Goal: Task Accomplishment & Management: Use online tool/utility

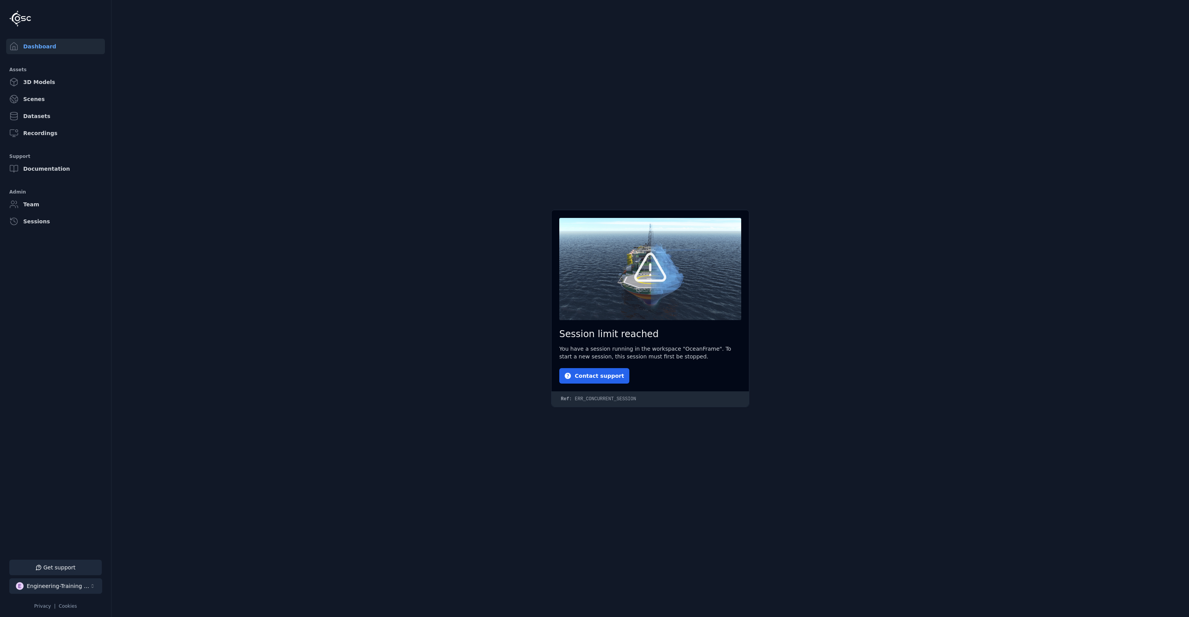
click at [74, 589] on div "Engineering-Training (SSO Staging)" at bounding box center [58, 586] width 63 height 8
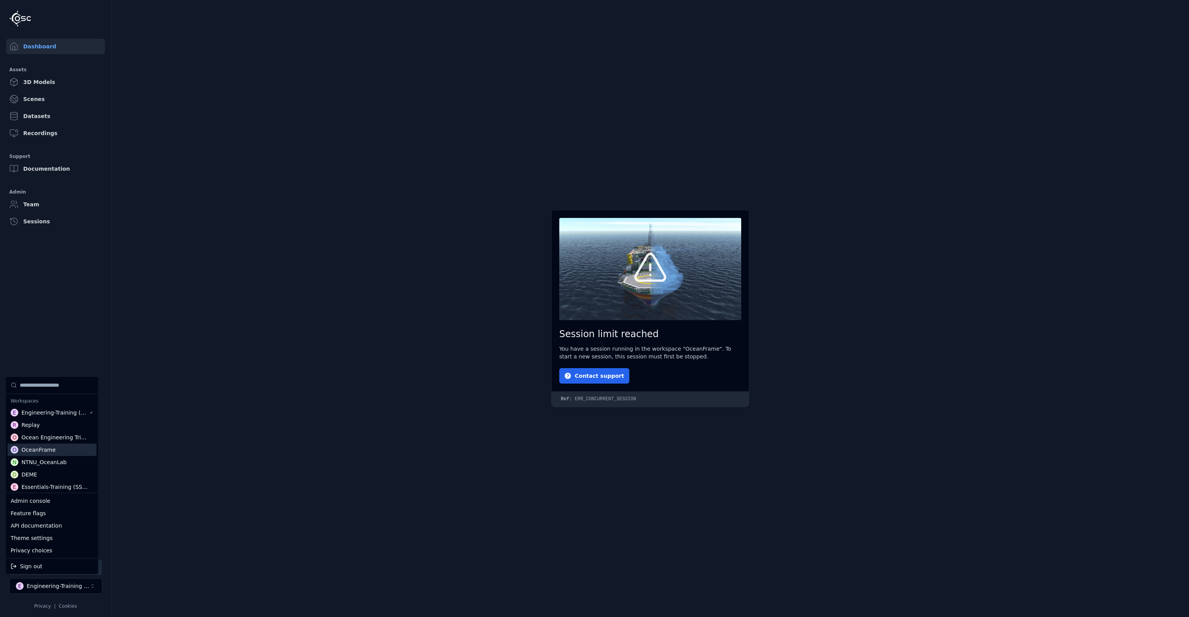
click at [59, 449] on div "O OceanFrame" at bounding box center [51, 450] width 89 height 12
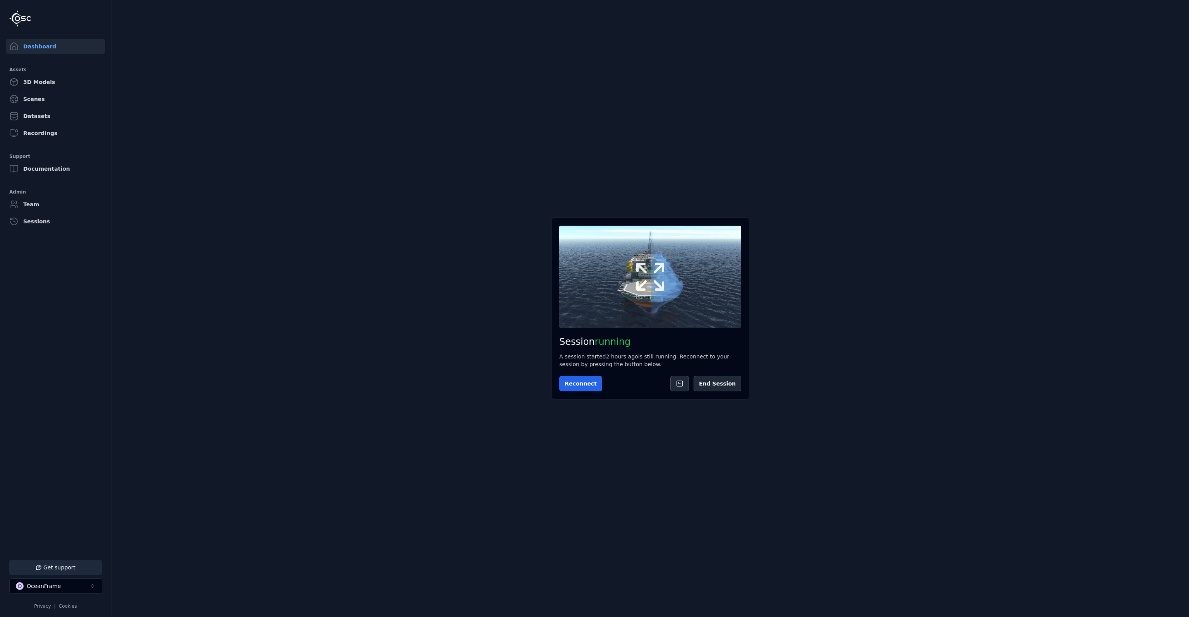
click at [656, 287] on icon at bounding box center [650, 276] width 37 height 37
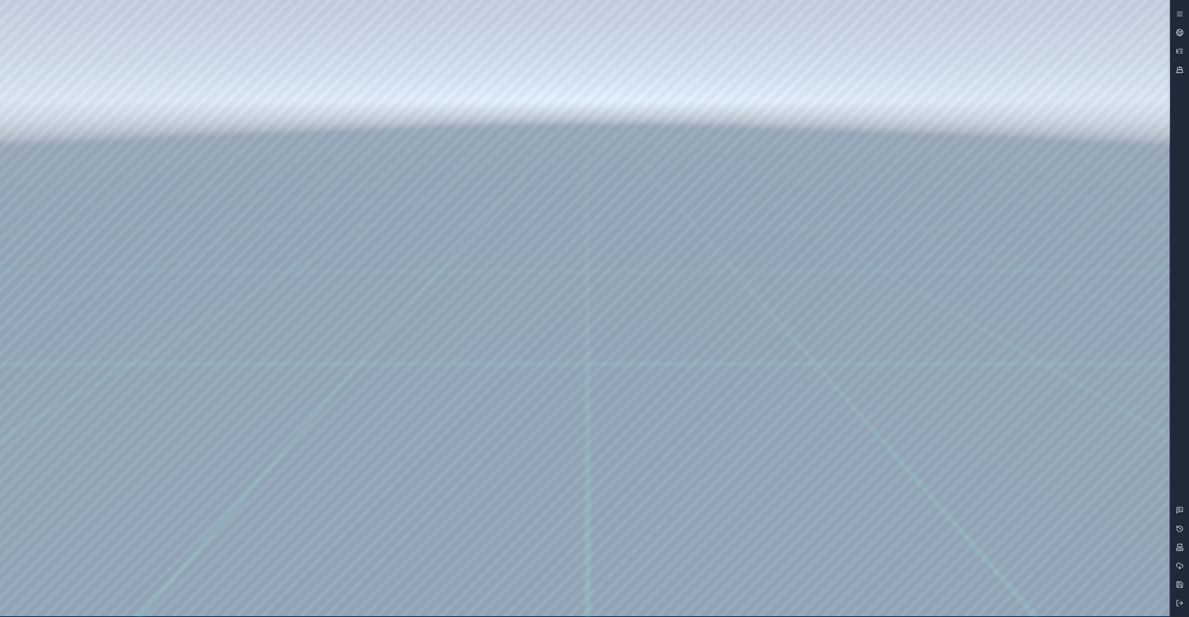
click at [1181, 50] on icon at bounding box center [1180, 51] width 8 height 8
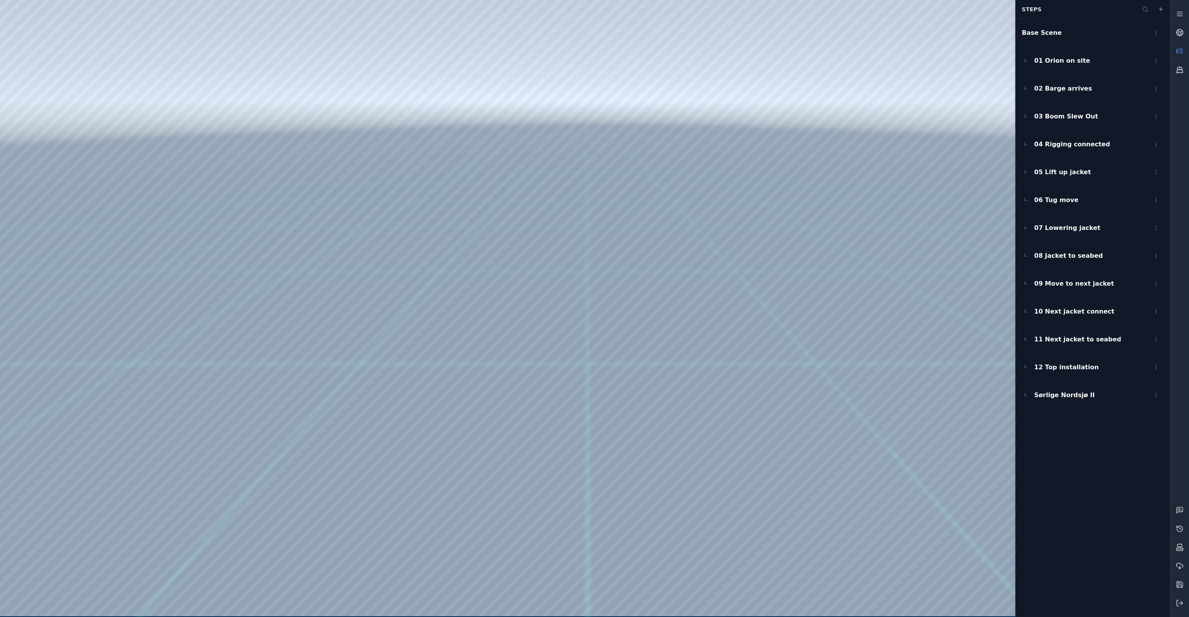
click at [754, 63] on div at bounding box center [585, 308] width 1170 height 616
click at [1177, 52] on icon at bounding box center [1178, 51] width 2 height 3
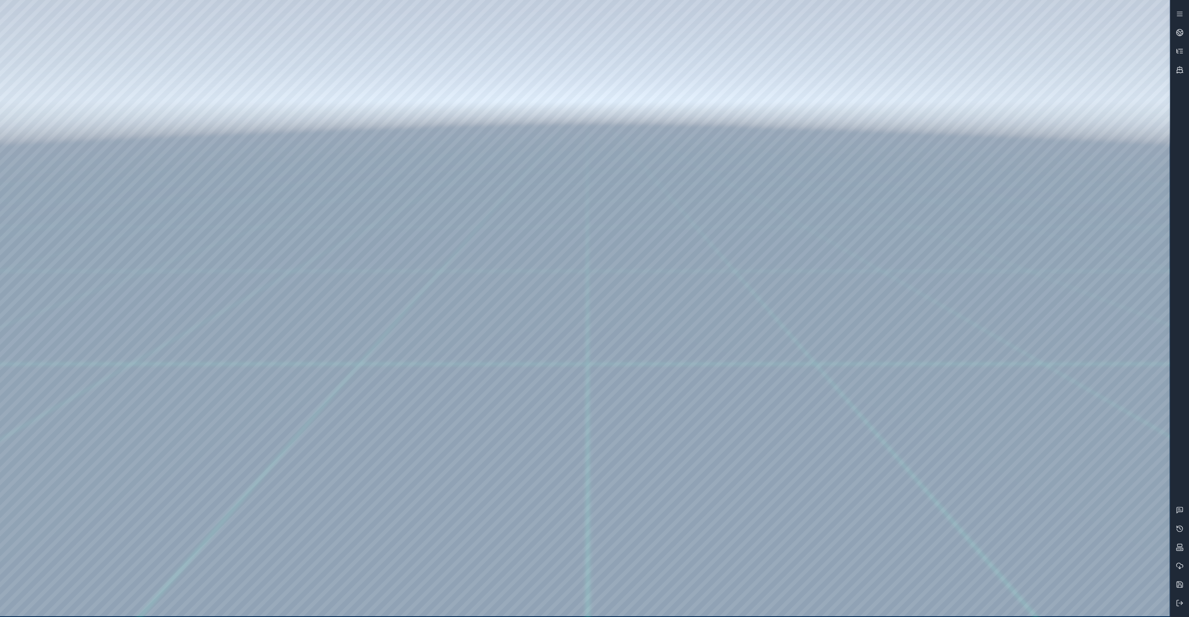
click at [1177, 52] on icon at bounding box center [1180, 51] width 8 height 8
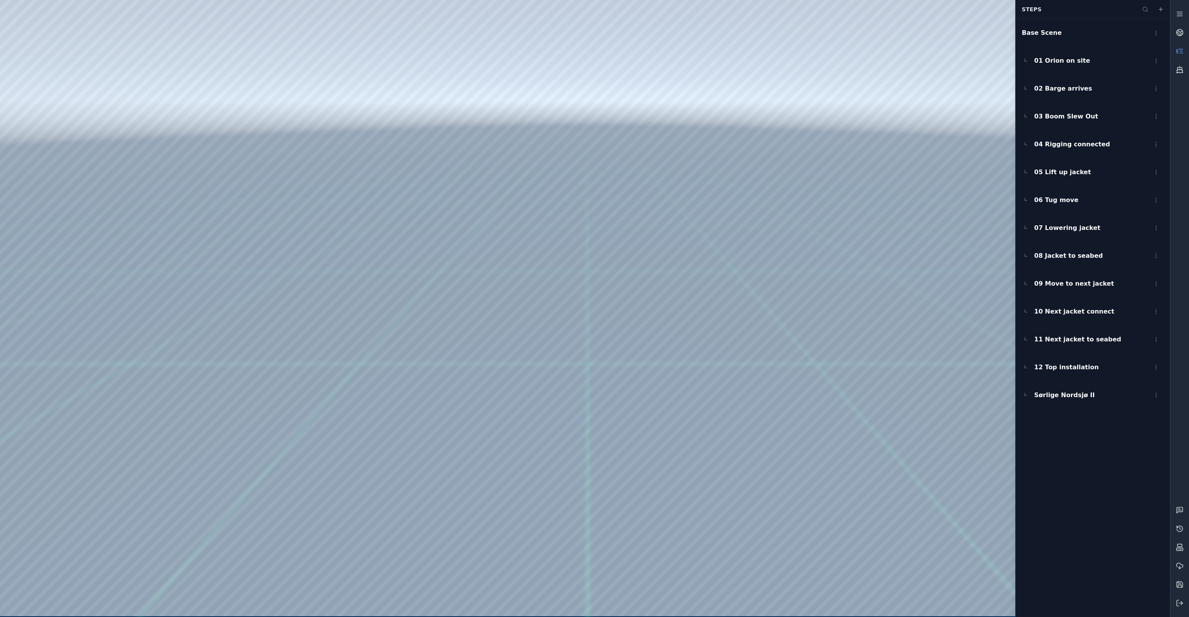
click at [1177, 52] on icon at bounding box center [1180, 51] width 8 height 8
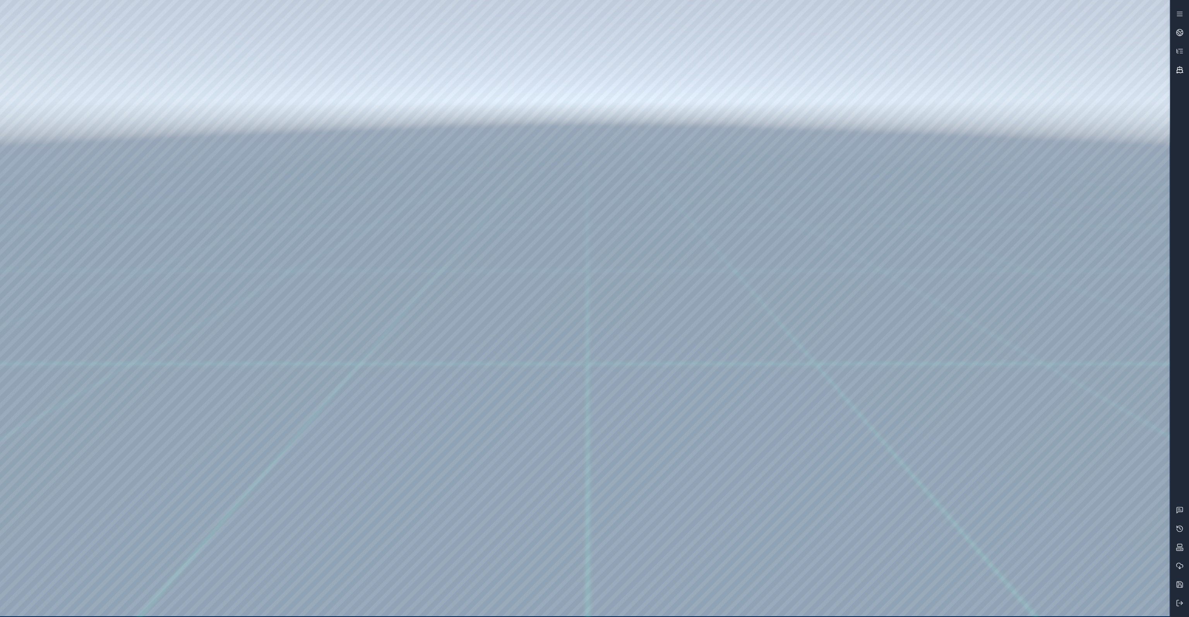
click at [1183, 63] on link at bounding box center [1179, 69] width 19 height 19
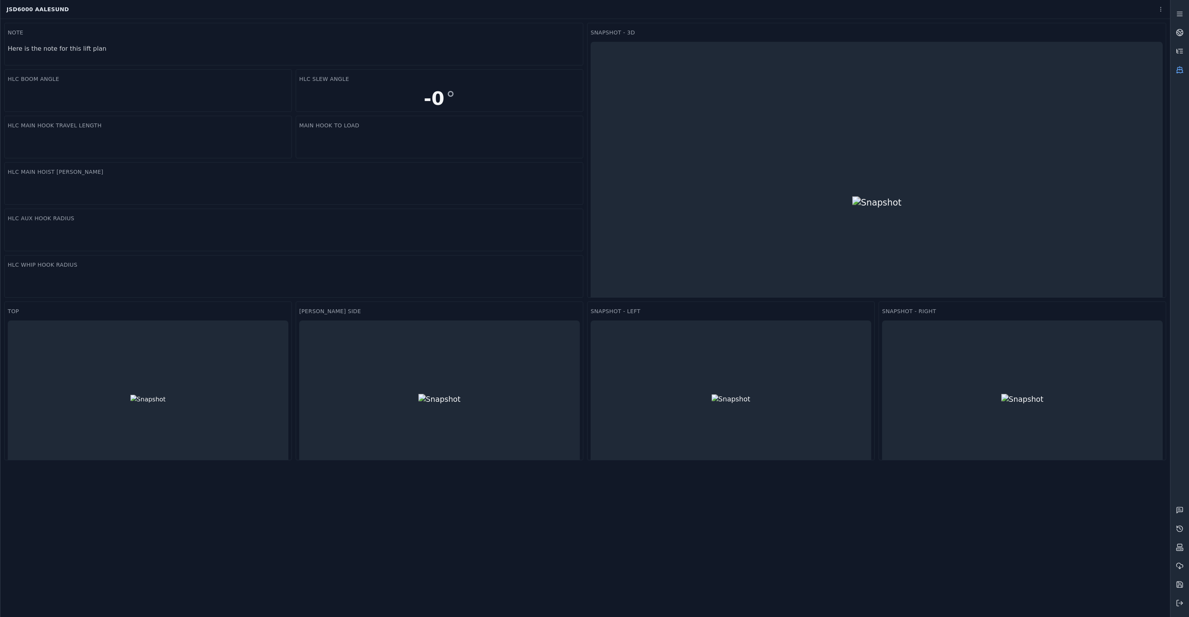
click at [1182, 55] on link at bounding box center [1179, 51] width 19 height 19
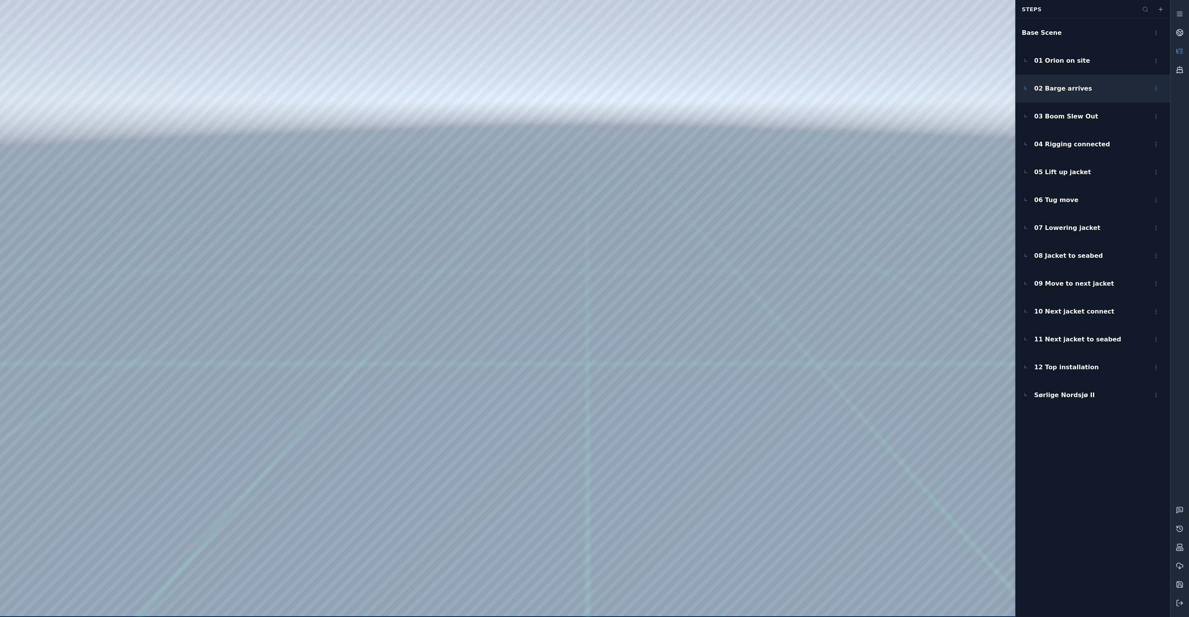
click at [1075, 88] on span "02 Barge arrives" at bounding box center [1063, 88] width 58 height 9
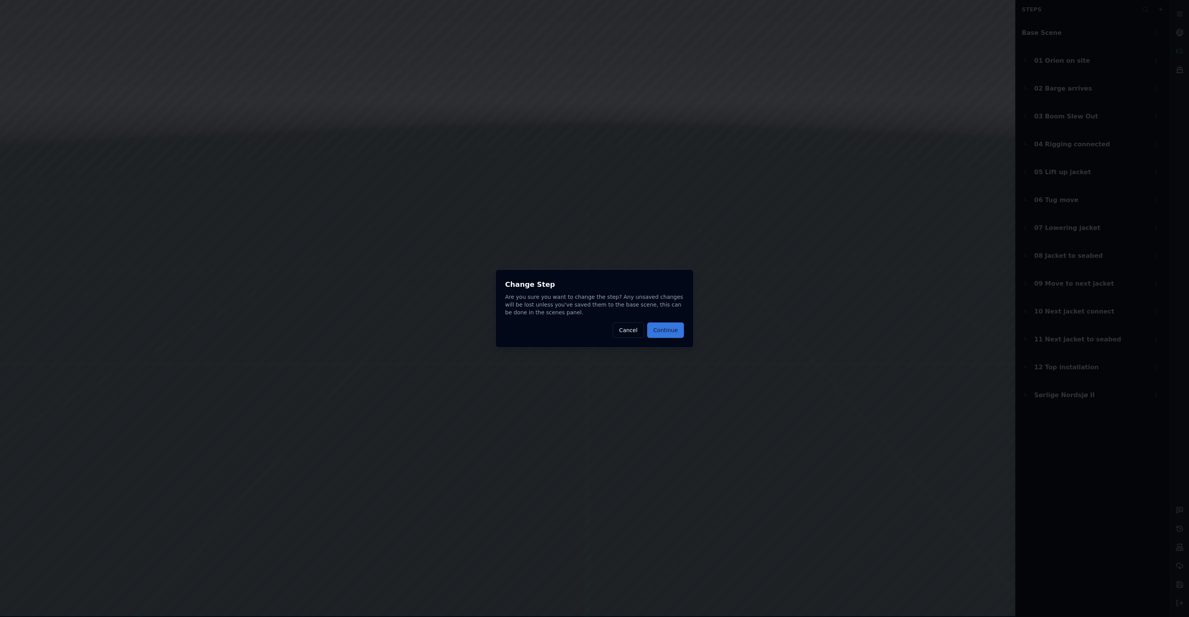
click at [672, 326] on button "Continue" at bounding box center [665, 329] width 37 height 15
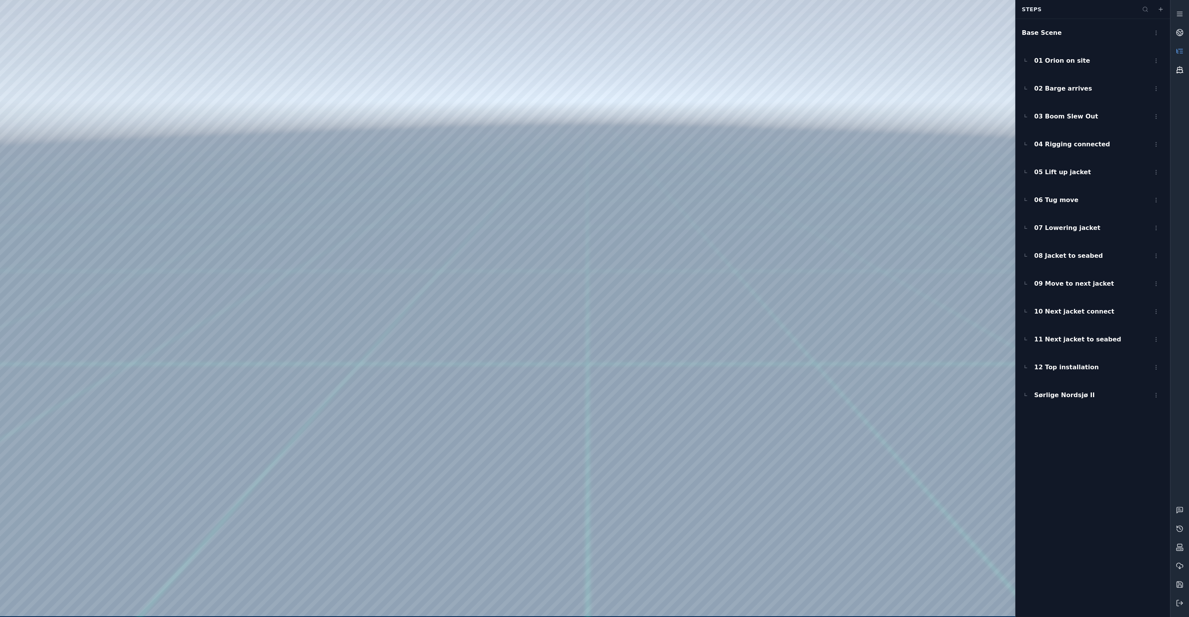
click at [1176, 73] on icon at bounding box center [1180, 70] width 8 height 8
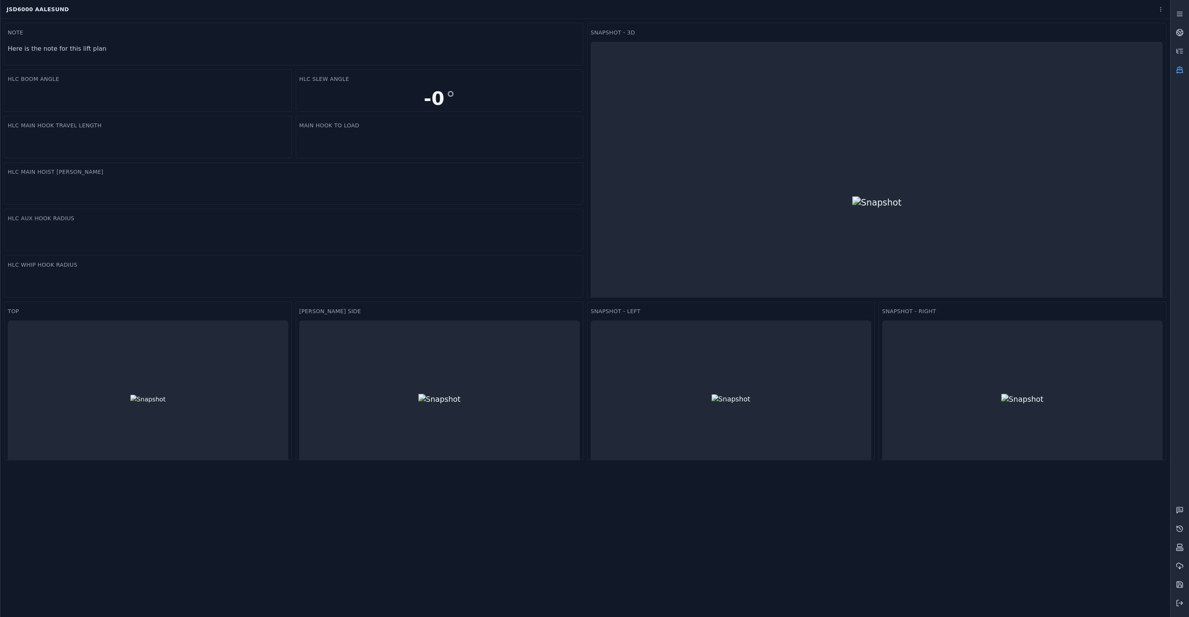
click at [1176, 73] on icon at bounding box center [1180, 70] width 8 height 8
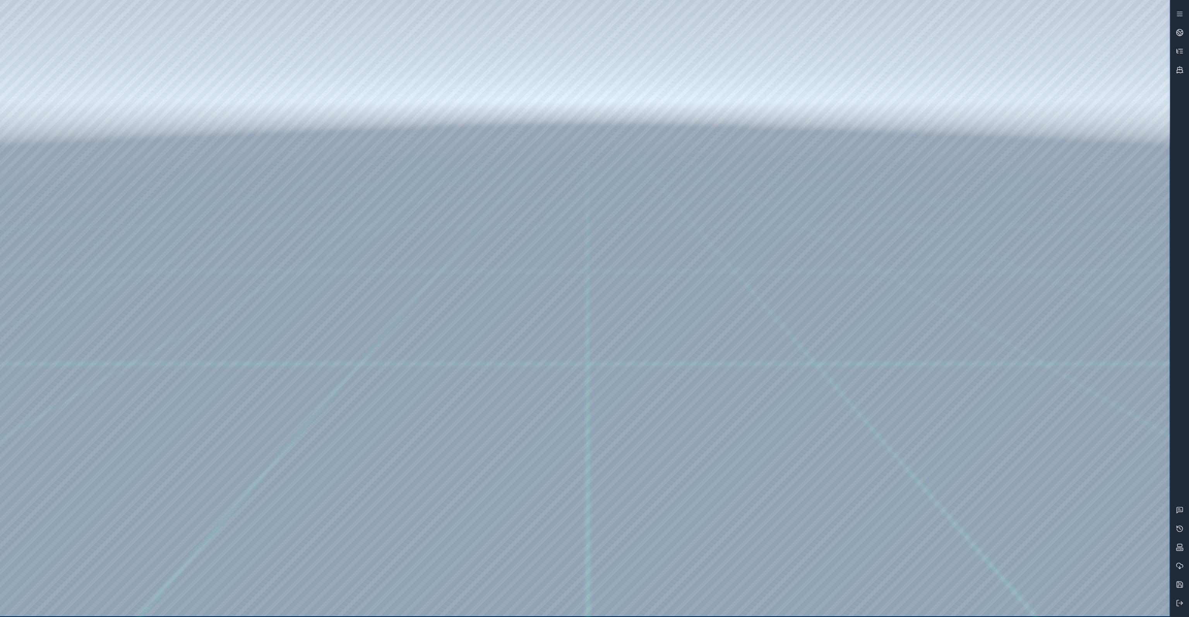
click at [1179, 50] on icon at bounding box center [1180, 51] width 8 height 8
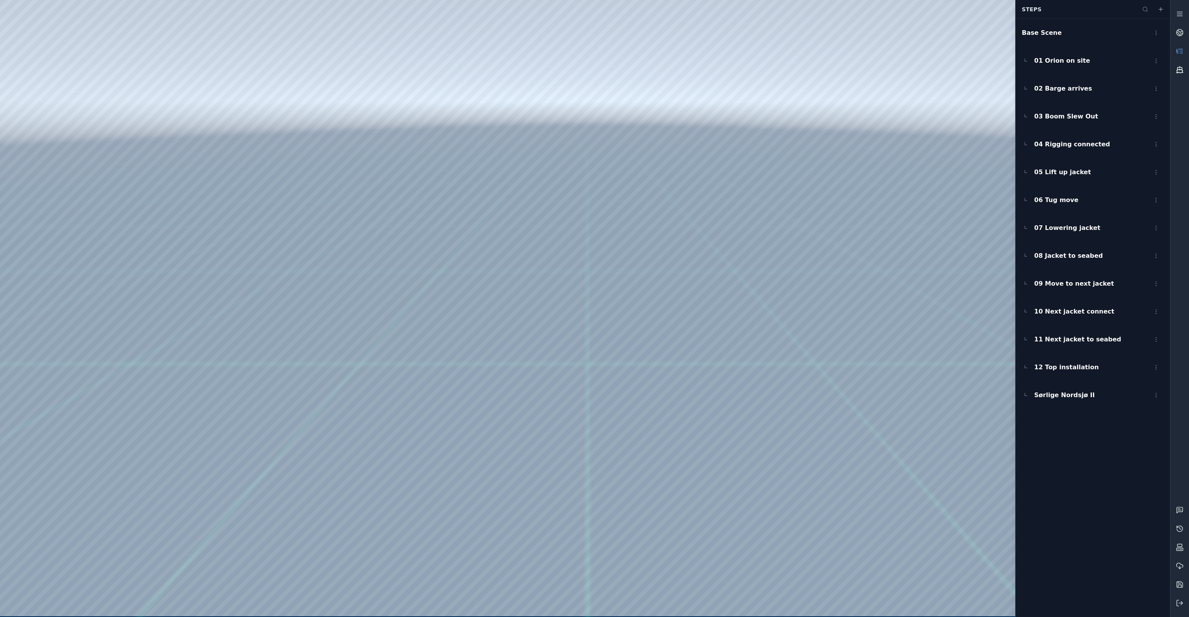
click at [1178, 69] on icon at bounding box center [1180, 71] width 6 height 4
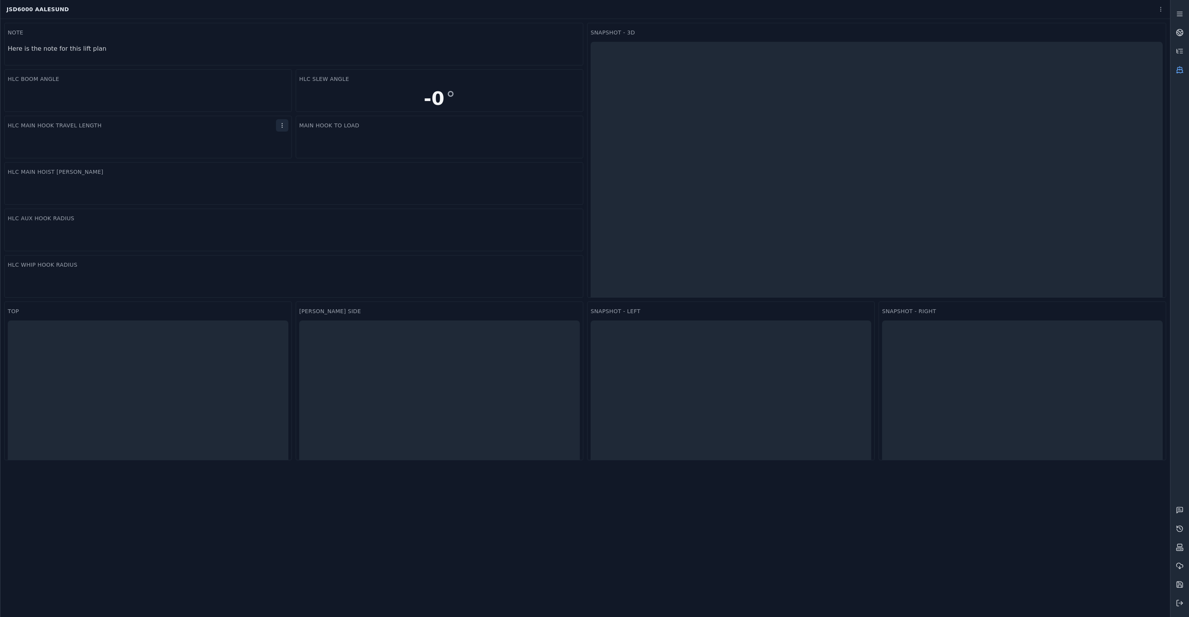
click at [277, 126] on html "Support JSD6000 Aalesund Snapshot - 3D Main hook to load HLC Slew Angle -0 ° To…" at bounding box center [594, 308] width 1189 height 617
click at [272, 140] on div "Settings" at bounding box center [264, 141] width 46 height 12
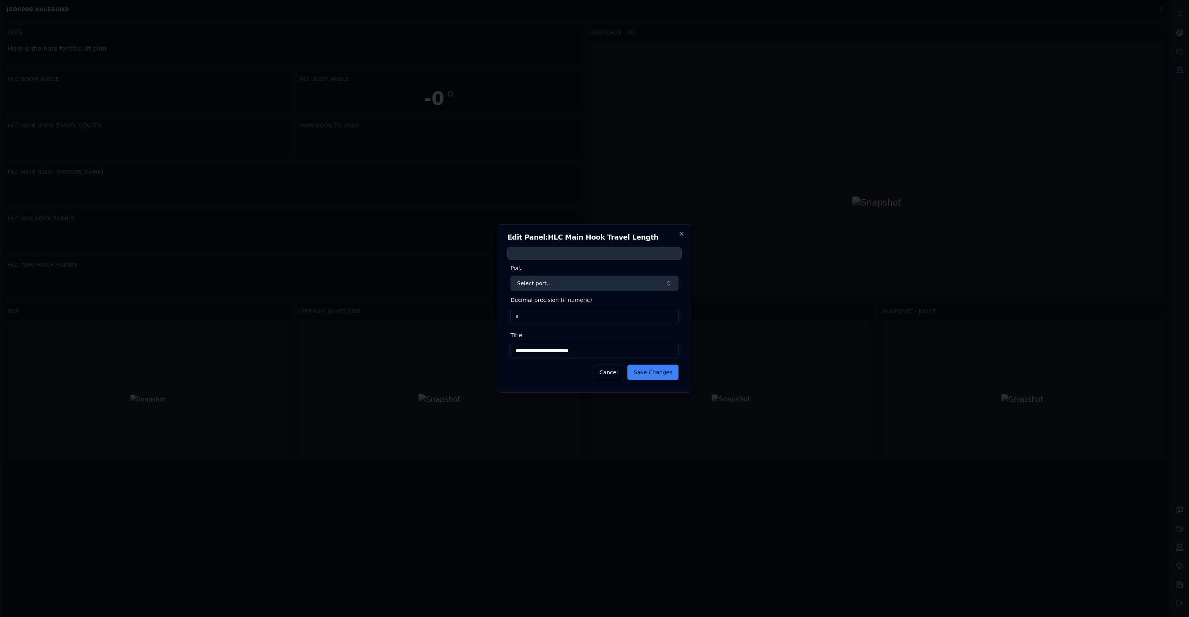
click at [565, 283] on button "Select port..." at bounding box center [595, 283] width 168 height 15
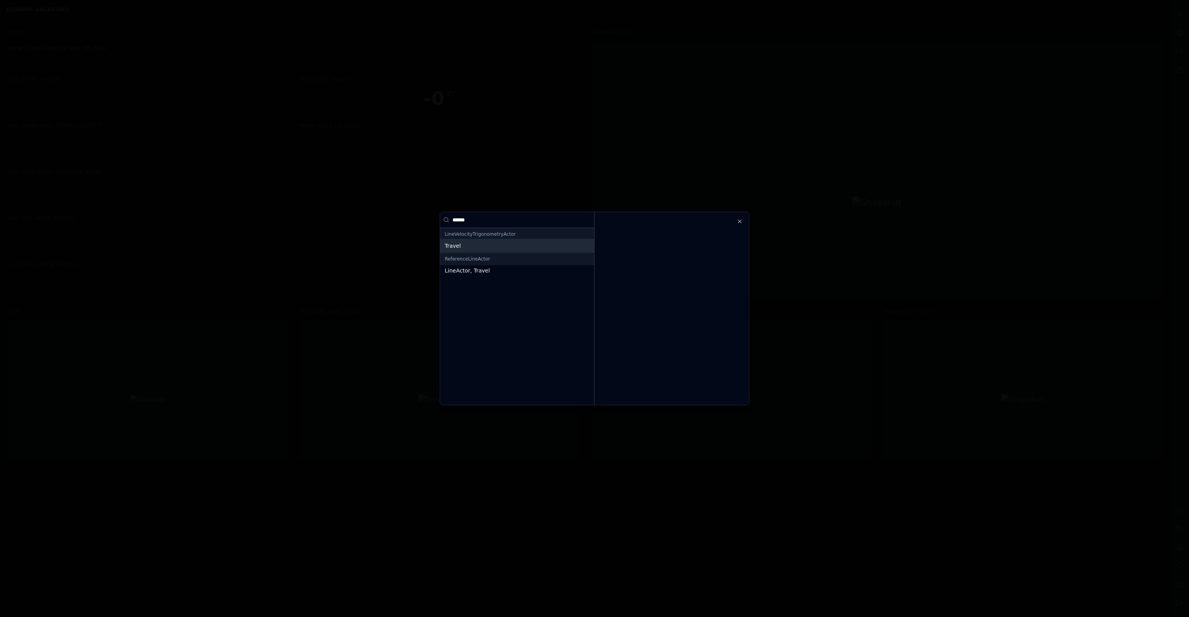
type input "******"
click at [485, 250] on div "Travel" at bounding box center [517, 246] width 154 height 14
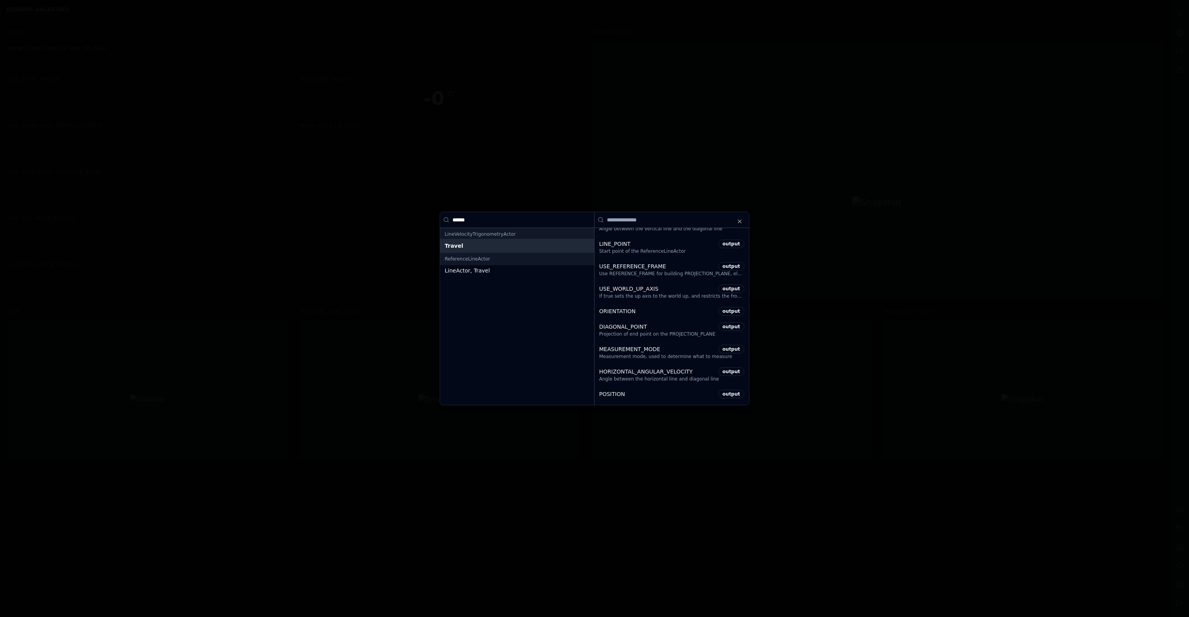
scroll to position [1131, 0]
click at [645, 346] on div "POSITION output" at bounding box center [671, 352] width 154 height 15
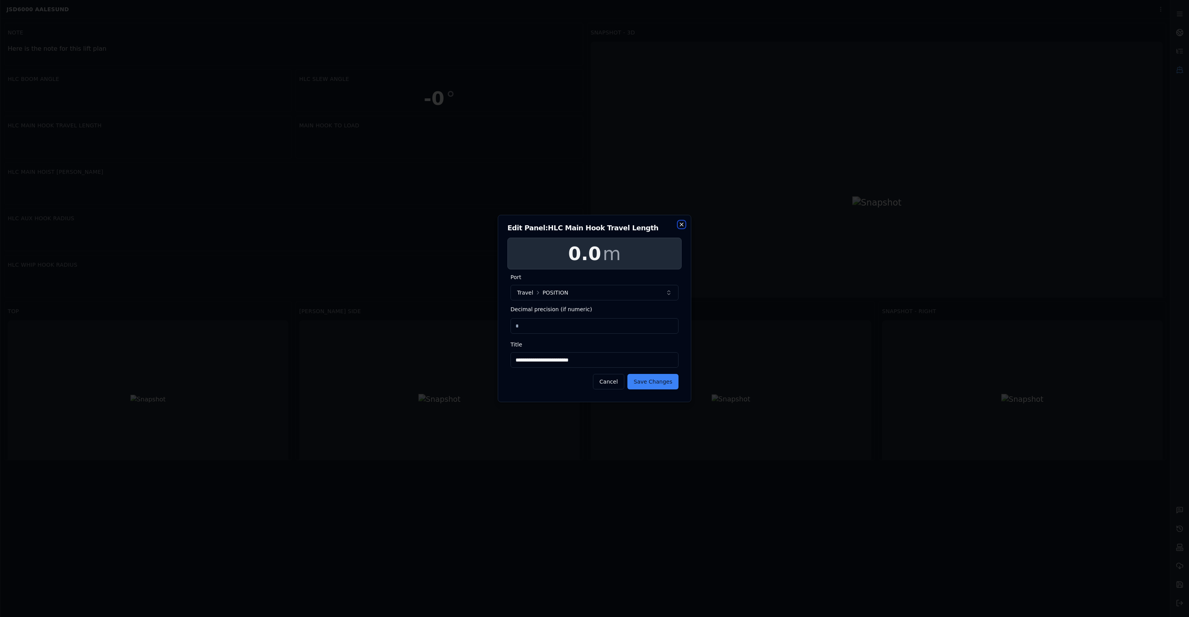
click at [683, 224] on icon "button" at bounding box center [681, 224] width 6 height 6
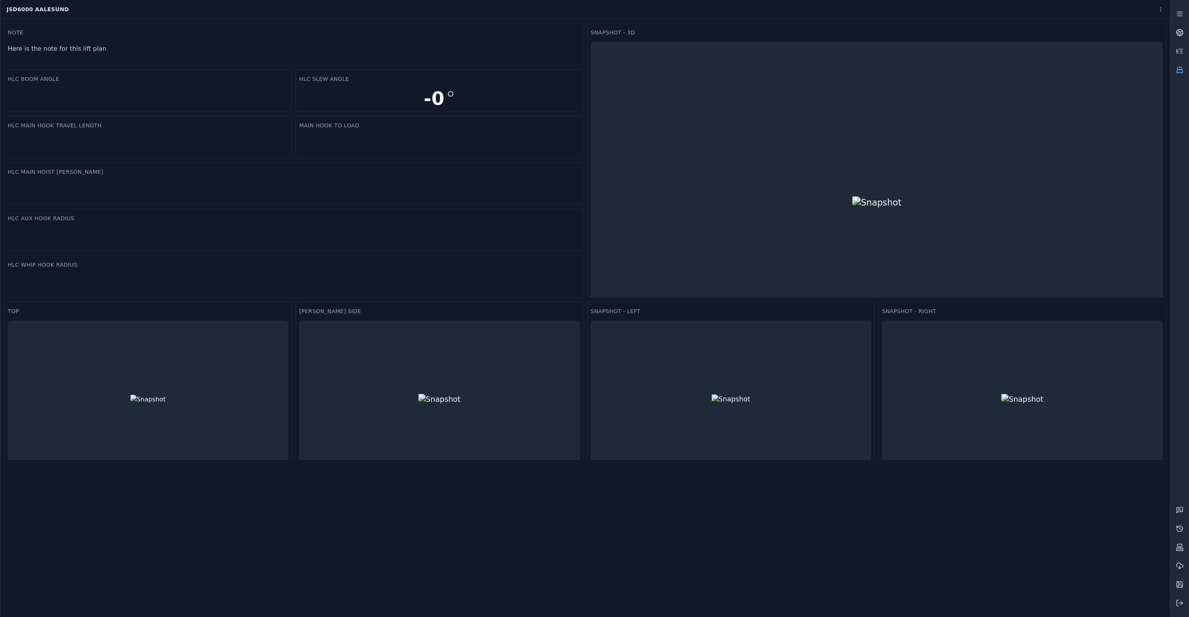
click at [1180, 70] on icon at bounding box center [1180, 69] width 0 height 1
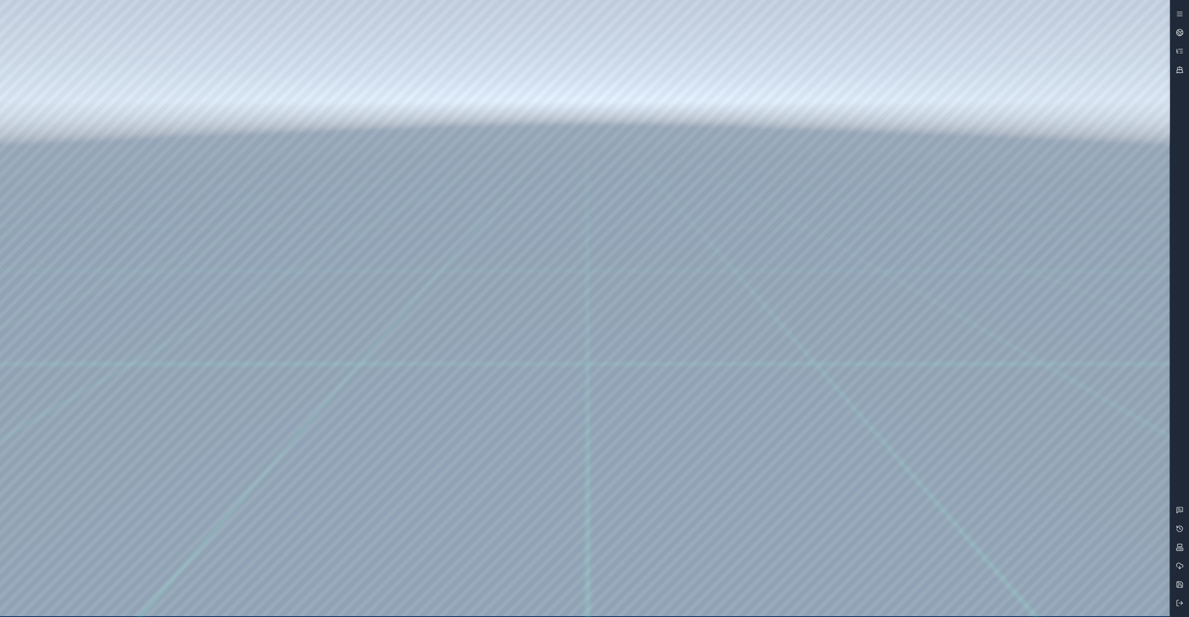
click at [534, 172] on div at bounding box center [585, 308] width 1170 height 616
click at [1181, 72] on icon at bounding box center [1180, 70] width 8 height 8
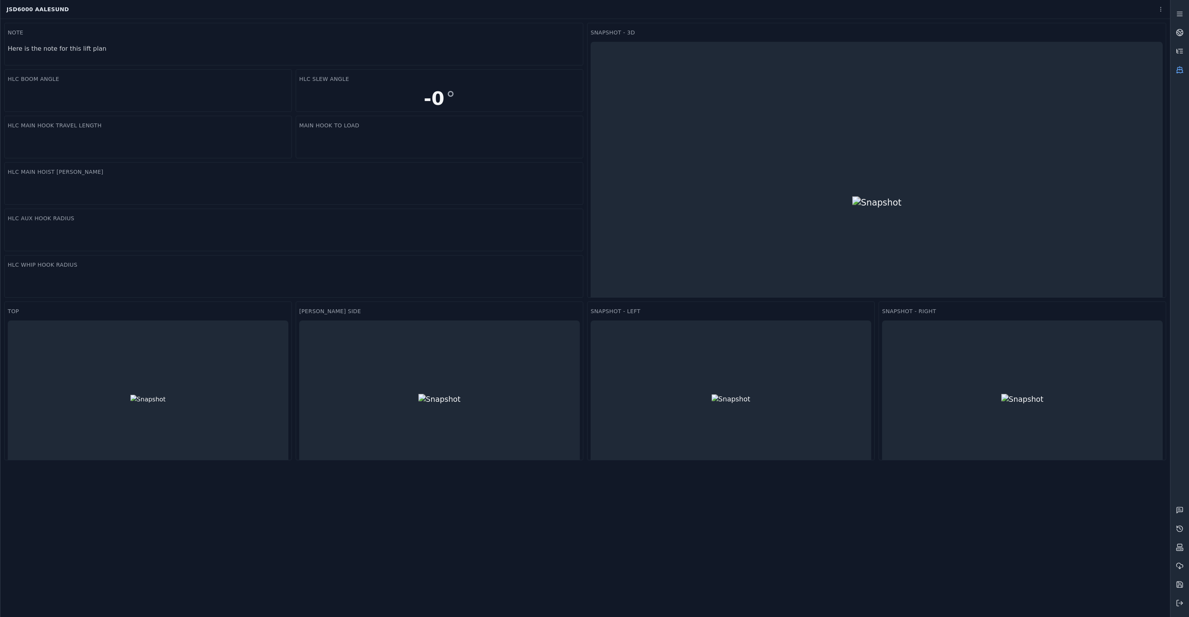
click at [1179, 53] on icon at bounding box center [1180, 51] width 8 height 8
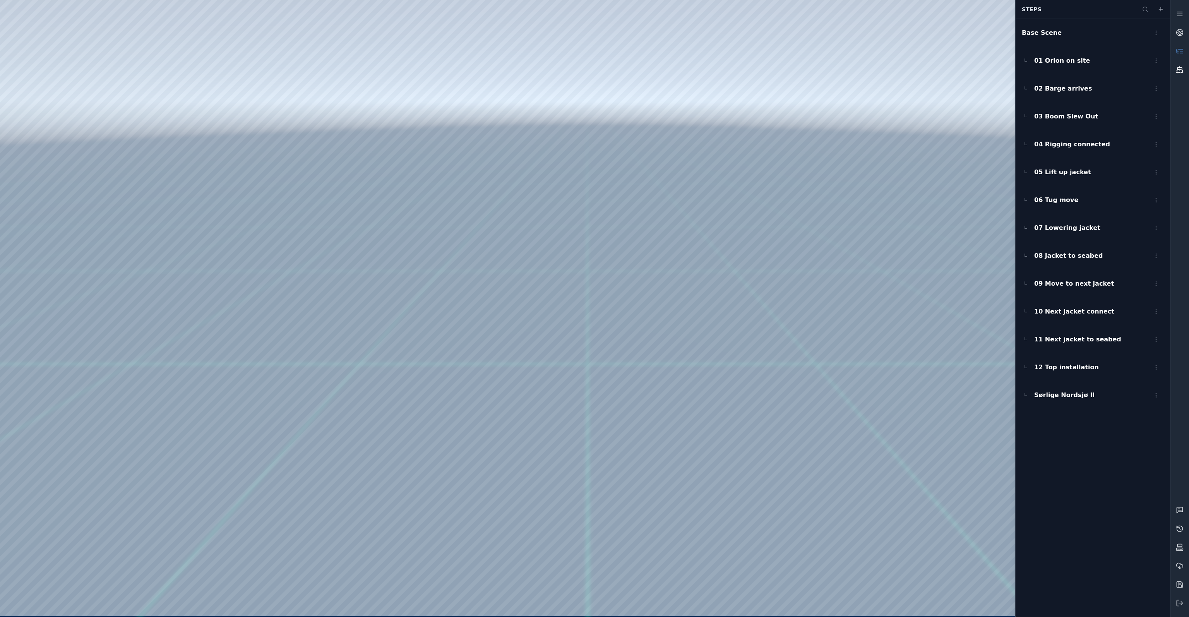
click at [1175, 73] on link at bounding box center [1179, 69] width 19 height 19
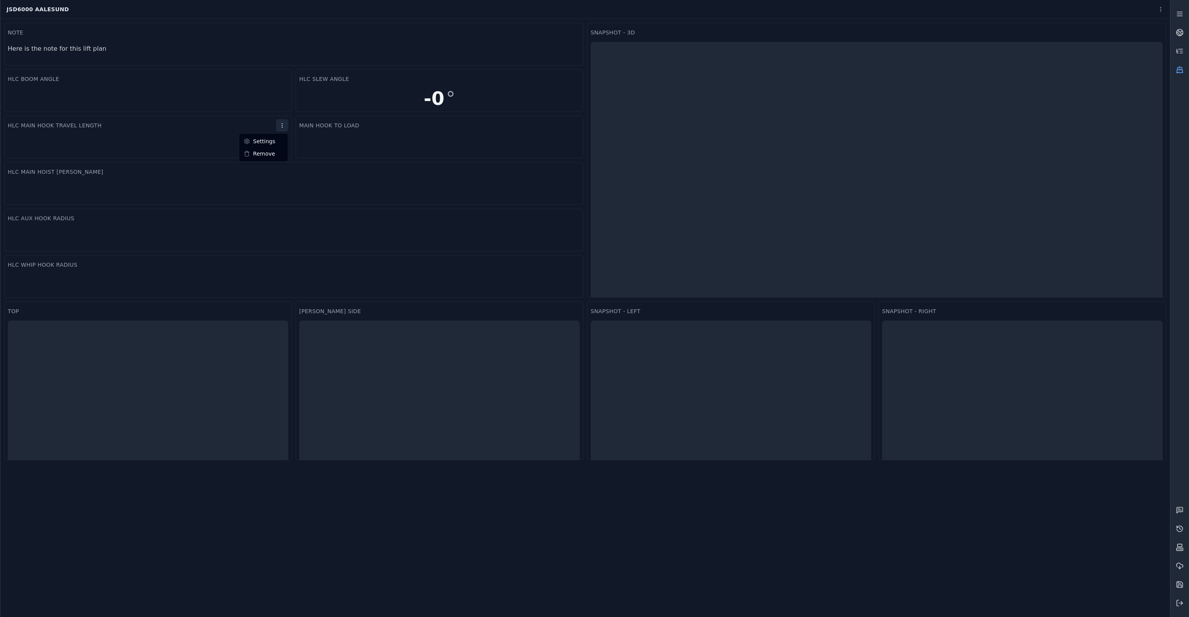
click at [283, 123] on html "Support JSD6000 Aalesund Snapshot - 3D Main hook to load HLC Slew Angle -0 ° To…" at bounding box center [594, 308] width 1189 height 617
click at [275, 140] on div "Settings" at bounding box center [264, 141] width 46 height 12
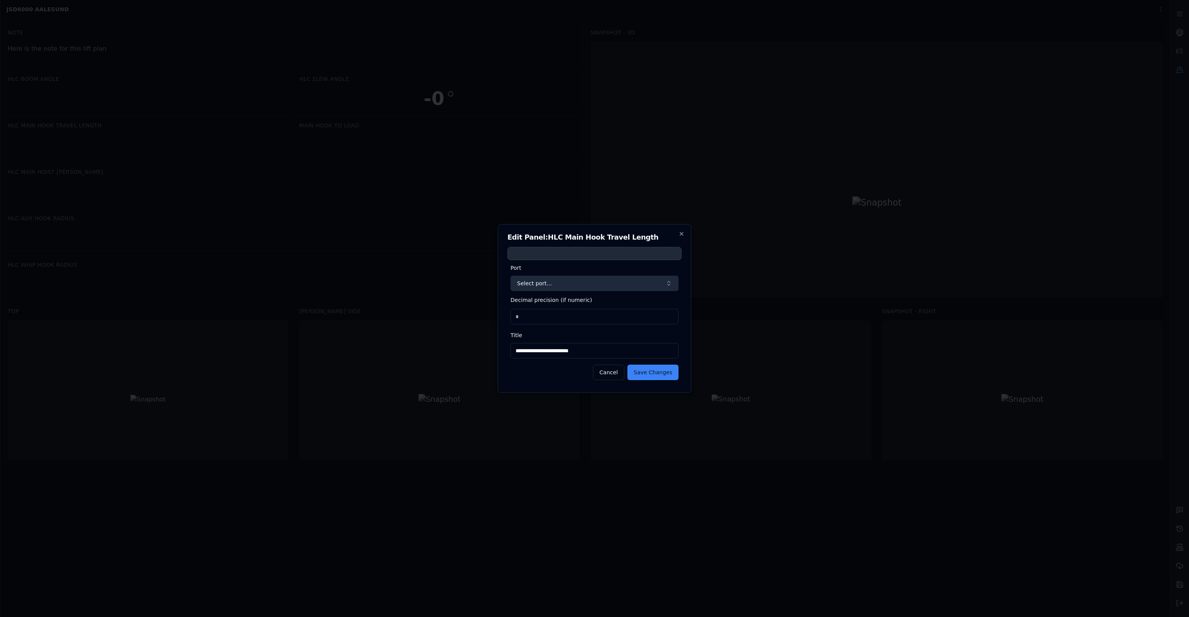
click at [548, 284] on button "Select port..." at bounding box center [595, 283] width 168 height 15
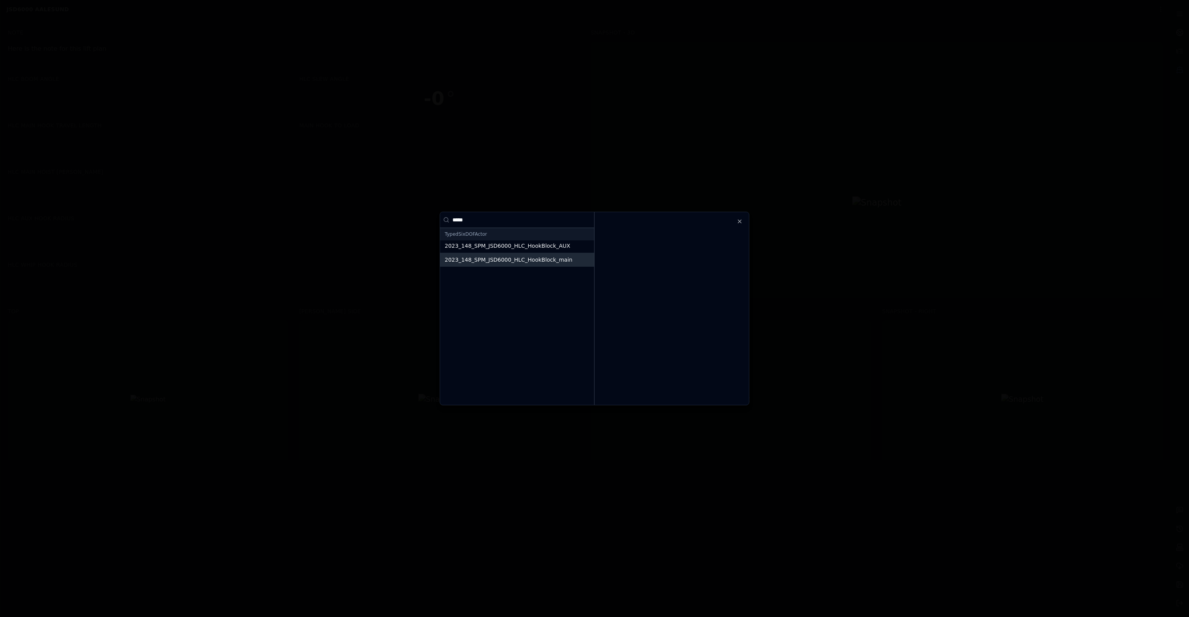
type input "*****"
click at [502, 255] on div "2023_148_SPM_JSD6000_HLC_HookBlock_main" at bounding box center [517, 260] width 154 height 14
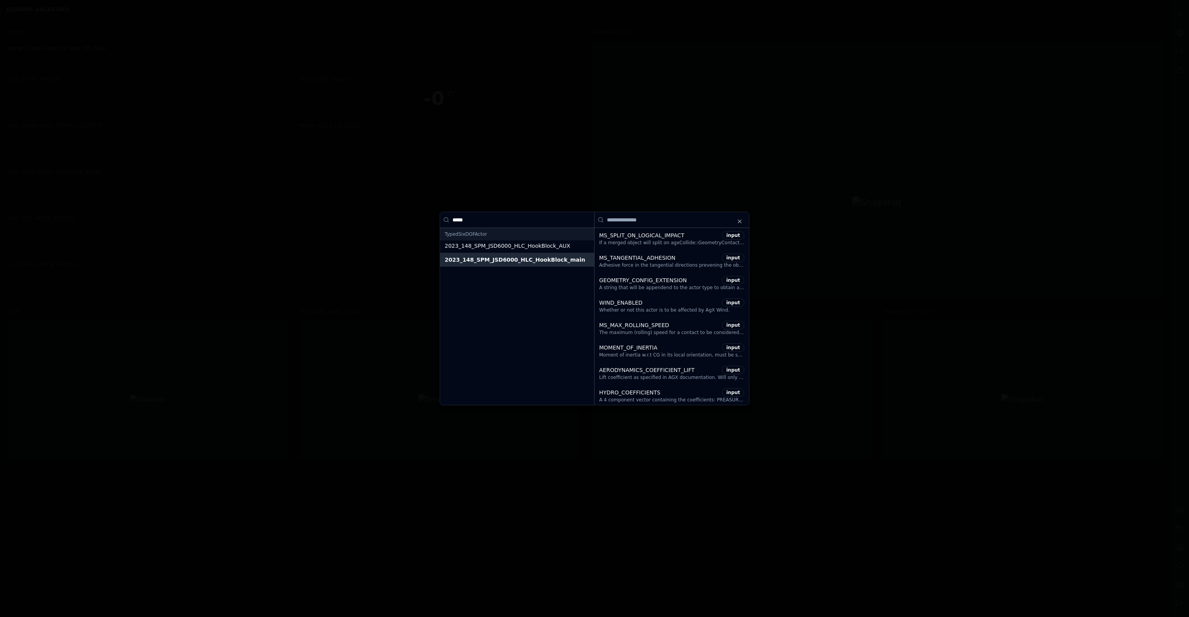
click at [660, 224] on input at bounding box center [671, 219] width 154 height 15
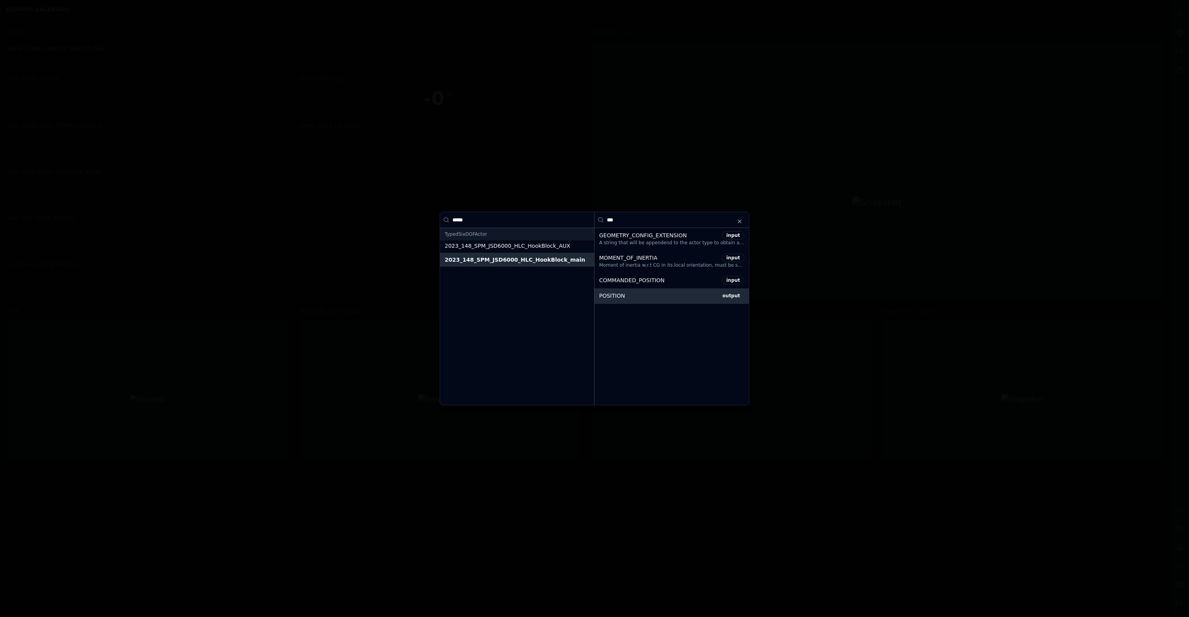
type input "***"
click at [661, 291] on div "POSITION output" at bounding box center [671, 295] width 154 height 15
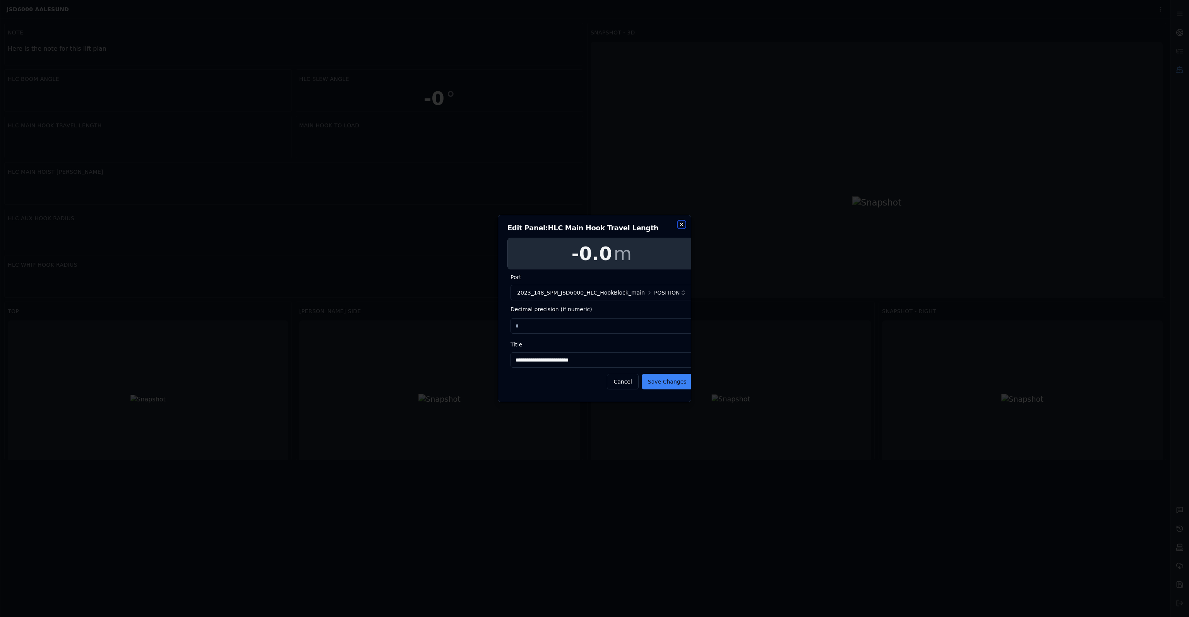
click at [683, 226] on icon "button" at bounding box center [681, 224] width 3 height 3
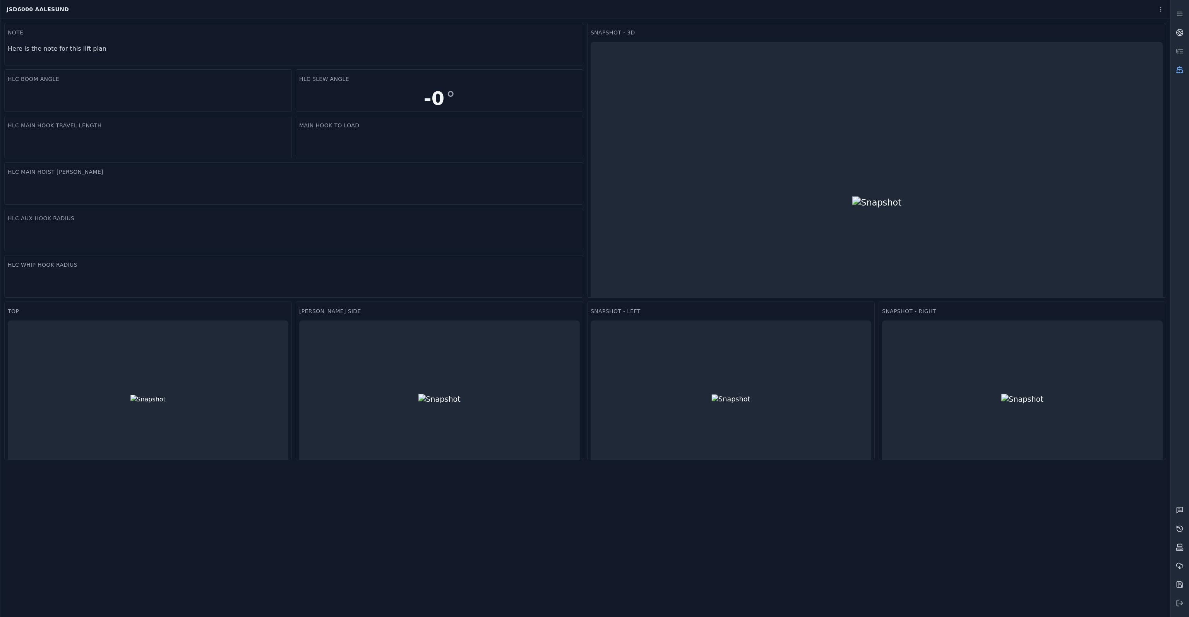
click at [1180, 69] on icon at bounding box center [1180, 71] width 6 height 4
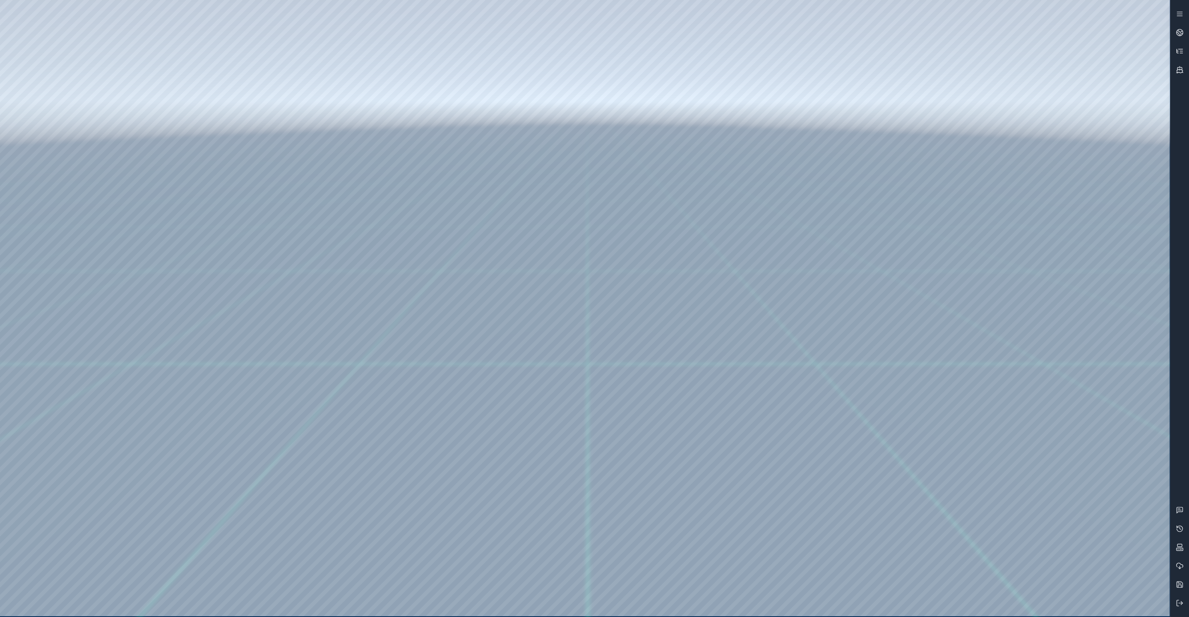
click at [1180, 54] on icon at bounding box center [1180, 51] width 8 height 8
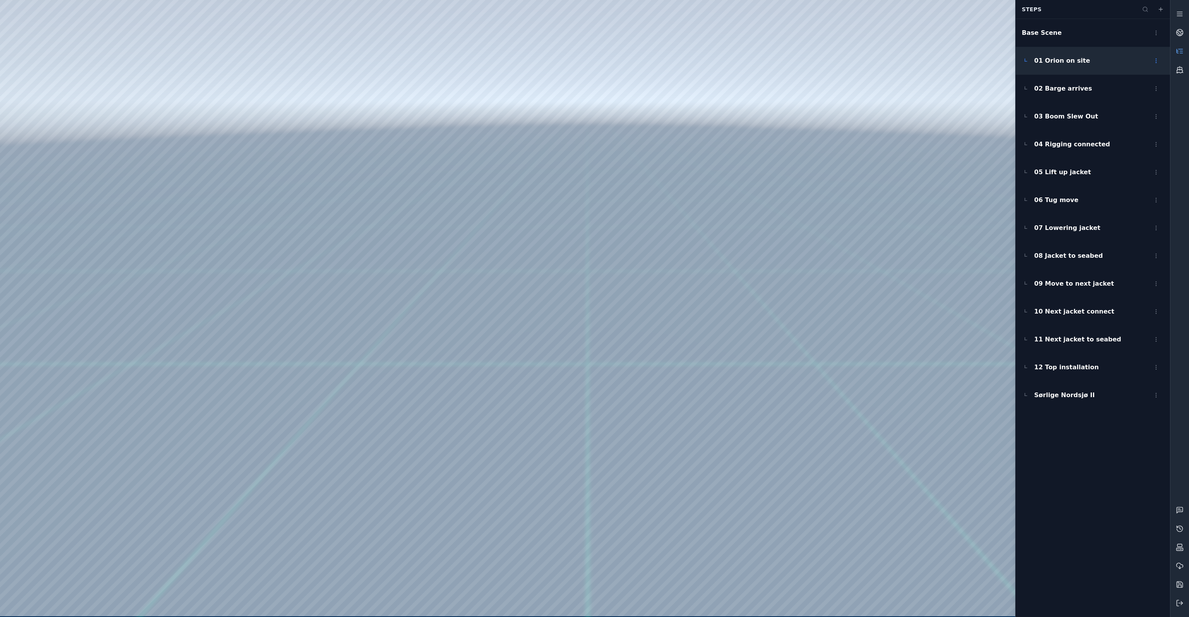
click at [1093, 62] on div "01 Orion on site" at bounding box center [1093, 61] width 154 height 28
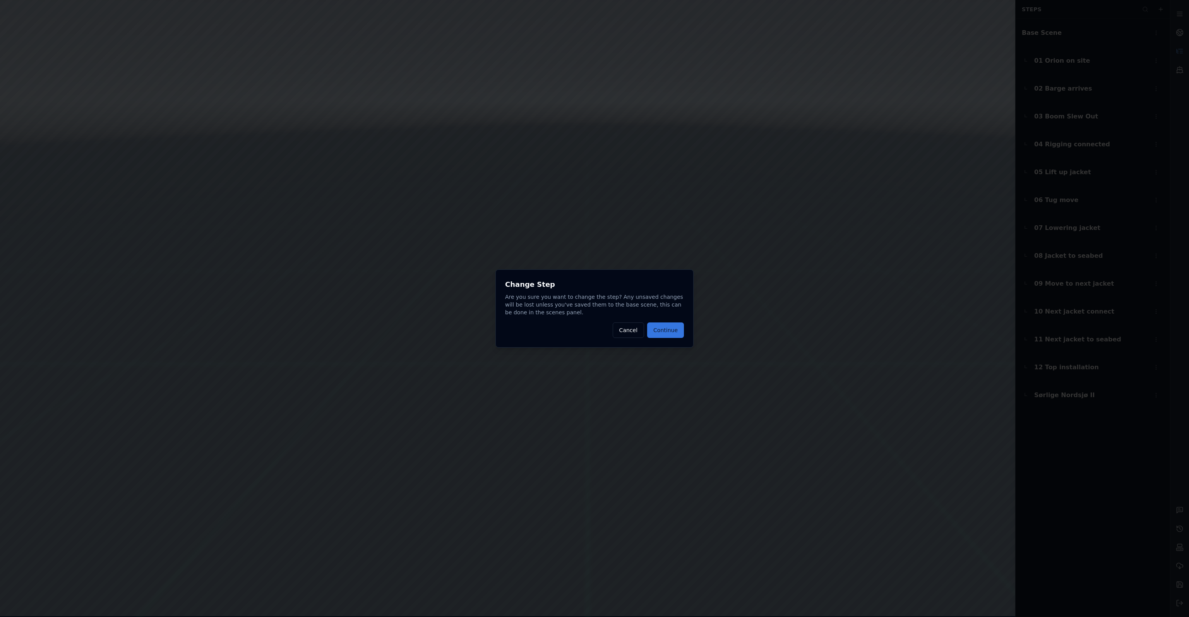
click at [661, 333] on button "Continue" at bounding box center [665, 329] width 37 height 15
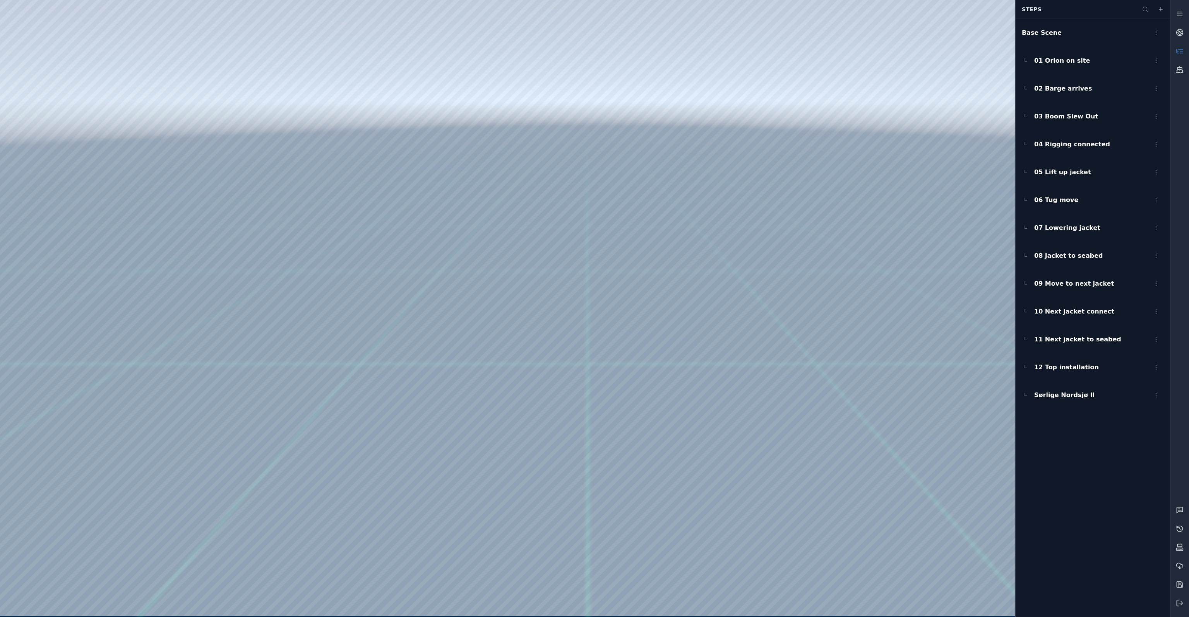
click at [860, 83] on div at bounding box center [585, 308] width 1170 height 616
drag, startPoint x: 779, startPoint y: 109, endPoint x: 783, endPoint y: 114, distance: 7.1
drag, startPoint x: 529, startPoint y: 270, endPoint x: 534, endPoint y: 266, distance: 6.3
drag, startPoint x: 495, startPoint y: 274, endPoint x: 497, endPoint y: 282, distance: 7.5
click at [1177, 51] on icon at bounding box center [1178, 51] width 2 height 3
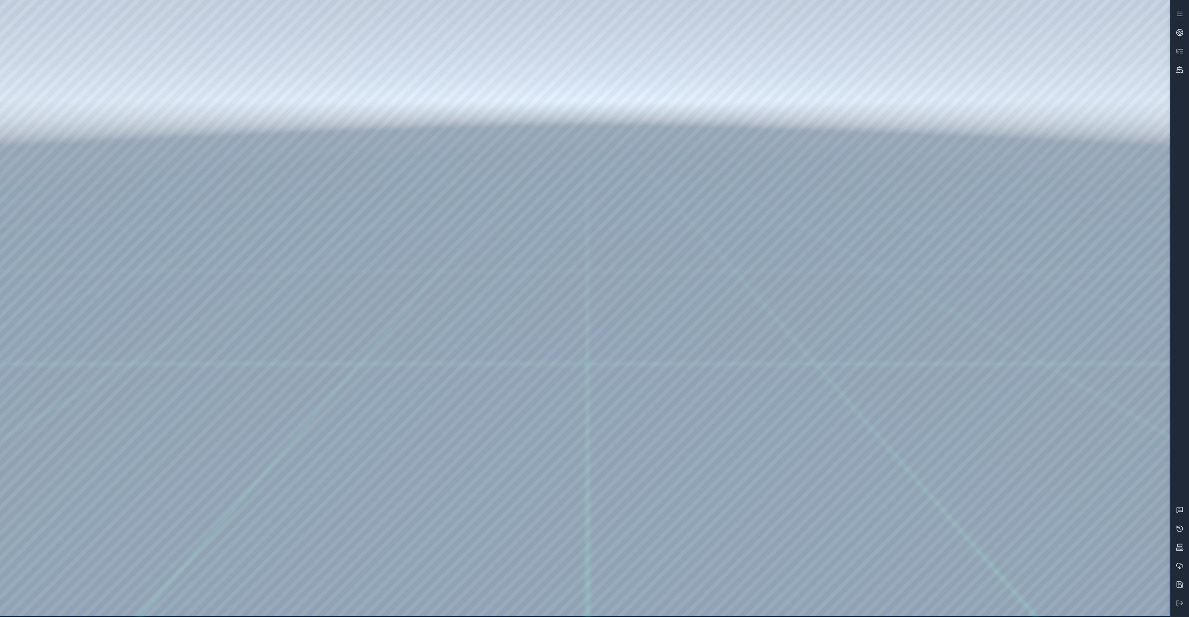
click at [1177, 51] on icon at bounding box center [1178, 51] width 2 height 3
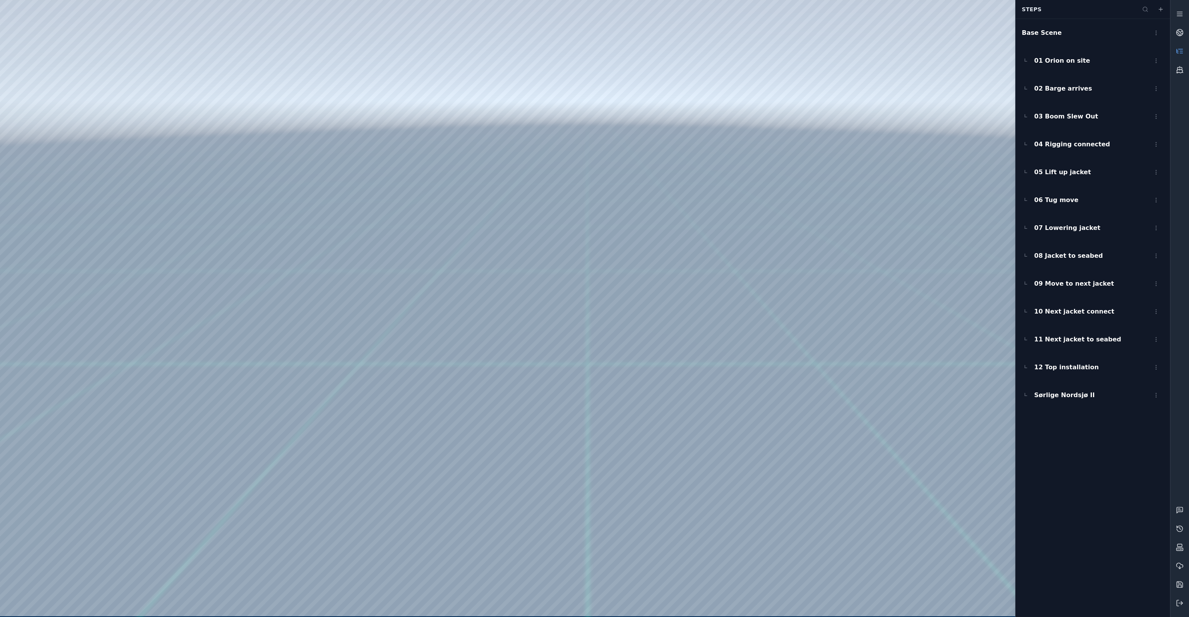
click at [1177, 51] on icon at bounding box center [1178, 51] width 2 height 3
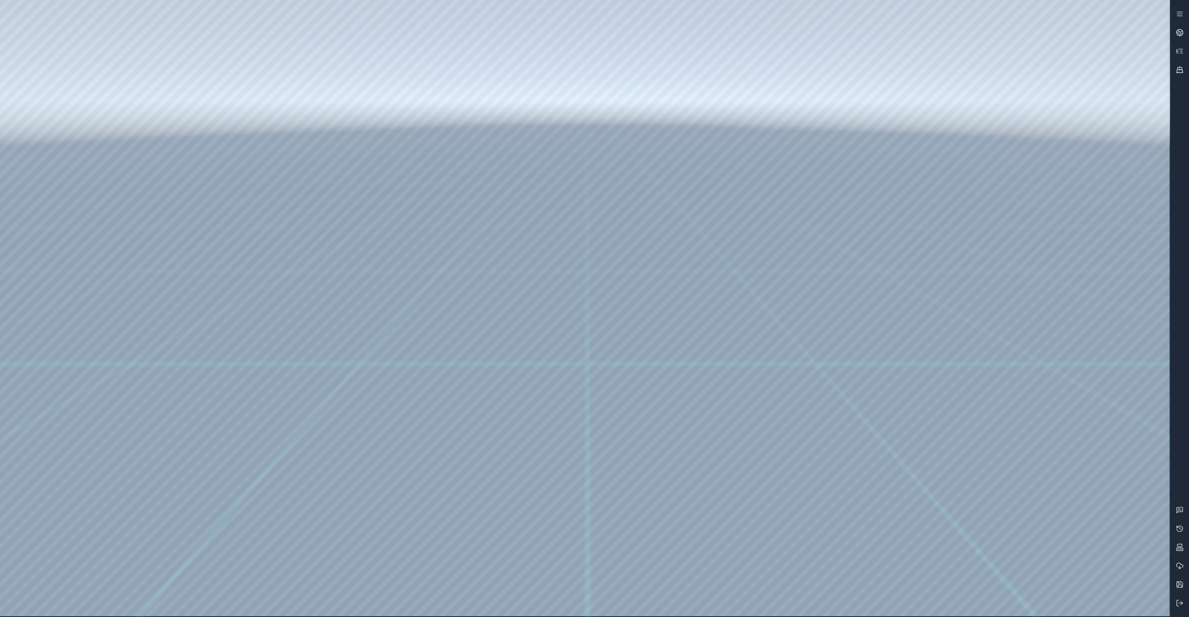
click at [55, 206] on div at bounding box center [585, 308] width 1170 height 616
click at [56, 250] on div at bounding box center [585, 308] width 1170 height 616
click at [153, 183] on div at bounding box center [585, 308] width 1170 height 616
click at [146, 197] on div at bounding box center [585, 308] width 1170 height 616
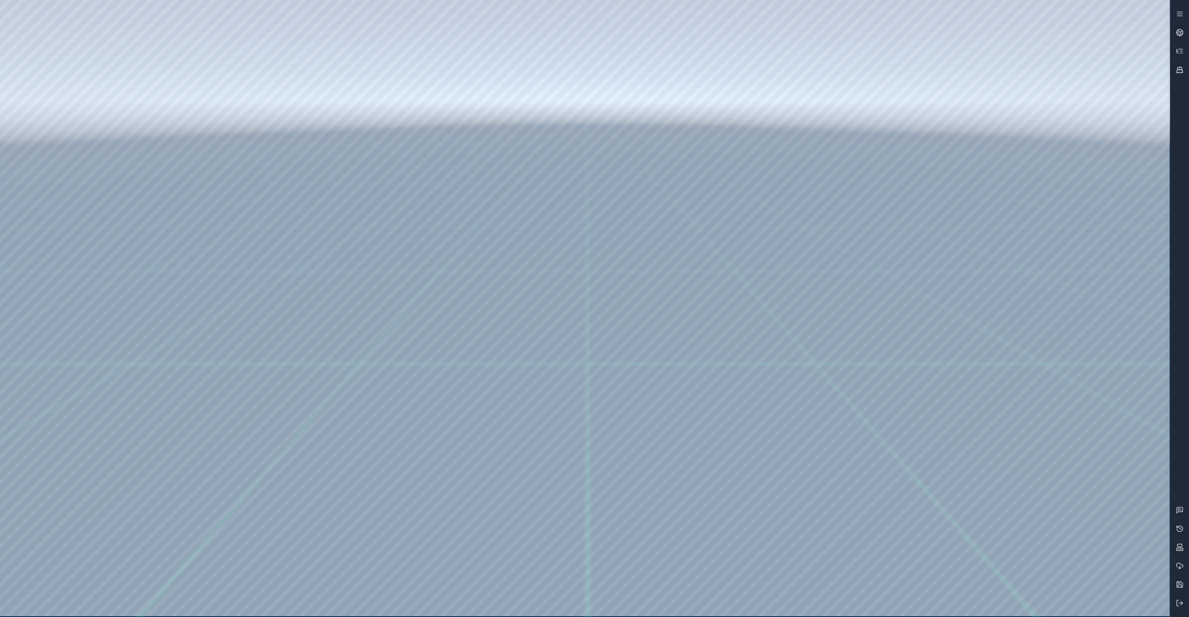
click at [1023, 97] on div at bounding box center [585, 308] width 1170 height 616
click at [1025, 95] on div at bounding box center [585, 308] width 1170 height 616
click at [117, 120] on div at bounding box center [585, 308] width 1170 height 616
click at [642, 49] on div at bounding box center [585, 308] width 1170 height 616
click at [1177, 51] on icon at bounding box center [1178, 51] width 2 height 3
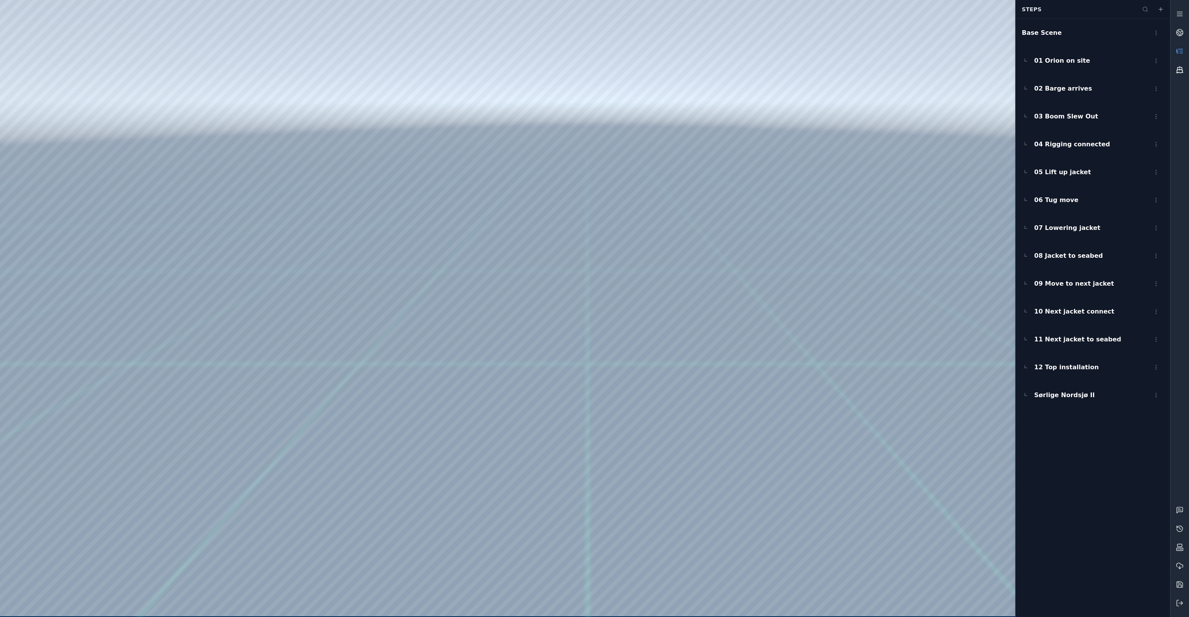
click at [1186, 71] on link at bounding box center [1179, 69] width 19 height 19
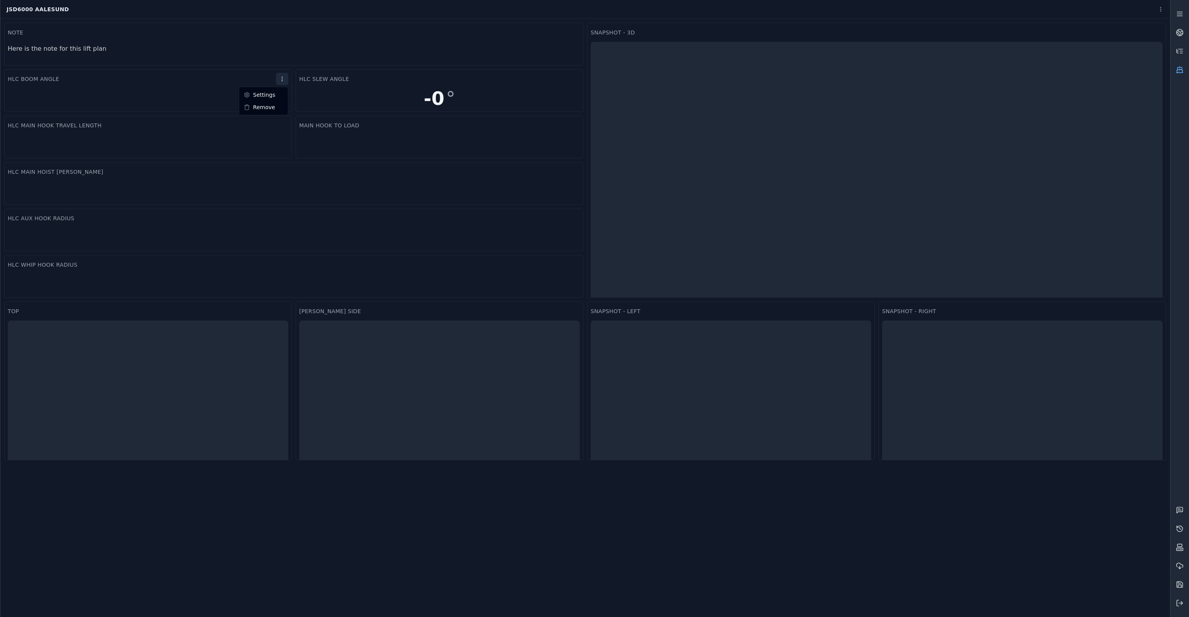
click at [283, 80] on html "Support JSD6000 Aalesund Snapshot - 3D Main hook to load HLC Slew Angle -0 ° To…" at bounding box center [594, 308] width 1189 height 617
click at [277, 93] on div "Settings" at bounding box center [264, 95] width 46 height 12
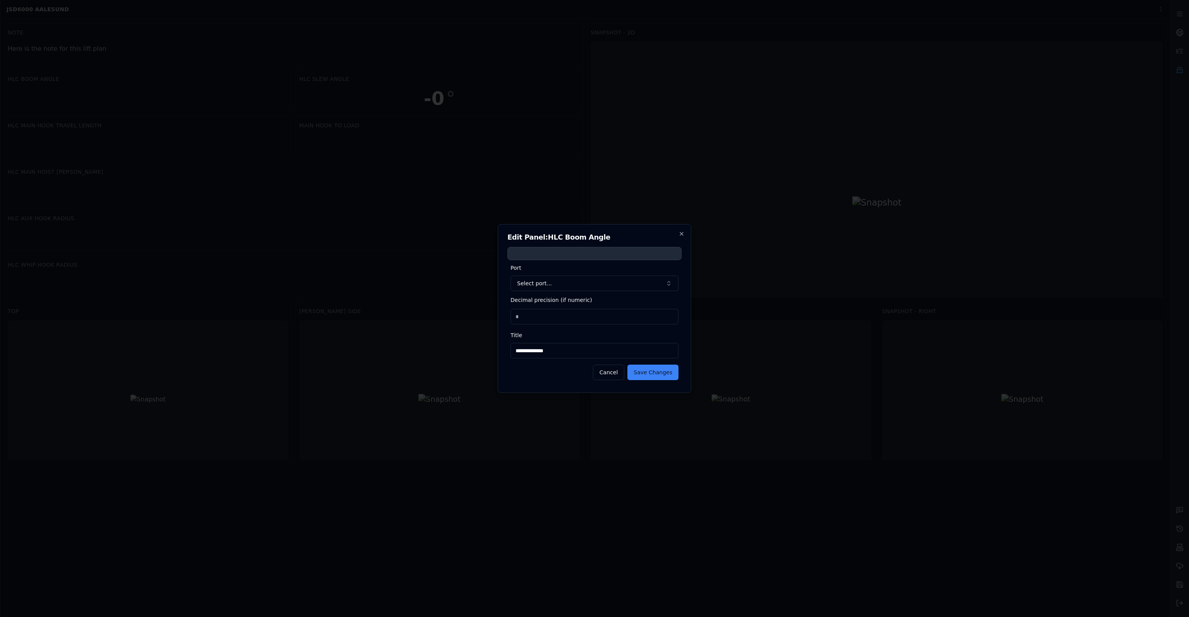
click at [533, 251] on div at bounding box center [594, 253] width 174 height 13
click at [534, 282] on button "Select port..." at bounding box center [595, 283] width 168 height 15
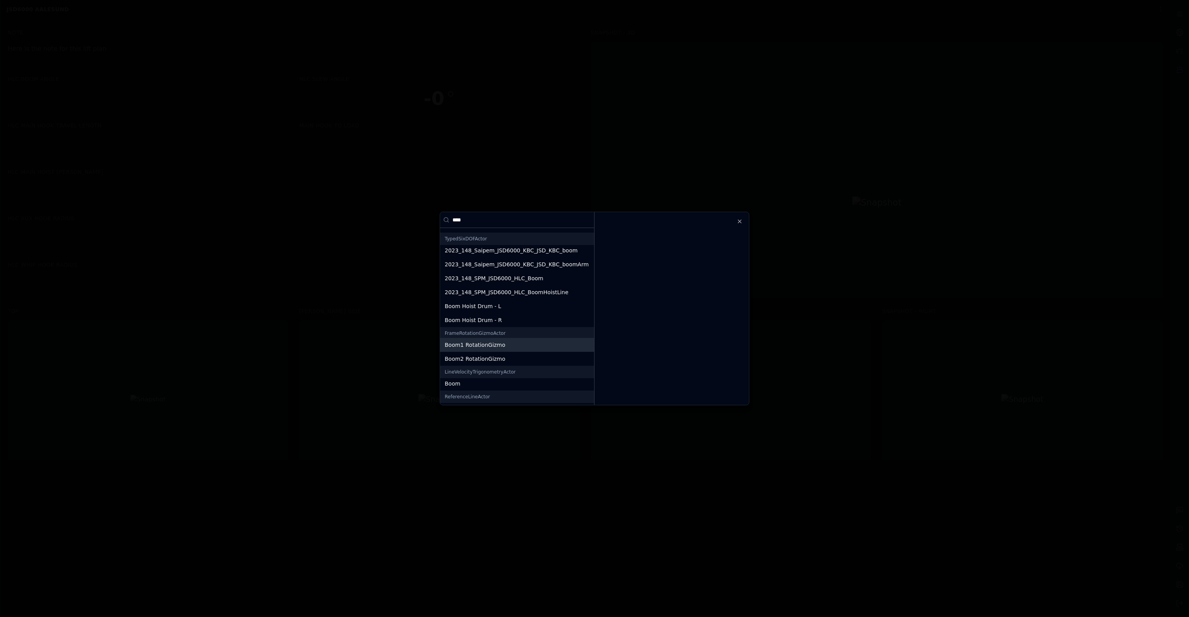
scroll to position [30, 0]
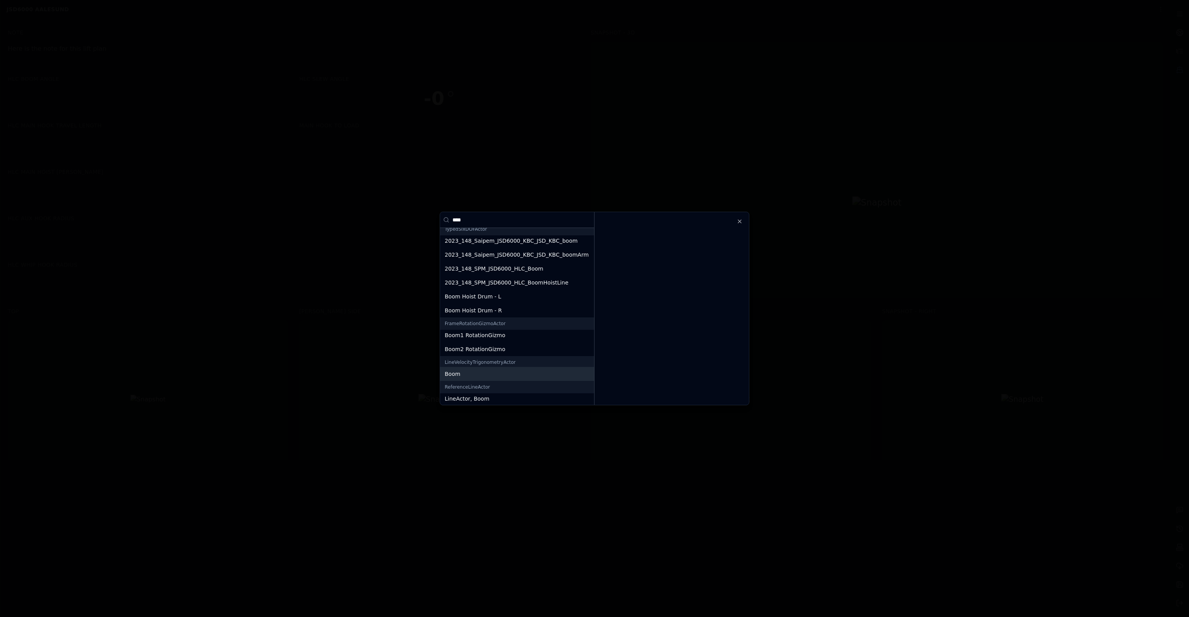
type input "****"
click at [478, 369] on div "Boom" at bounding box center [517, 374] width 154 height 14
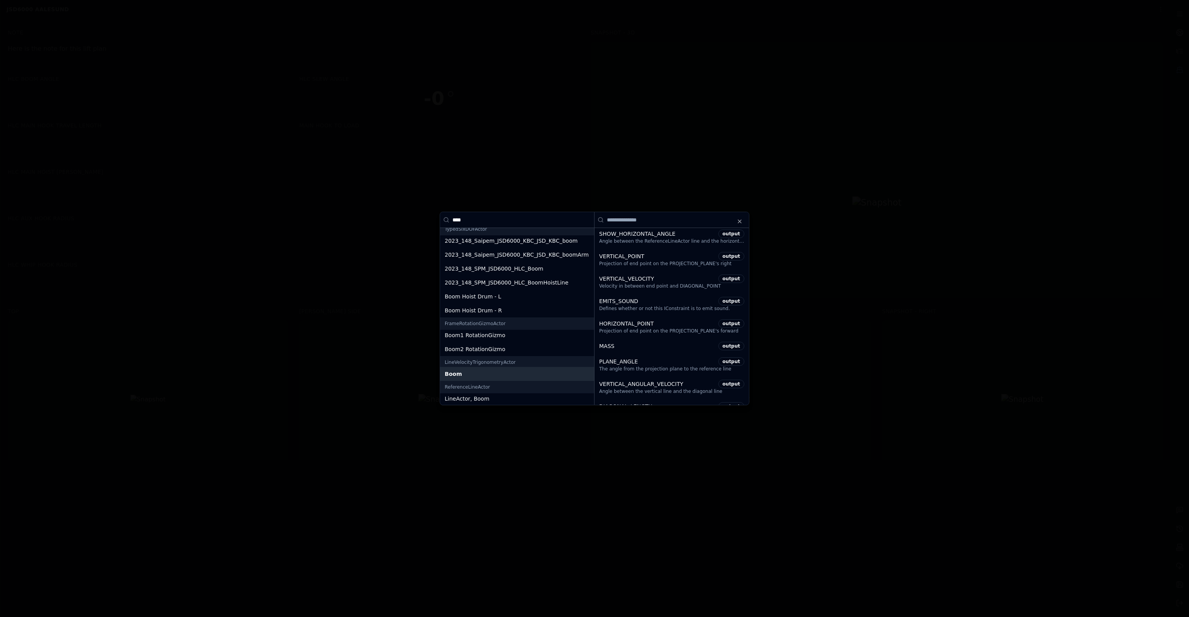
scroll to position [581, 0]
click at [645, 221] on input at bounding box center [671, 219] width 154 height 15
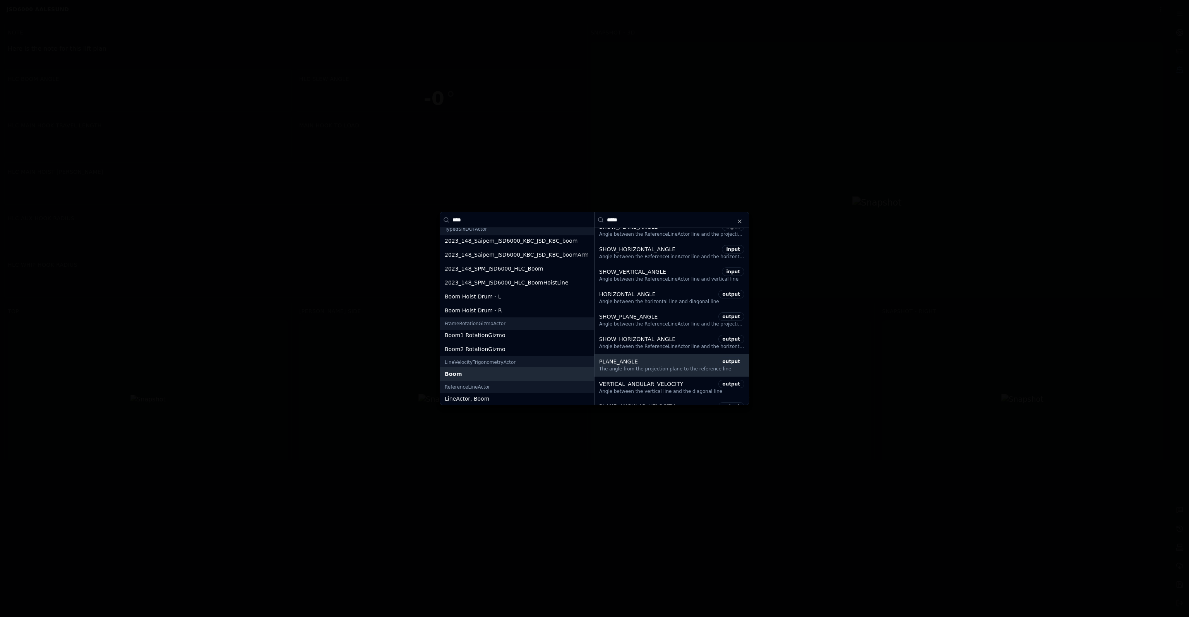
scroll to position [0, 0]
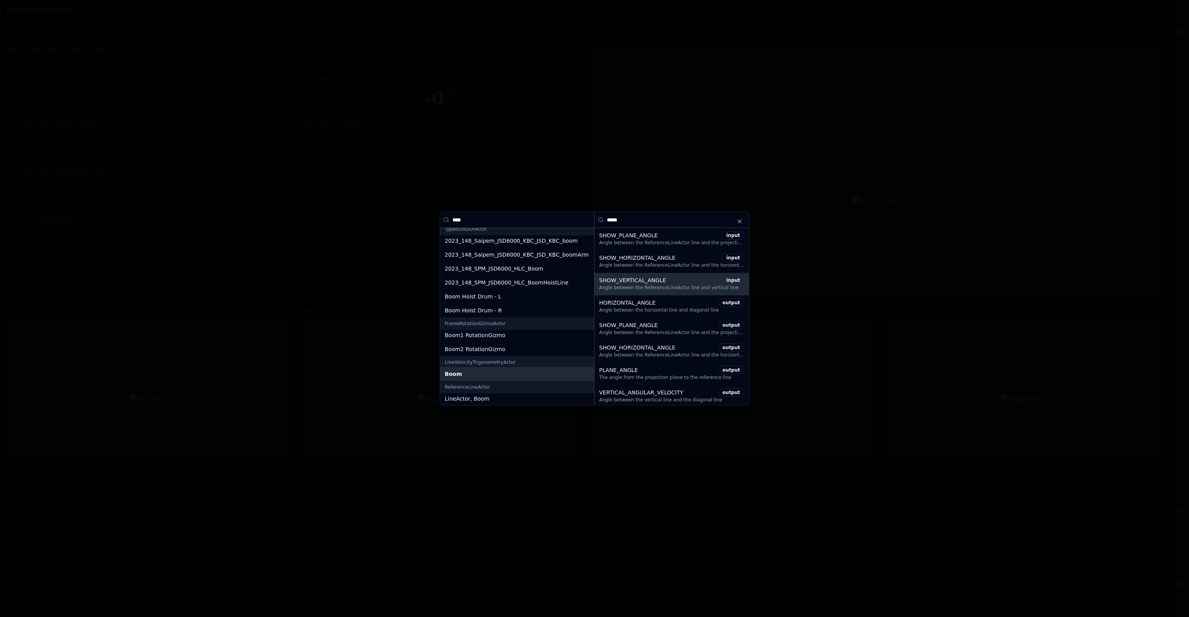
type input "*****"
click at [651, 291] on div "SHOW_VERTICAL_ANGLE input Angle between the ReferenceLineActor line and vertica…" at bounding box center [671, 284] width 154 height 22
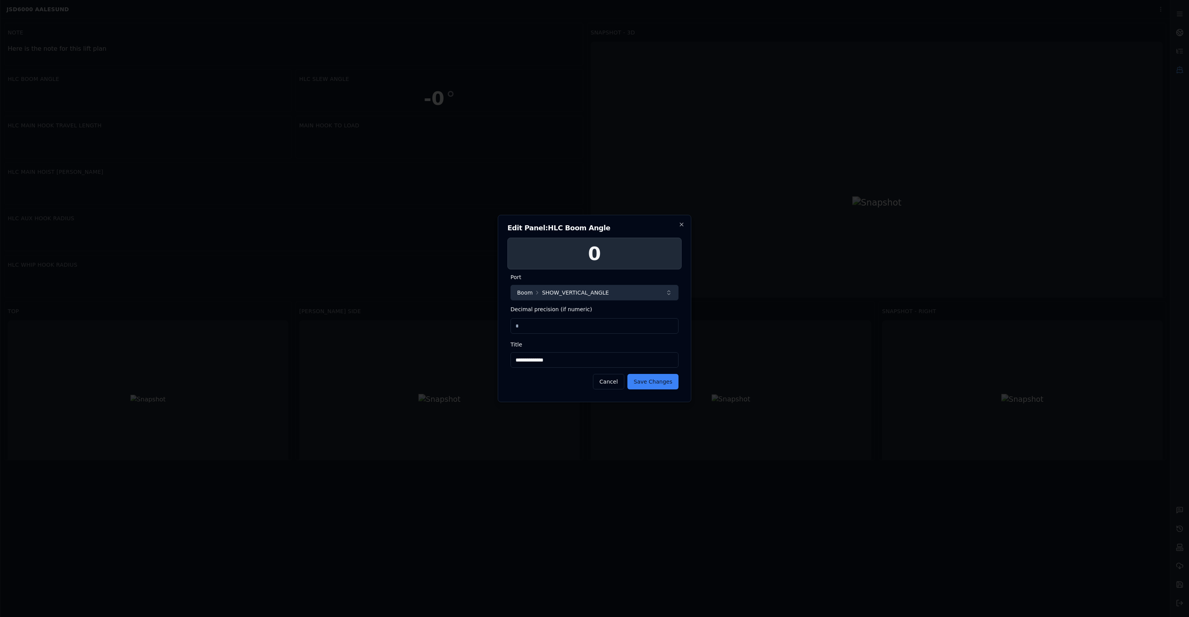
click at [608, 294] on button "Boom SHOW_VERTICAL_ANGLE" at bounding box center [595, 292] width 168 height 15
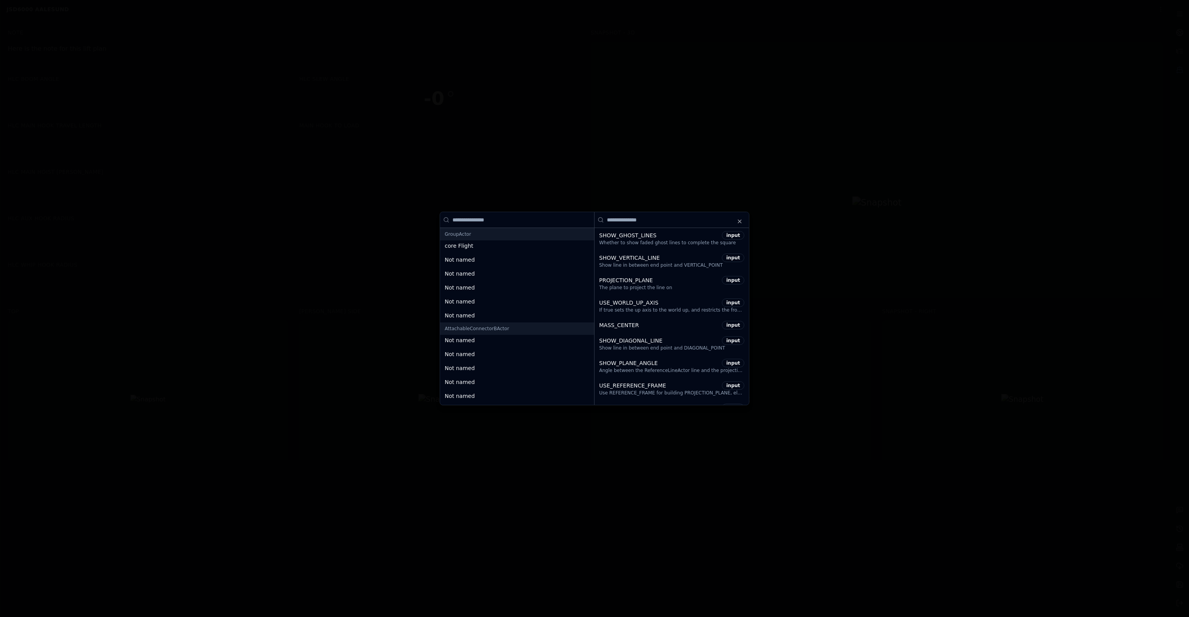
click at [655, 219] on input at bounding box center [671, 219] width 154 height 15
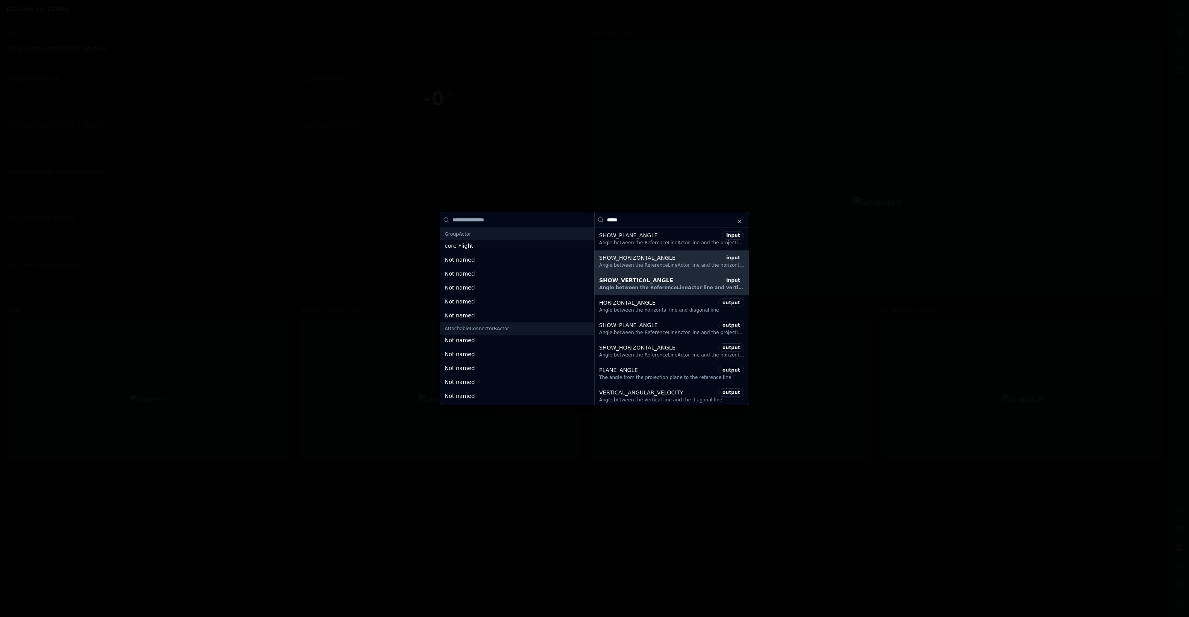
type input "*****"
click at [653, 257] on div "SHOW_HORIZONTAL_ANGLE" at bounding box center [659, 258] width 120 height 8
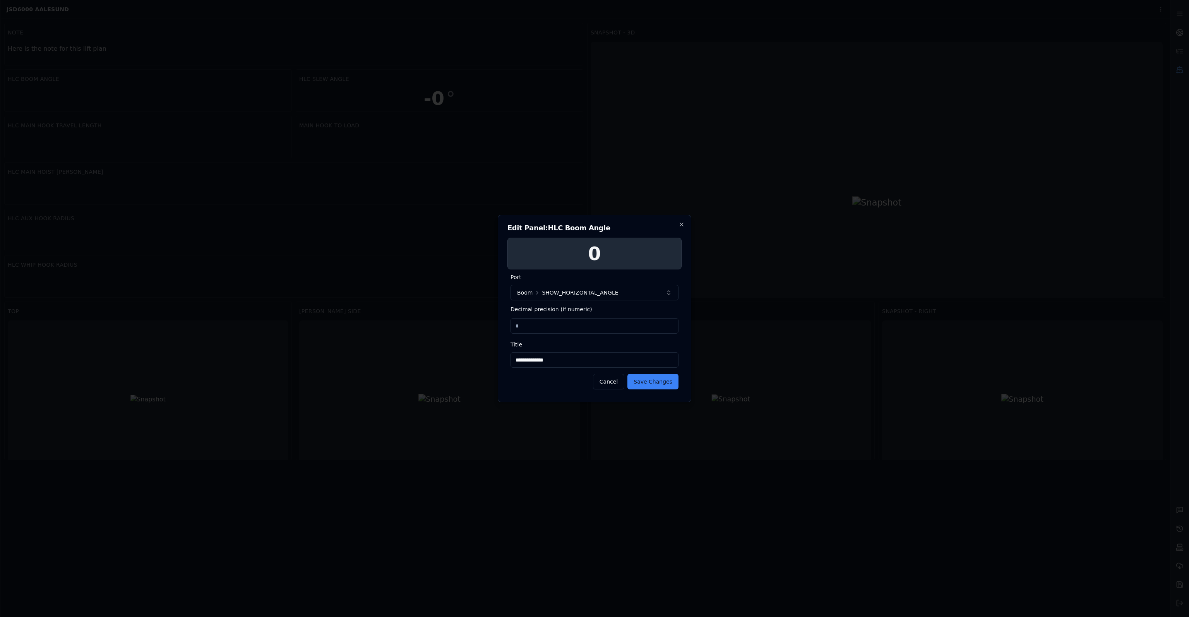
click at [583, 324] on input "*" at bounding box center [595, 325] width 168 height 15
click at [587, 355] on input "**********" at bounding box center [595, 359] width 168 height 15
click at [596, 325] on input "*" at bounding box center [595, 325] width 168 height 15
click at [613, 287] on button "Boom SHOW_HORIZONTAL_ANGLE" at bounding box center [595, 292] width 168 height 15
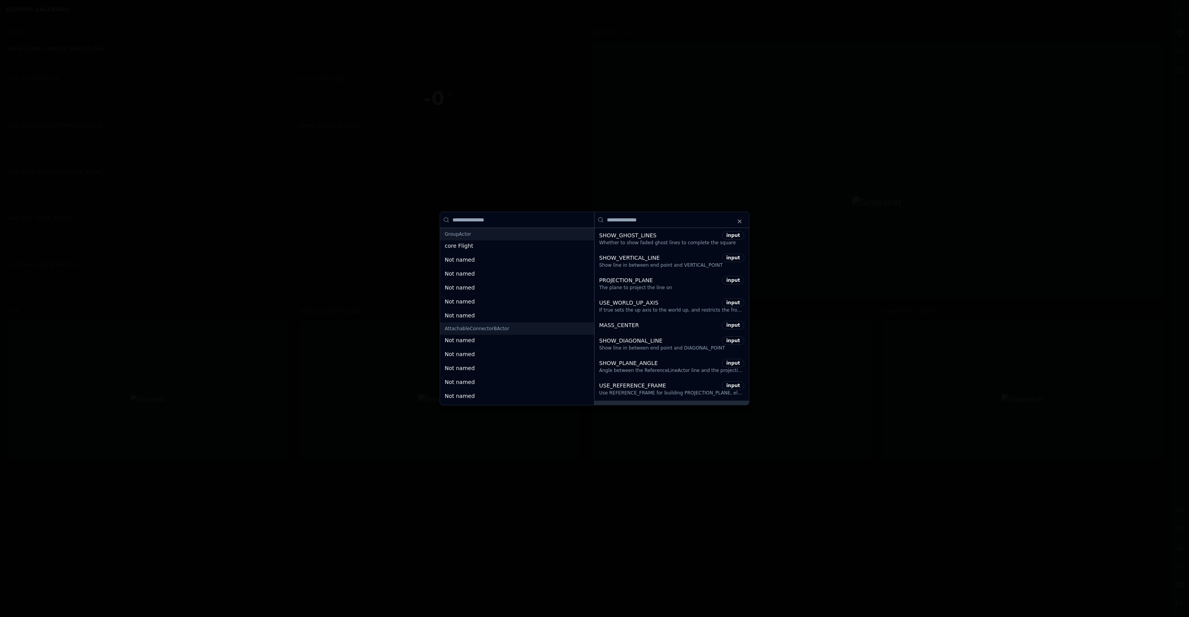
click at [657, 224] on input at bounding box center [671, 219] width 154 height 15
click at [553, 221] on input at bounding box center [517, 219] width 154 height 15
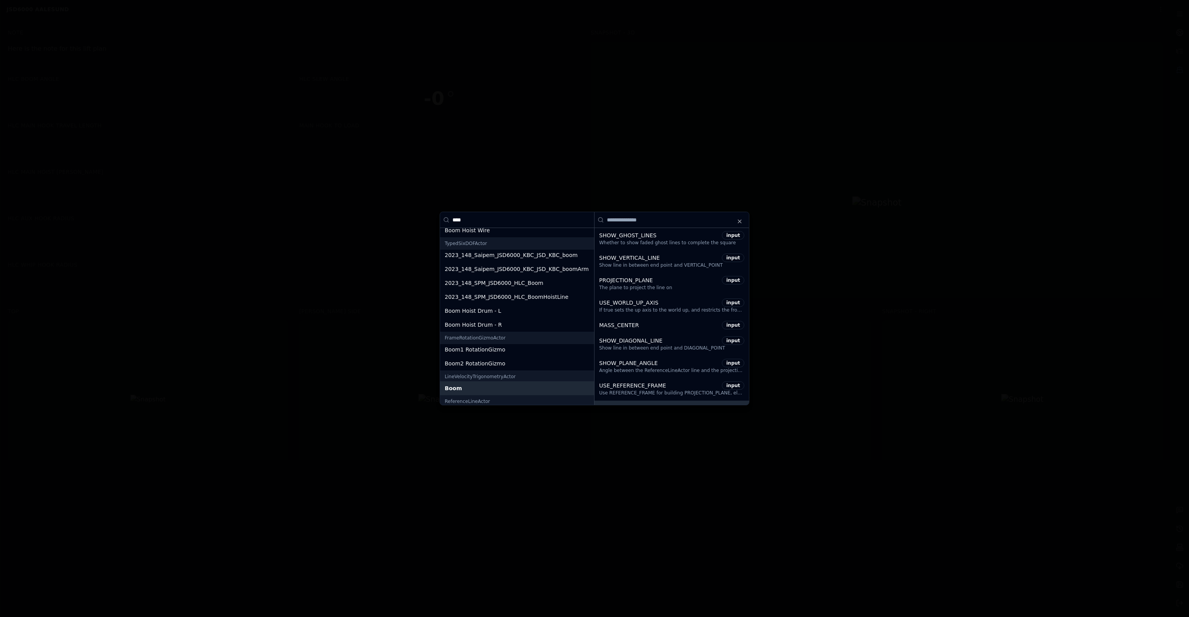
scroll to position [30, 0]
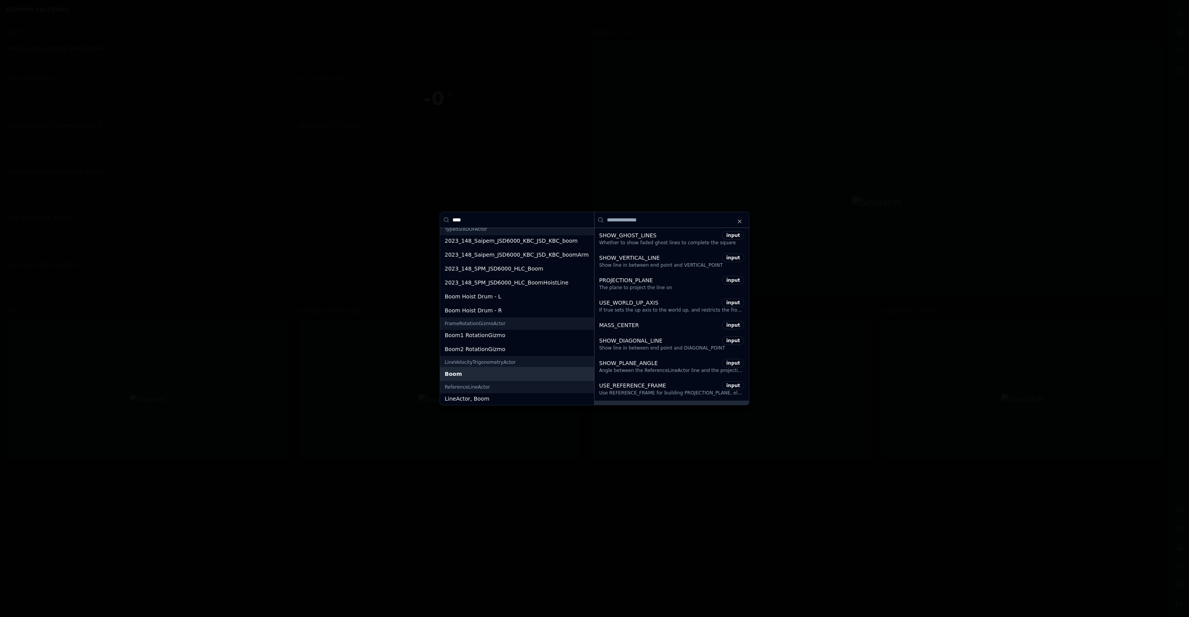
type input "****"
click at [469, 370] on div "Boom" at bounding box center [517, 374] width 145 height 8
click at [648, 222] on input at bounding box center [671, 219] width 154 height 15
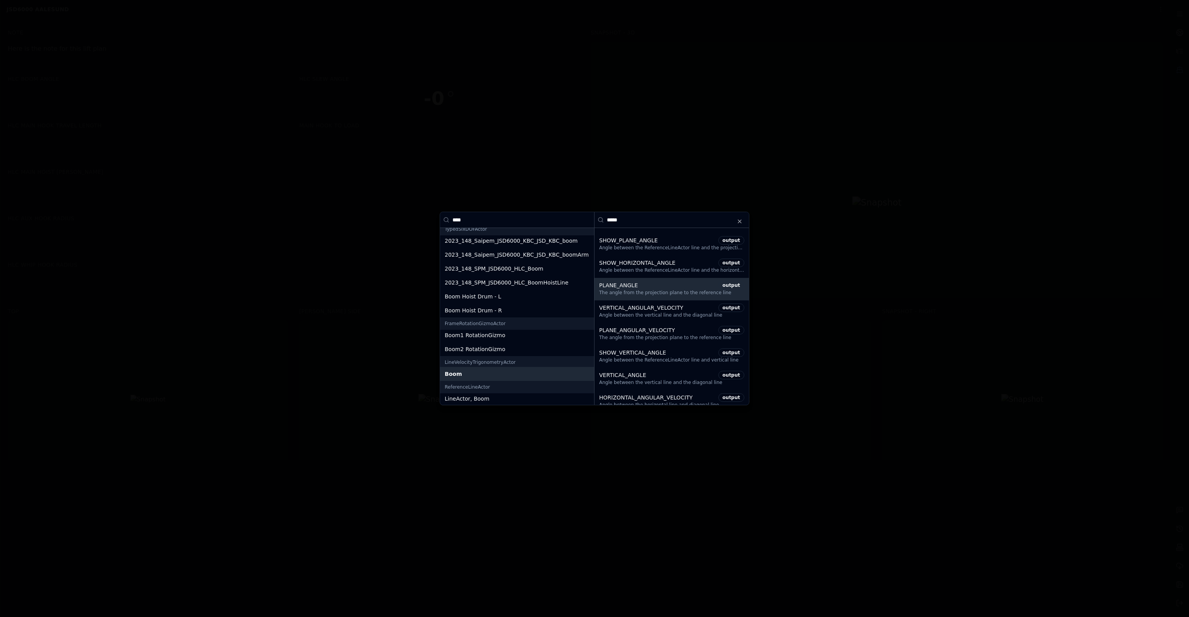
scroll to position [92, 0]
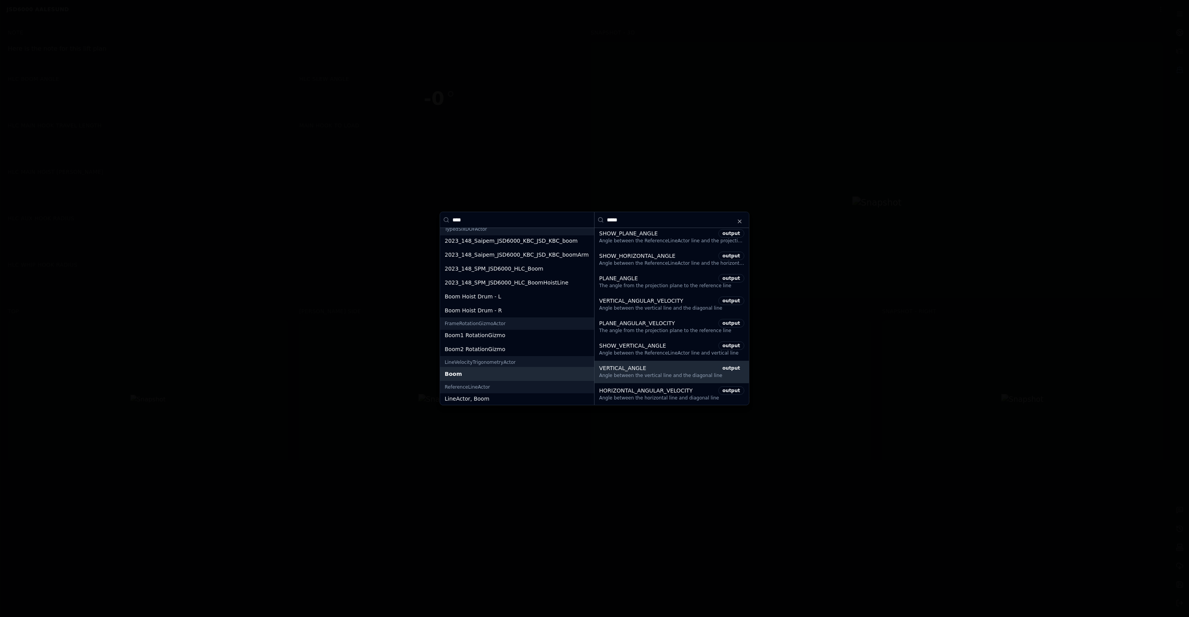
type input "*****"
click at [650, 364] on div "VERTICAL_ANGLE output" at bounding box center [671, 368] width 145 height 9
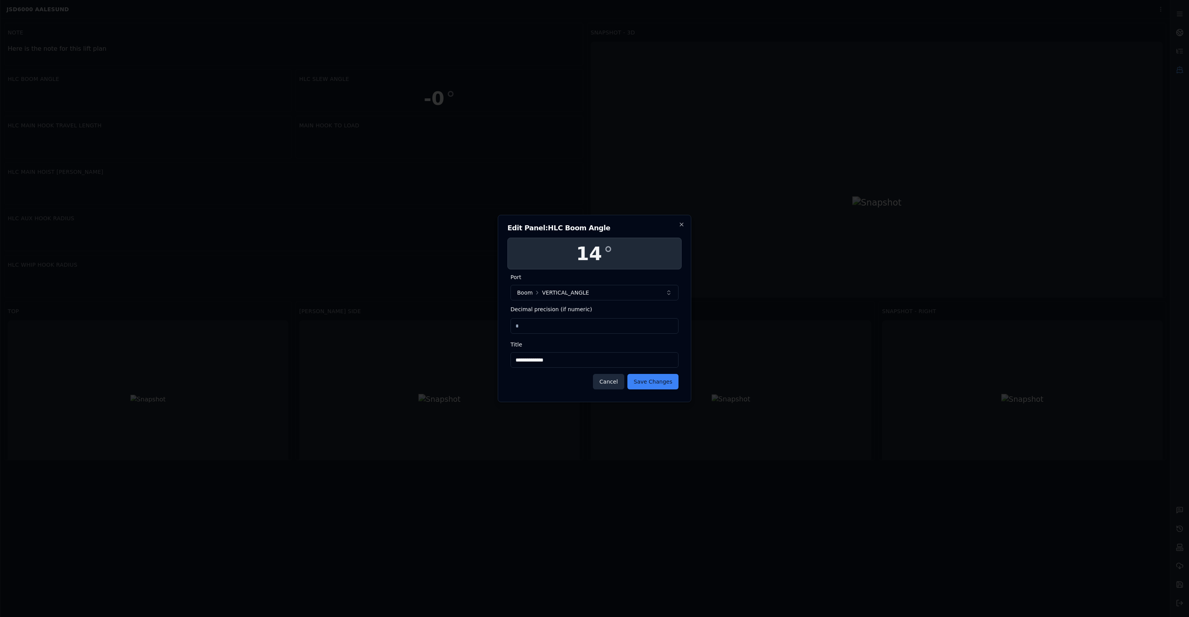
click at [619, 380] on button "Cancel" at bounding box center [608, 381] width 31 height 15
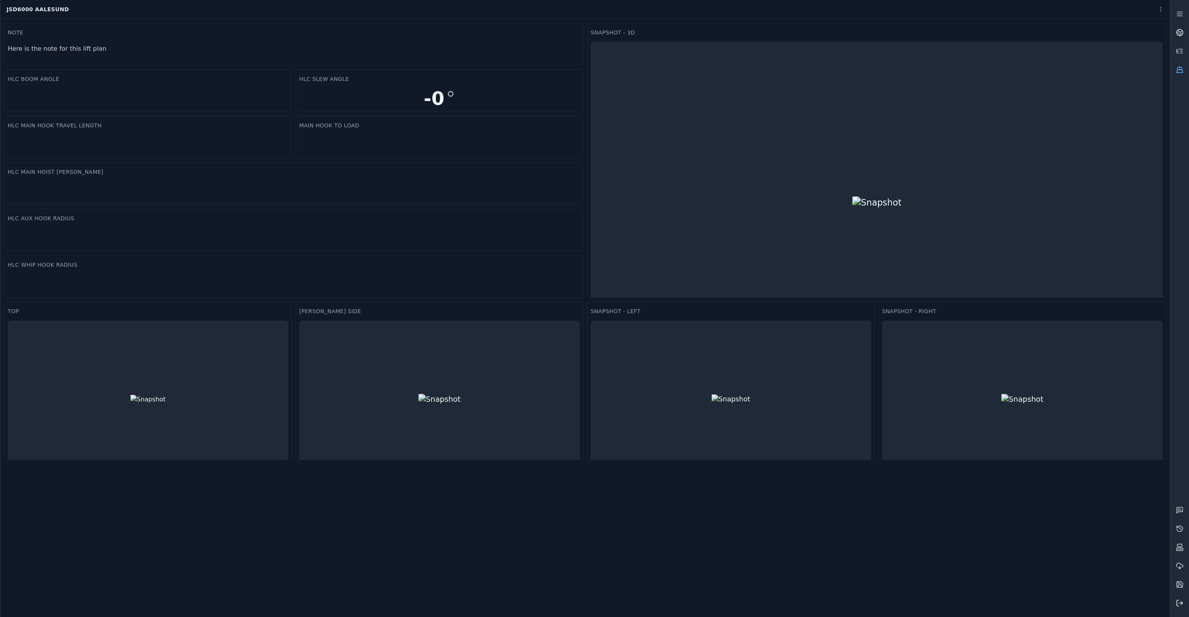
click at [1183, 601] on icon at bounding box center [1180, 603] width 8 height 8
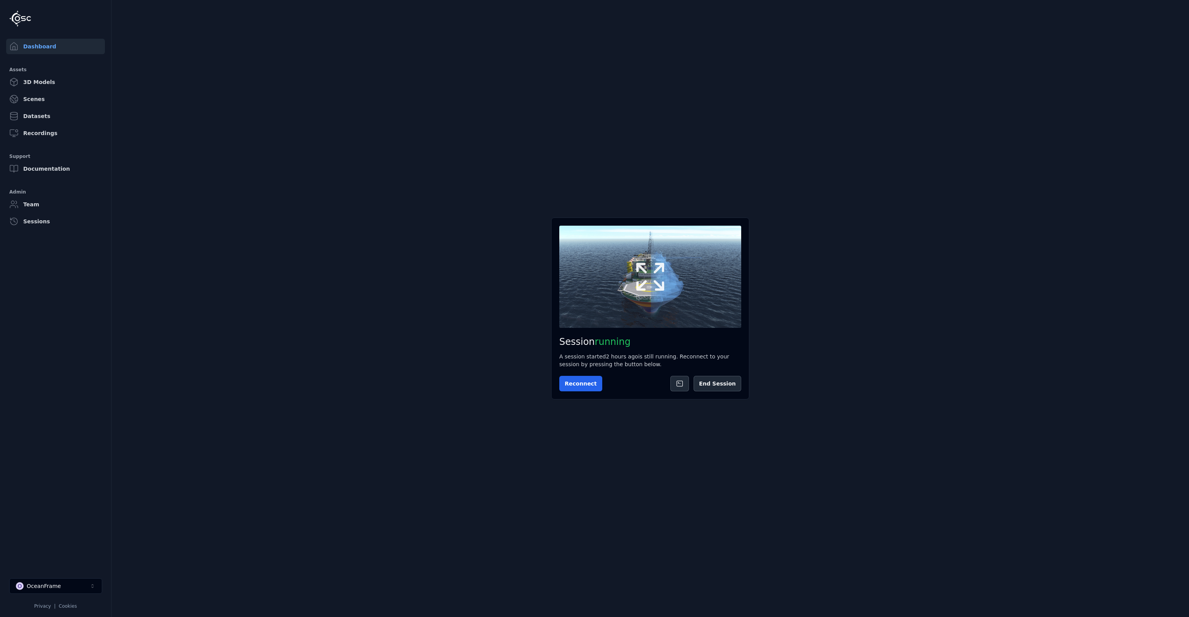
click at [655, 283] on icon at bounding box center [650, 277] width 28 height 28
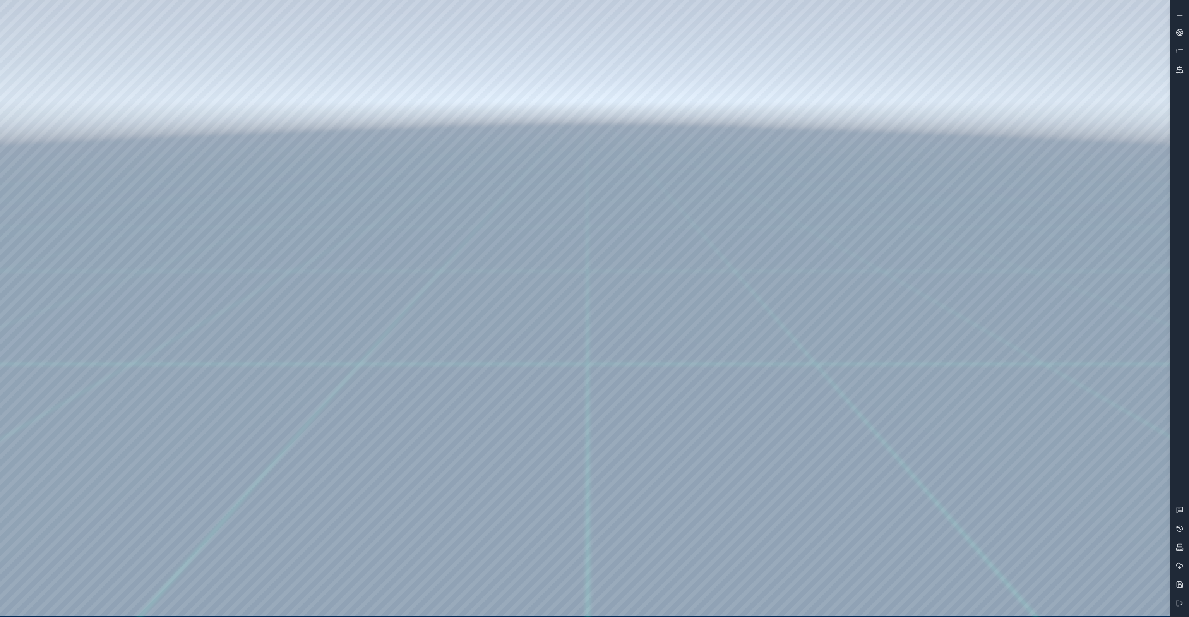
drag, startPoint x: 581, startPoint y: 249, endPoint x: 553, endPoint y: 227, distance: 35.5
drag, startPoint x: 566, startPoint y: 242, endPoint x: 570, endPoint y: 255, distance: 13.2
drag, startPoint x: 570, startPoint y: 248, endPoint x: 568, endPoint y: 238, distance: 10.6
drag, startPoint x: 489, startPoint y: 257, endPoint x: 490, endPoint y: 249, distance: 8.5
drag, startPoint x: 396, startPoint y: 331, endPoint x: 409, endPoint y: 334, distance: 12.8
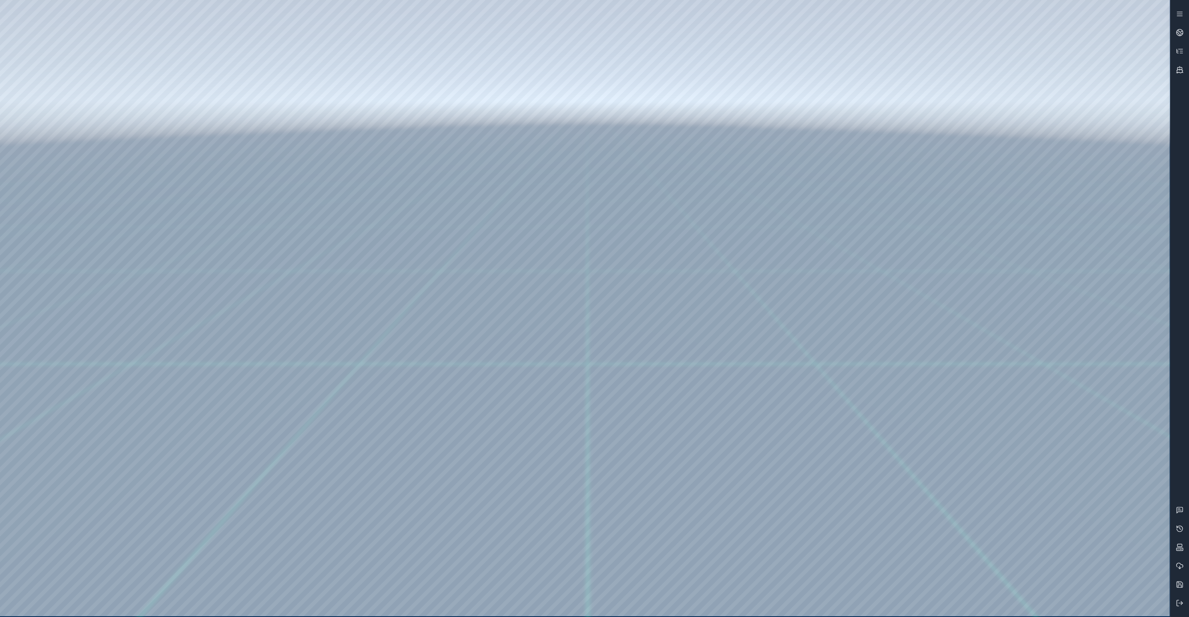
click at [63, 245] on div at bounding box center [585, 308] width 1170 height 616
click at [72, 205] on div at bounding box center [585, 308] width 1170 height 616
click at [70, 206] on div at bounding box center [585, 308] width 1170 height 616
click at [67, 207] on div at bounding box center [585, 308] width 1170 height 616
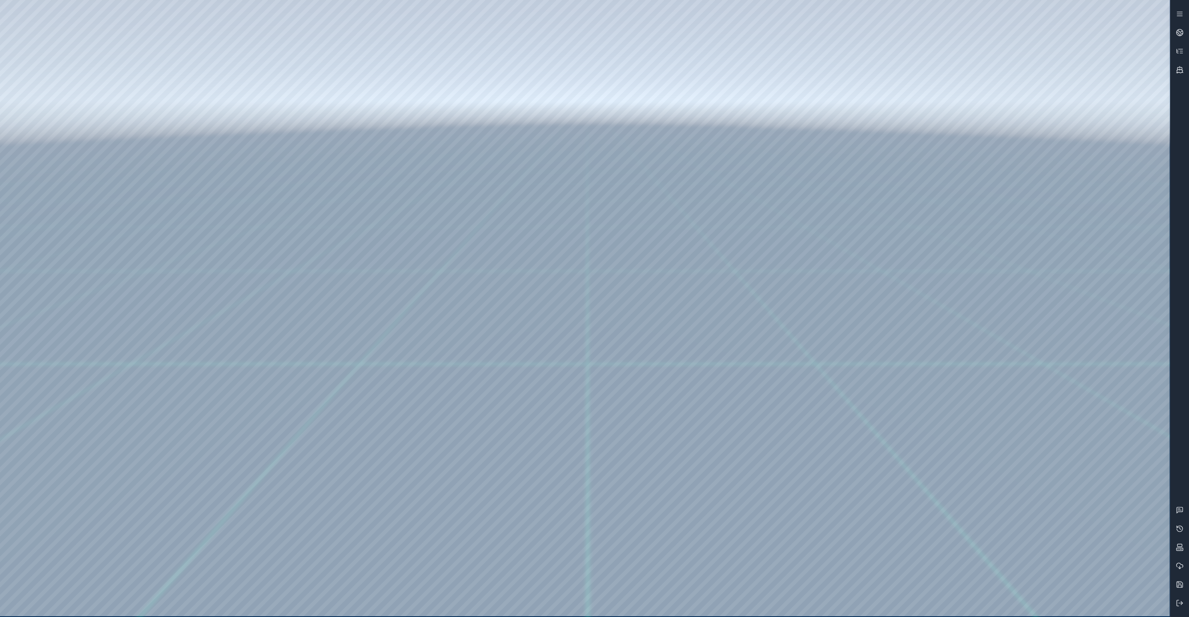
click at [67, 207] on div at bounding box center [585, 308] width 1170 height 616
click at [89, 208] on div at bounding box center [585, 308] width 1170 height 616
click at [1180, 54] on icon at bounding box center [1180, 51] width 8 height 8
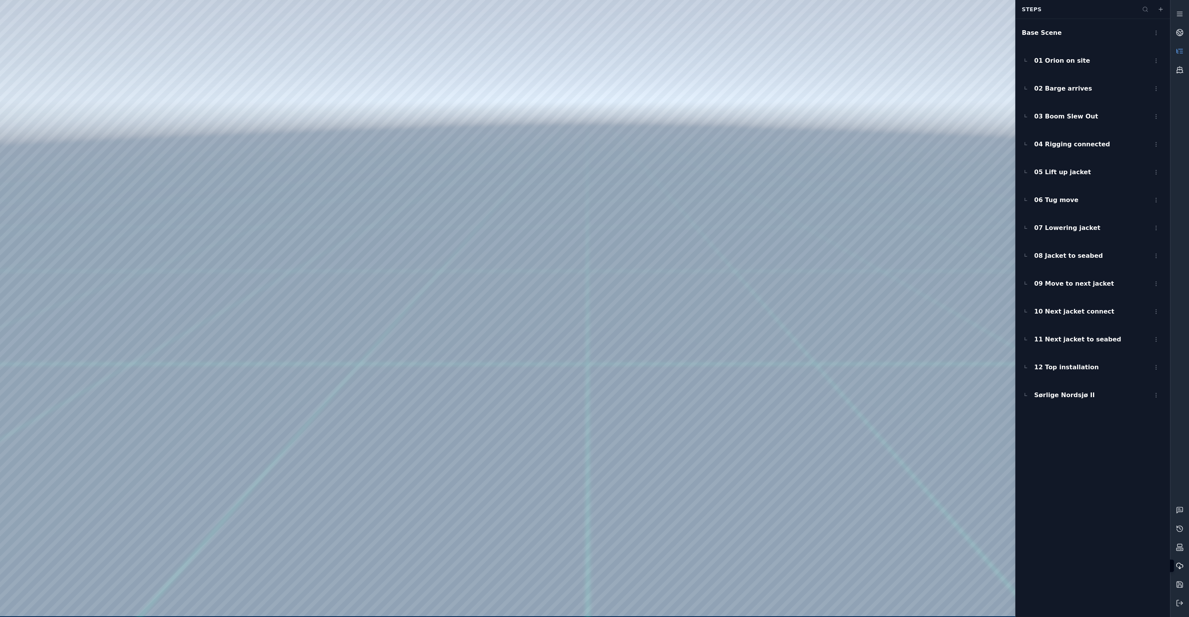
click at [1182, 564] on icon at bounding box center [1180, 565] width 7 height 4
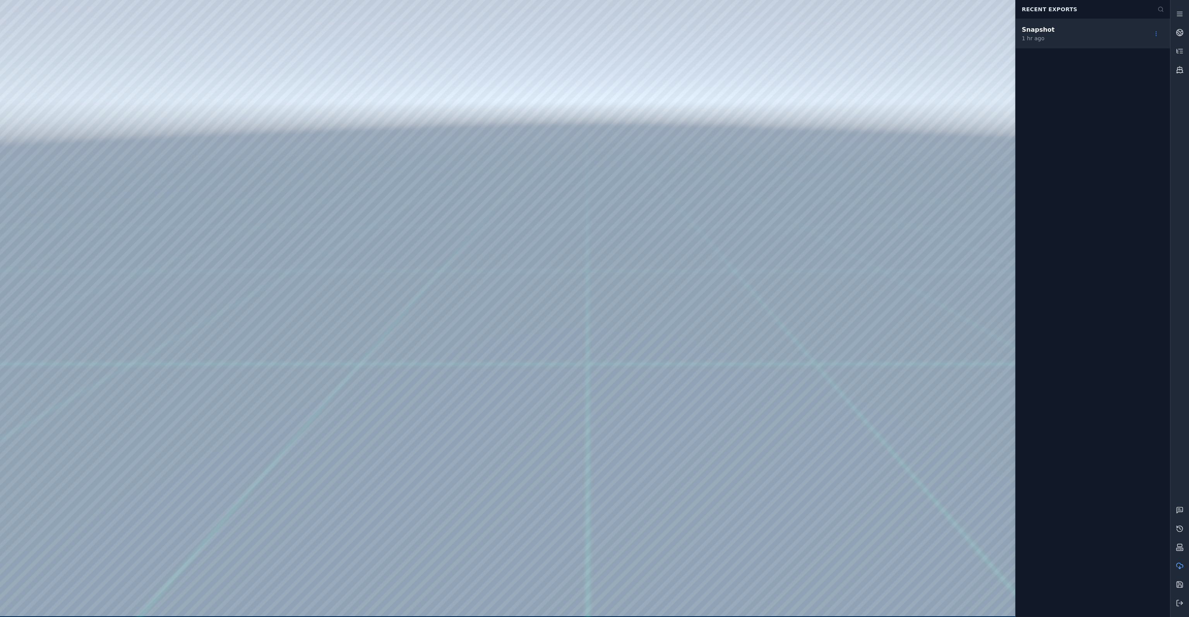
click at [1154, 36] on html "Support Recent Exports Snapshot 1 hr ago" at bounding box center [594, 308] width 1189 height 617
click at [1178, 51] on html "Support Recent Exports Snapshot 1 hr ago Download Delete" at bounding box center [594, 308] width 1189 height 617
click at [1178, 51] on icon at bounding box center [1178, 50] width 2 height 2
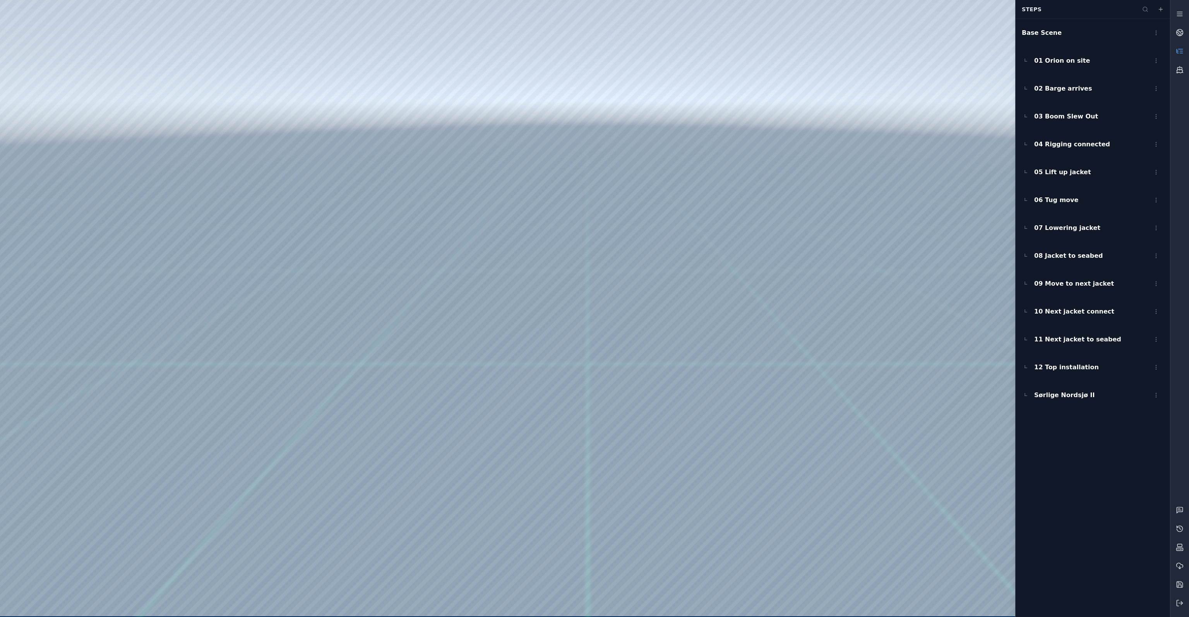
click at [929, 139] on div at bounding box center [585, 308] width 1170 height 616
click at [1175, 51] on link at bounding box center [1179, 51] width 19 height 19
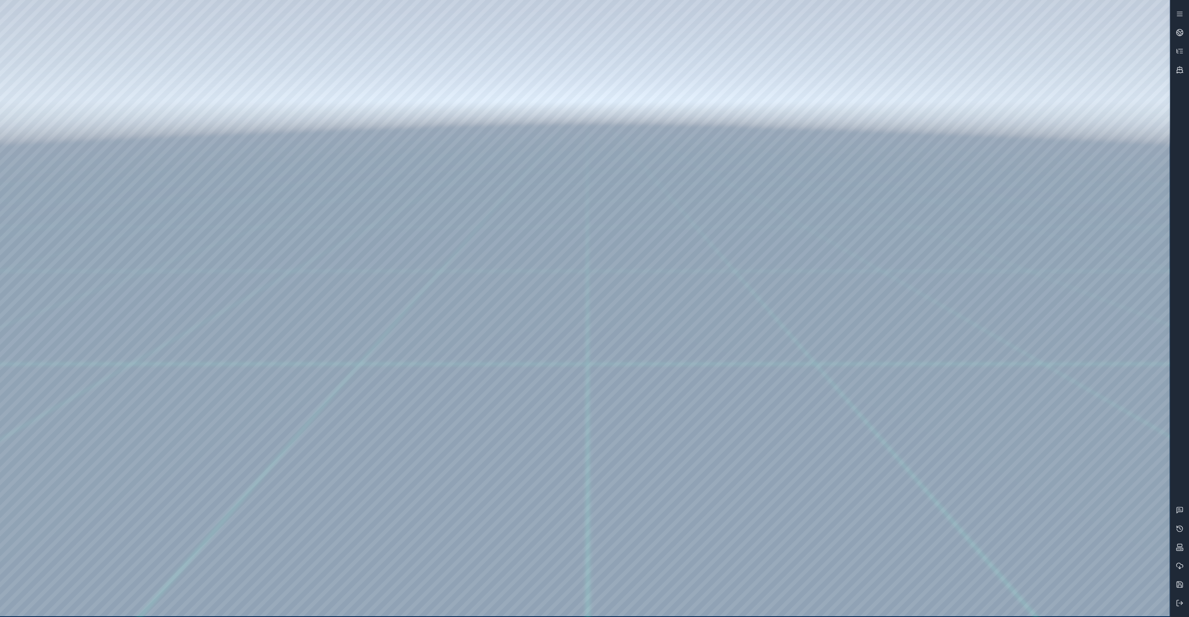
drag, startPoint x: 858, startPoint y: 199, endPoint x: 847, endPoint y: 195, distance: 11.5
drag, startPoint x: 891, startPoint y: 456, endPoint x: 904, endPoint y: 460, distance: 13.3
drag, startPoint x: 946, startPoint y: 474, endPoint x: 968, endPoint y: 476, distance: 22.1
click at [318, 310] on div at bounding box center [585, 308] width 1170 height 616
click at [644, 180] on div at bounding box center [585, 308] width 1170 height 616
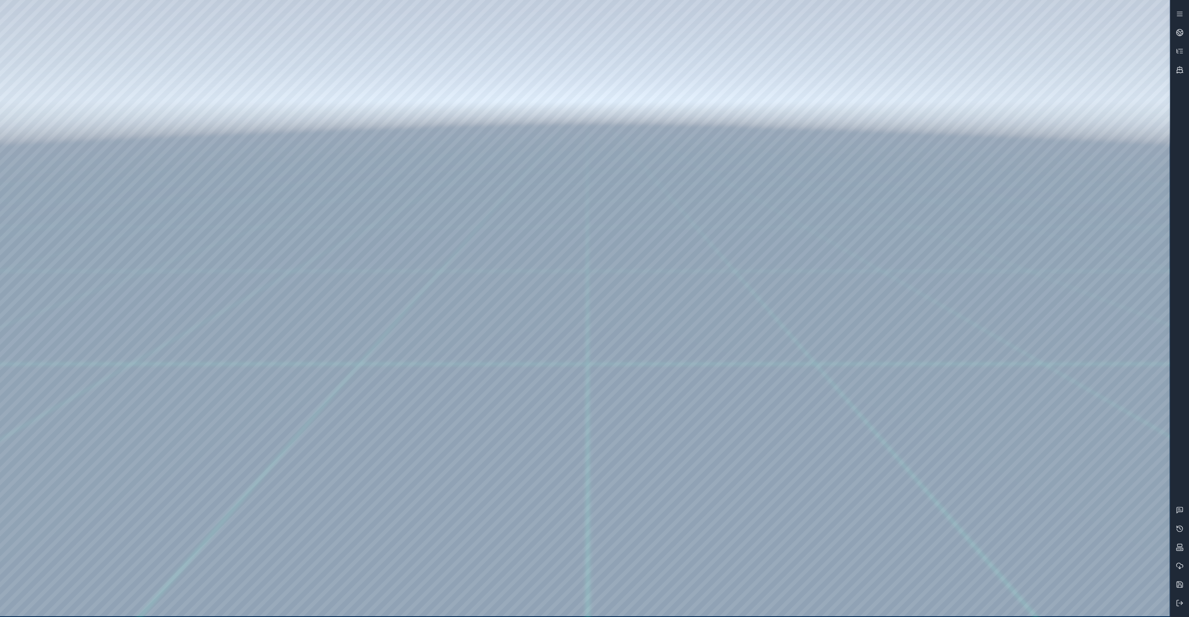
click at [653, 184] on div at bounding box center [585, 308] width 1170 height 616
drag, startPoint x: 755, startPoint y: 210, endPoint x: 735, endPoint y: 215, distance: 21.1
click at [1179, 603] on line at bounding box center [1181, 603] width 4 height 0
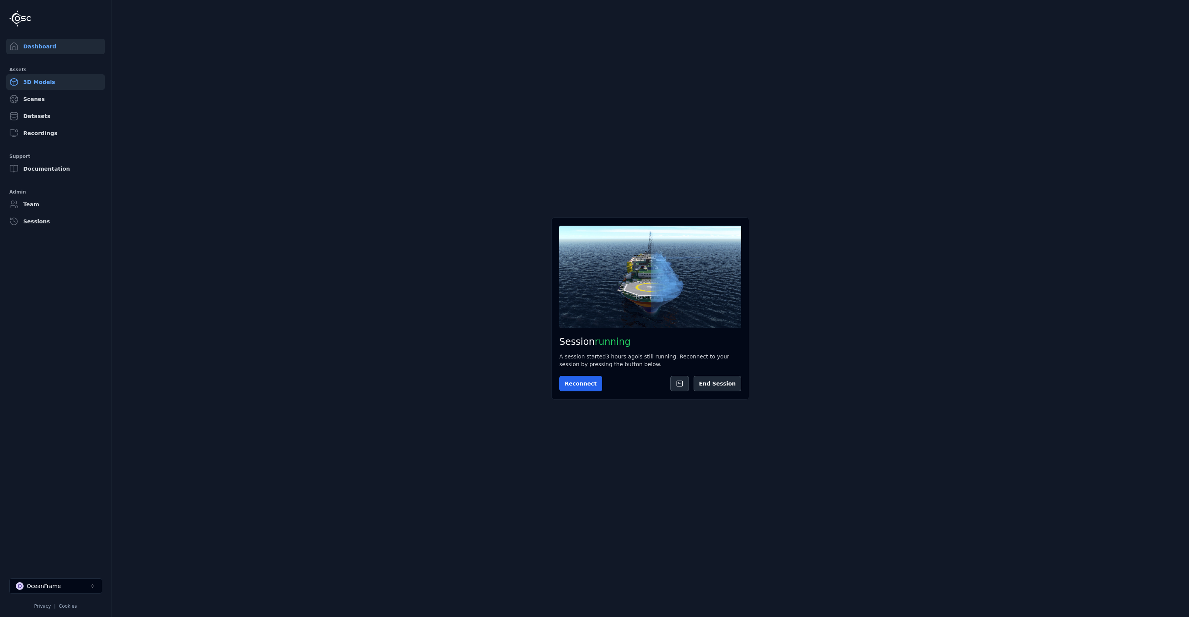
click at [48, 85] on link "3D Models" at bounding box center [55, 81] width 99 height 15
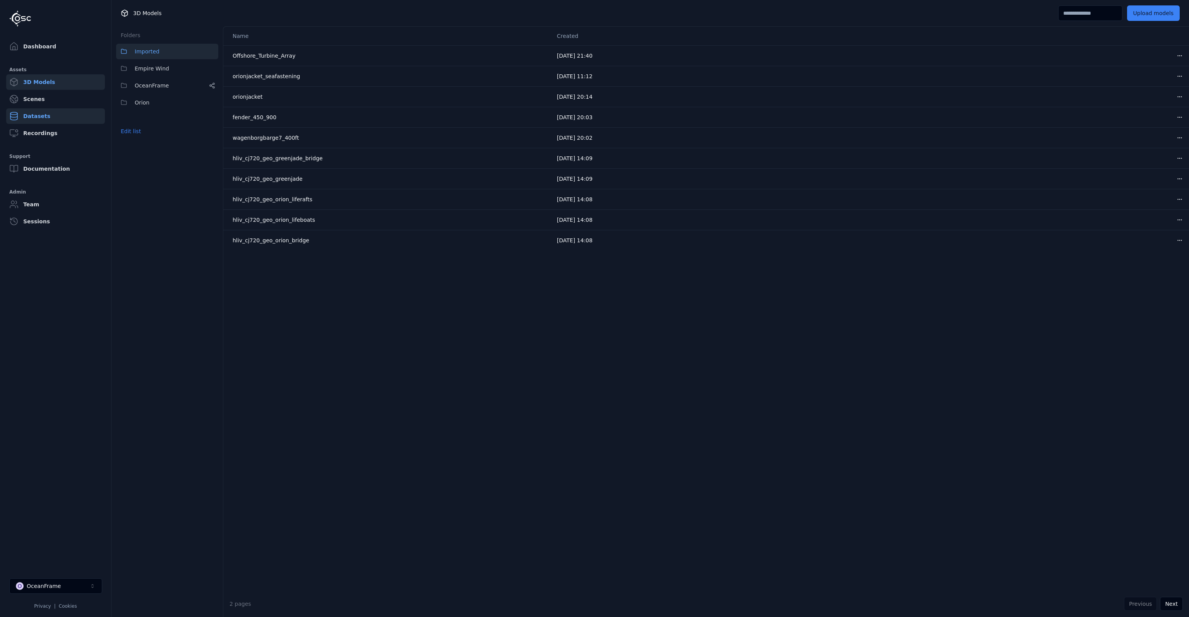
click at [53, 118] on link "Datasets" at bounding box center [55, 115] width 99 height 15
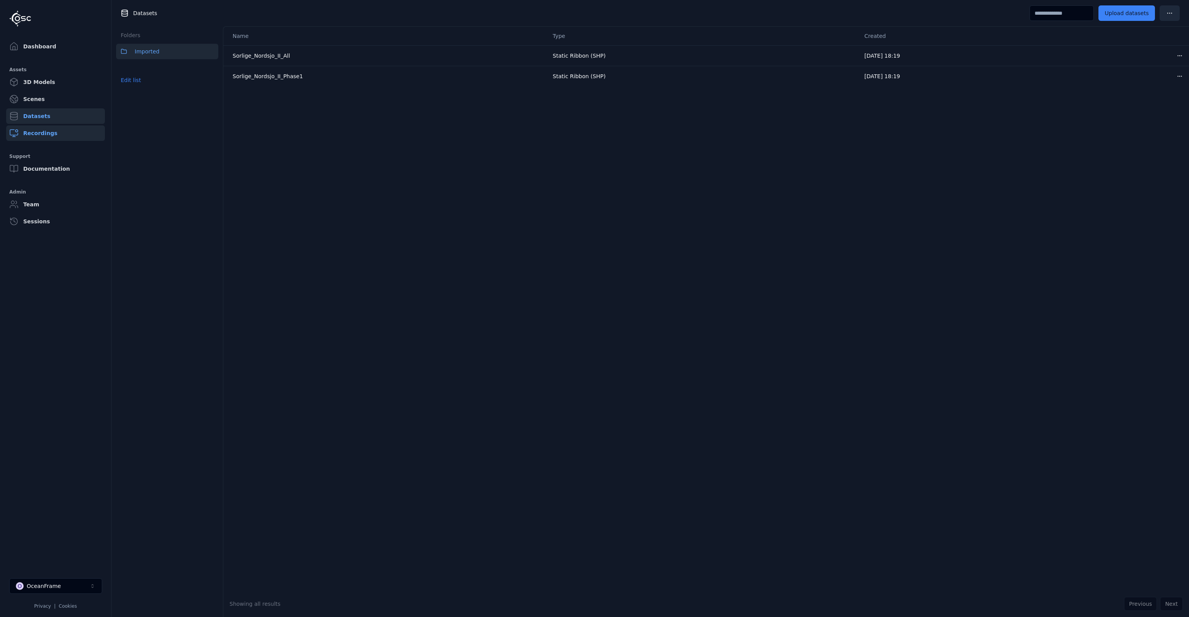
click at [48, 135] on link "Recordings" at bounding box center [55, 132] width 99 height 15
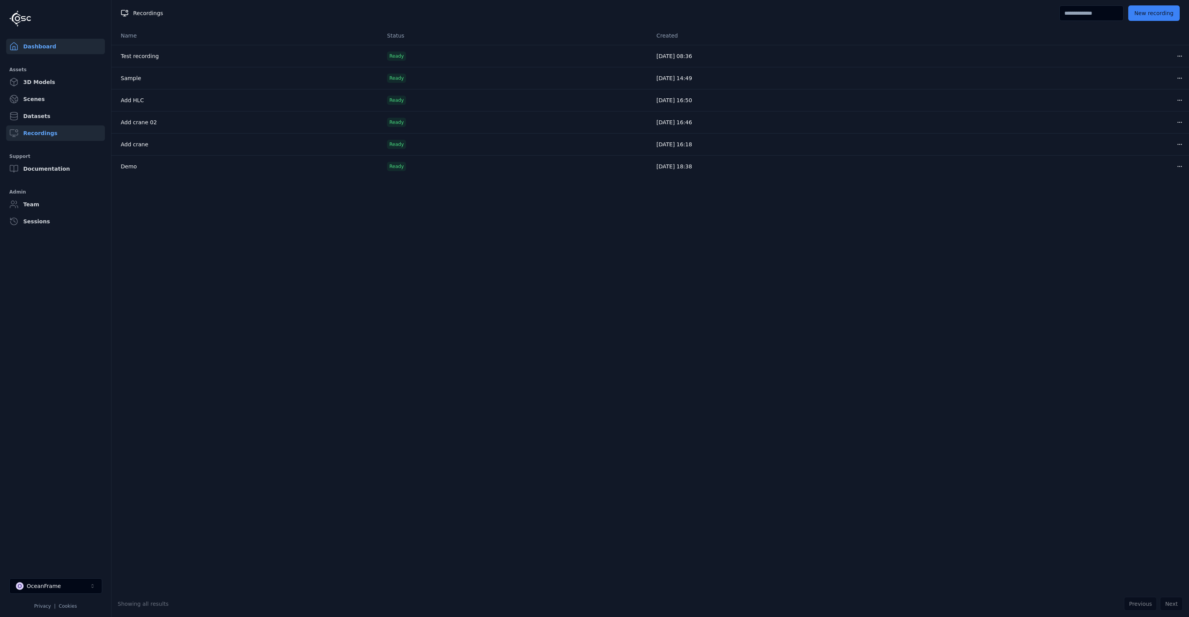
click at [54, 50] on link "Dashboard" at bounding box center [55, 46] width 99 height 15
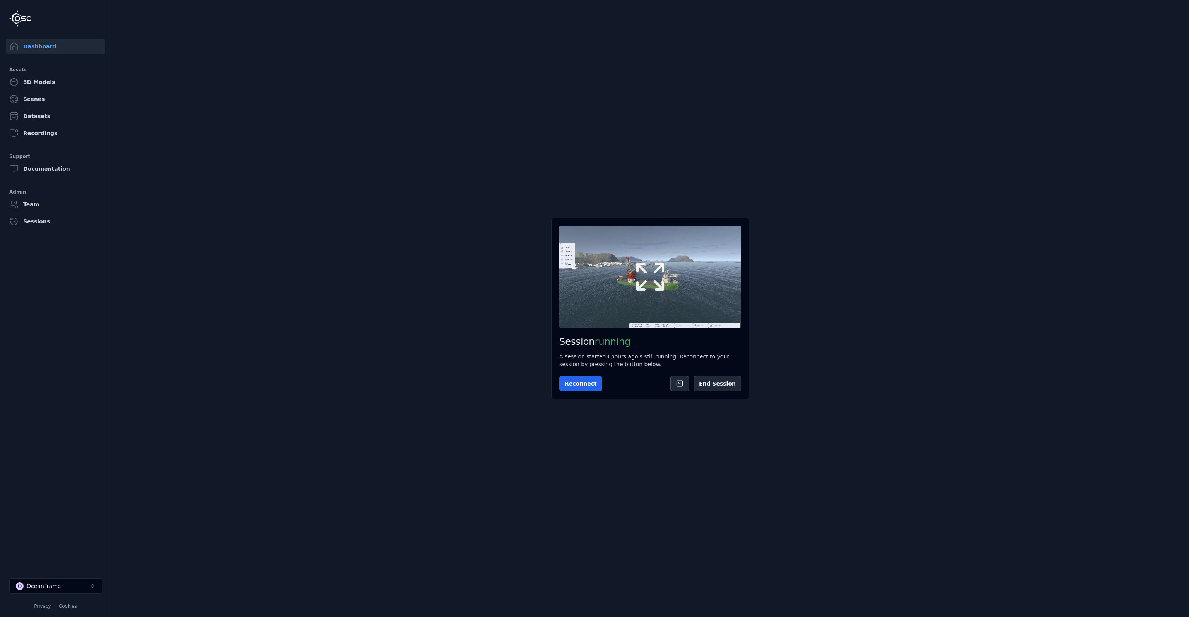
click at [644, 274] on icon at bounding box center [650, 276] width 37 height 37
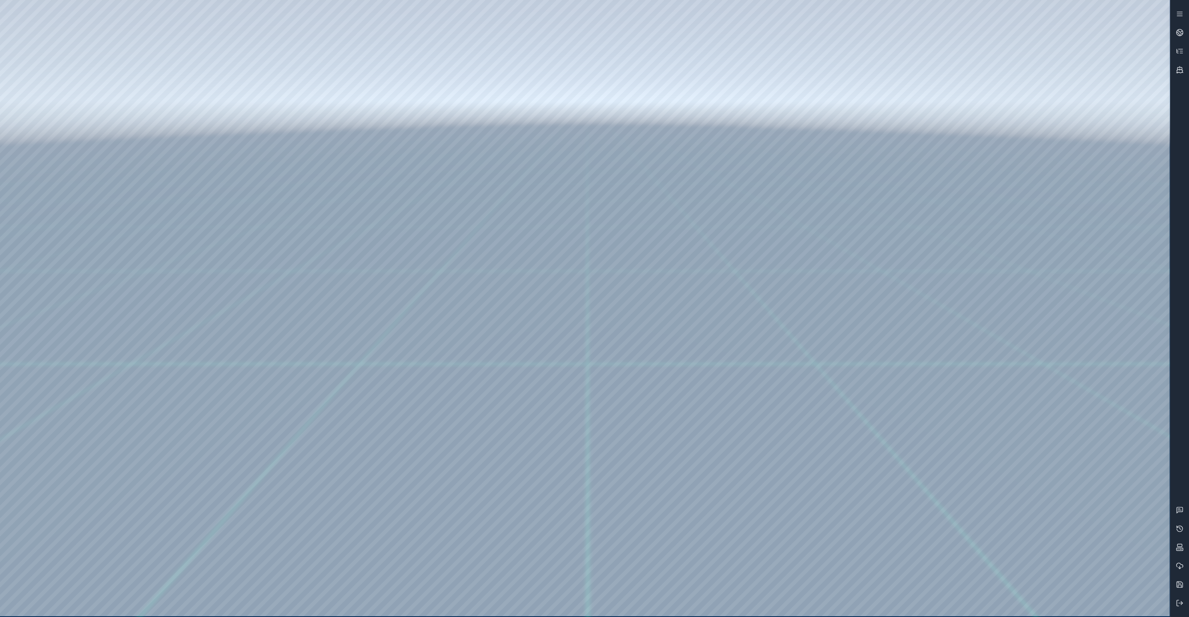
drag, startPoint x: 863, startPoint y: 294, endPoint x: 836, endPoint y: 297, distance: 26.8
click at [668, 120] on div at bounding box center [585, 308] width 1170 height 616
drag, startPoint x: 863, startPoint y: 179, endPoint x: 858, endPoint y: 181, distance: 6.1
drag, startPoint x: 474, startPoint y: 339, endPoint x: 487, endPoint y: 350, distance: 16.5
drag, startPoint x: 449, startPoint y: 300, endPoint x: 445, endPoint y: 290, distance: 10.8
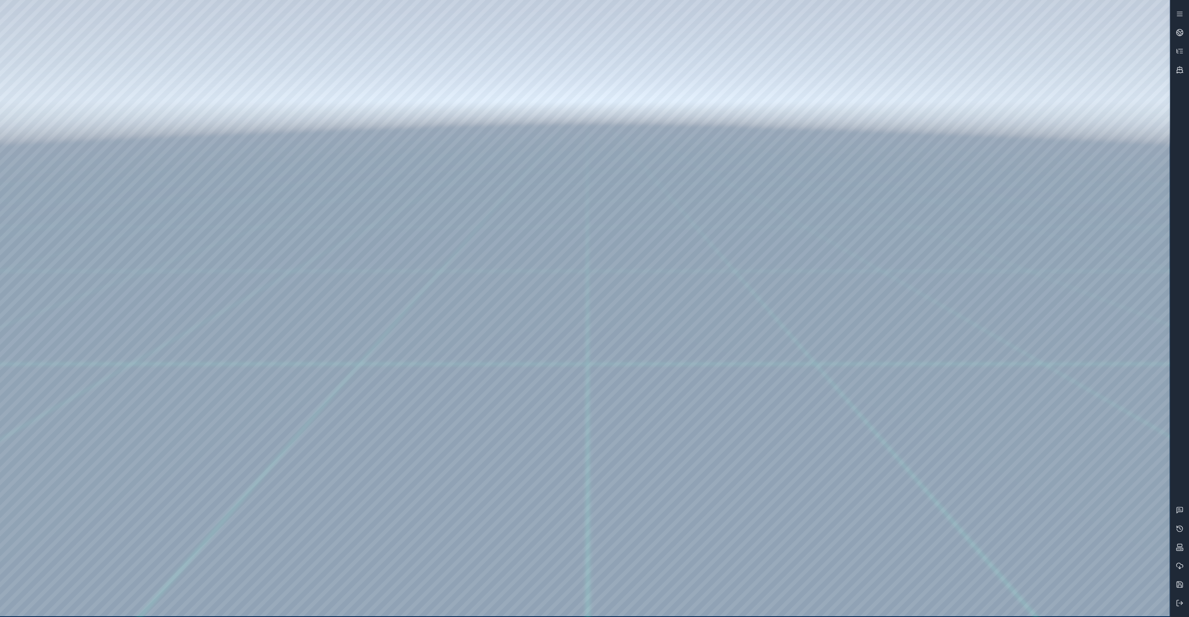
drag, startPoint x: 491, startPoint y: 285, endPoint x: 485, endPoint y: 278, distance: 9.9
drag, startPoint x: 502, startPoint y: 299, endPoint x: 498, endPoint y: 273, distance: 26.5
click at [498, 273] on div at bounding box center [585, 308] width 1170 height 616
drag, startPoint x: 488, startPoint y: 368, endPoint x: 477, endPoint y: 372, distance: 11.6
click at [477, 372] on div at bounding box center [585, 308] width 1170 height 616
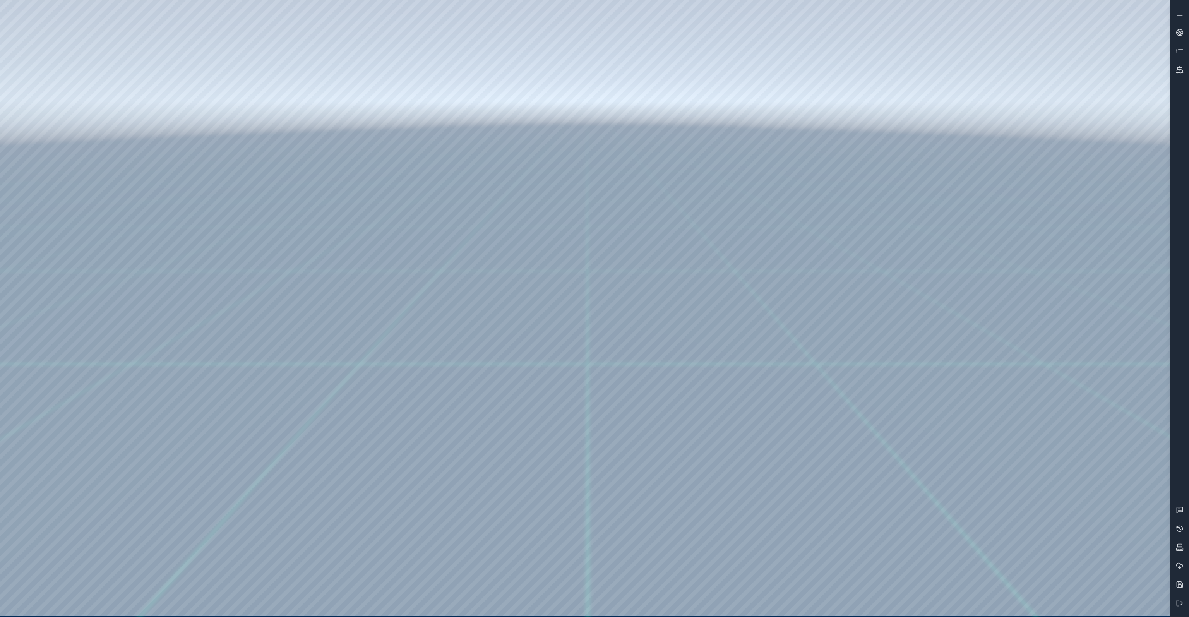
drag, startPoint x: 492, startPoint y: 372, endPoint x: 452, endPoint y: 378, distance: 40.3
click at [452, 378] on div at bounding box center [585, 308] width 1170 height 616
drag, startPoint x: 613, startPoint y: 277, endPoint x: 531, endPoint y: 285, distance: 81.7
drag, startPoint x: 577, startPoint y: 240, endPoint x: 573, endPoint y: 245, distance: 7.0
drag, startPoint x: 564, startPoint y: 168, endPoint x: 560, endPoint y: 181, distance: 13.9
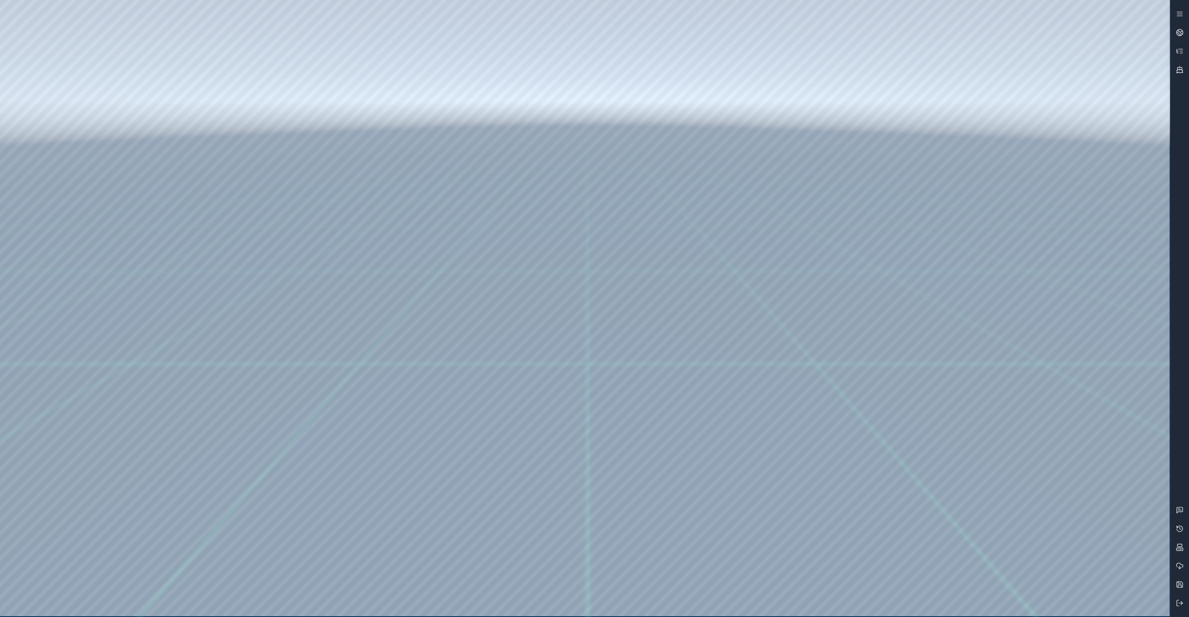
click at [560, 202] on div at bounding box center [585, 308] width 1170 height 616
drag, startPoint x: 558, startPoint y: 163, endPoint x: 564, endPoint y: 245, distance: 81.9
click at [564, 245] on div at bounding box center [585, 308] width 1170 height 616
drag, startPoint x: 641, startPoint y: 279, endPoint x: 679, endPoint y: 271, distance: 38.3
drag, startPoint x: 578, startPoint y: 276, endPoint x: 592, endPoint y: 283, distance: 15.2
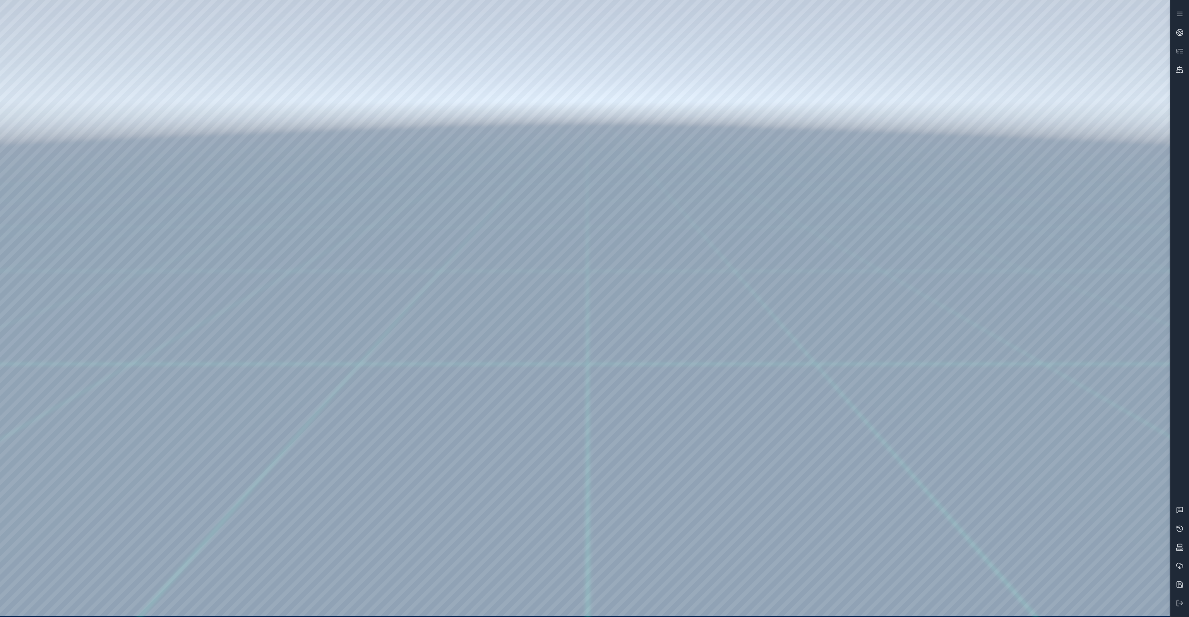
drag, startPoint x: 536, startPoint y: 270, endPoint x: 549, endPoint y: 270, distance: 13.5
click at [1181, 55] on icon at bounding box center [1180, 51] width 8 height 8
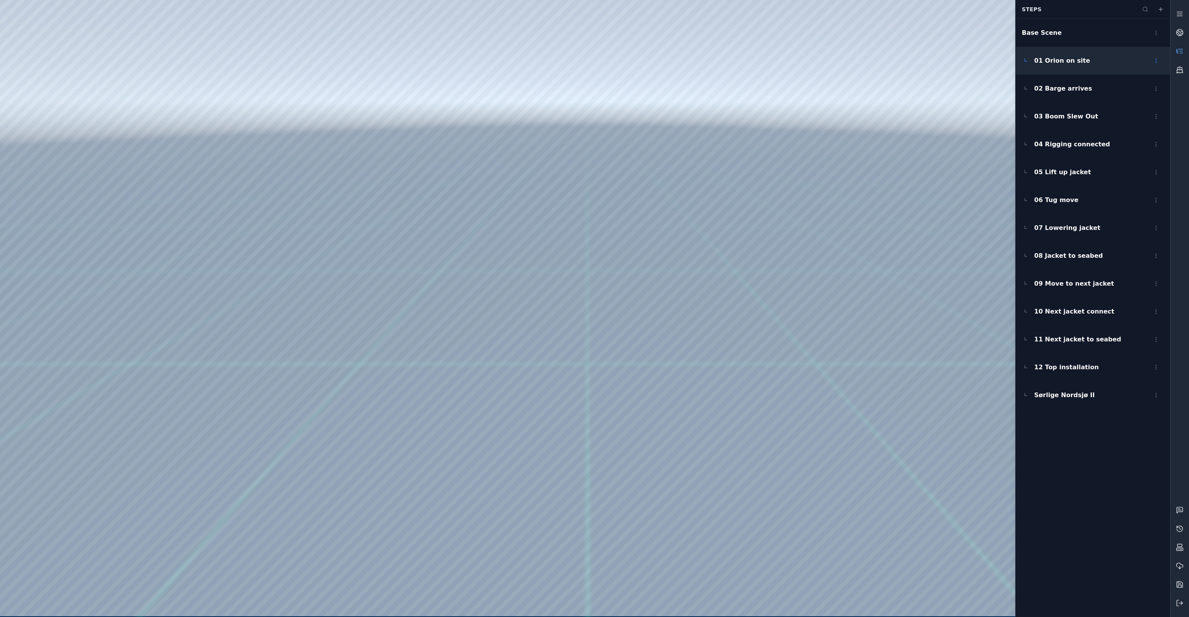
click at [1064, 63] on span "01 Orion on site" at bounding box center [1062, 60] width 56 height 9
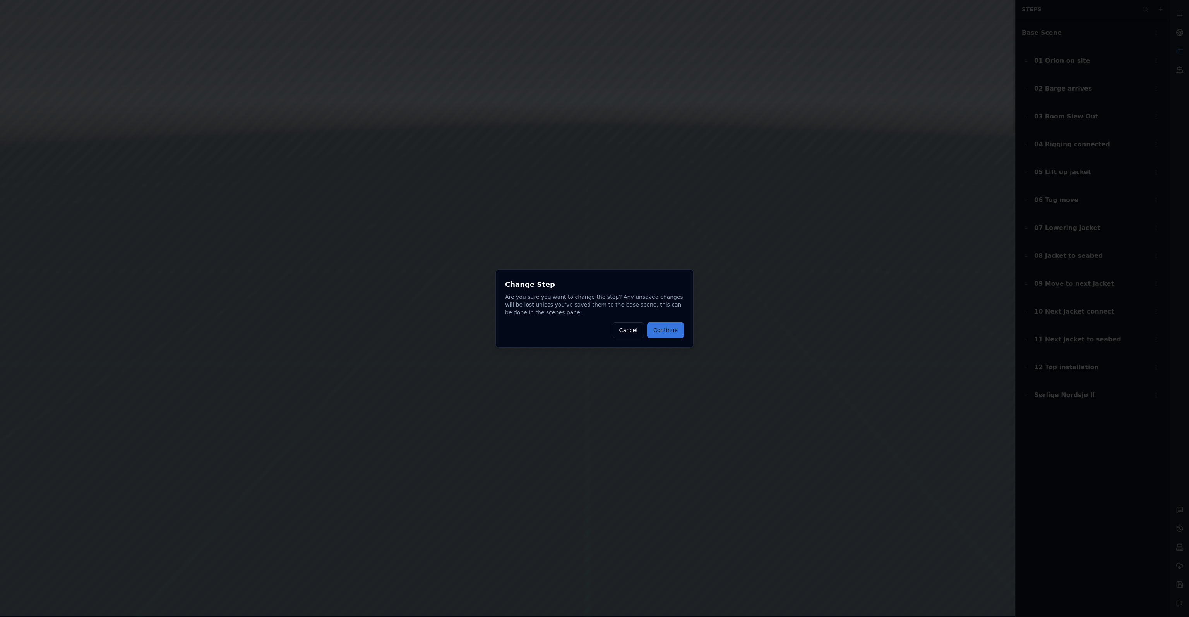
click at [666, 333] on button "Continue" at bounding box center [665, 329] width 37 height 15
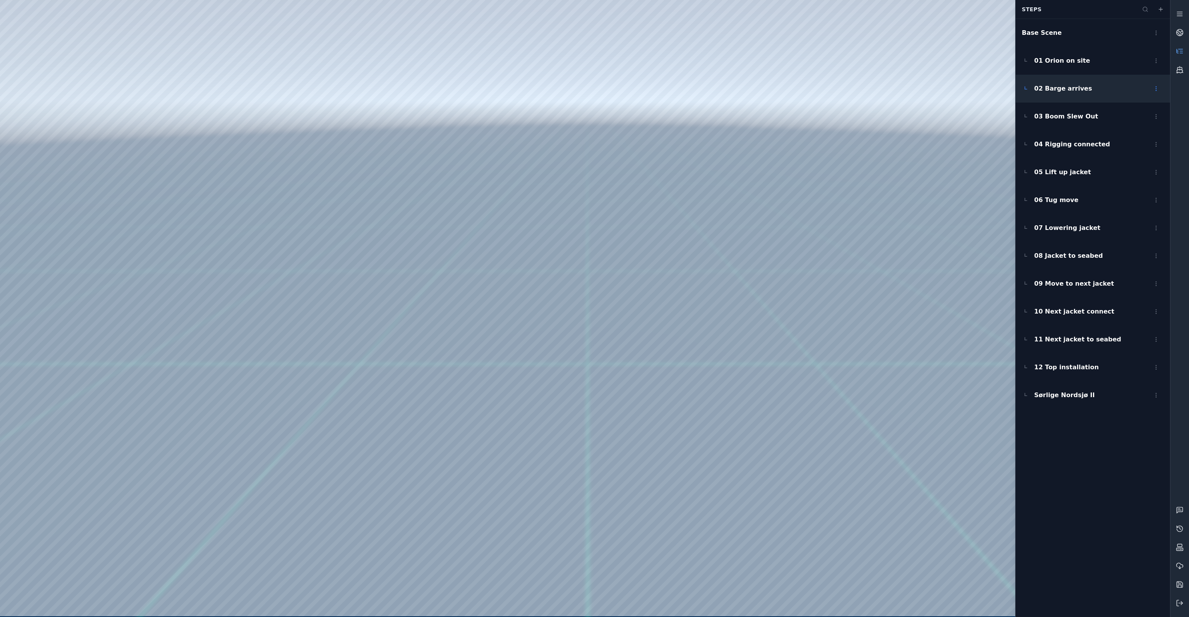
click at [1057, 90] on span "02 Barge arrives" at bounding box center [1063, 88] width 58 height 9
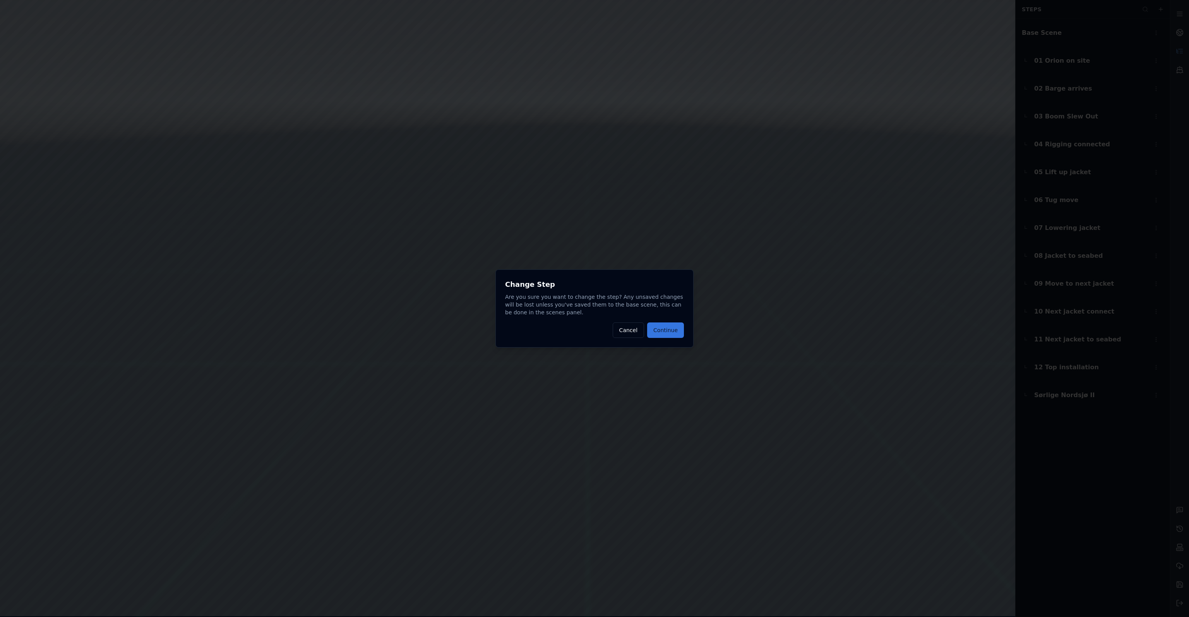
click at [671, 332] on button "Continue" at bounding box center [665, 329] width 37 height 15
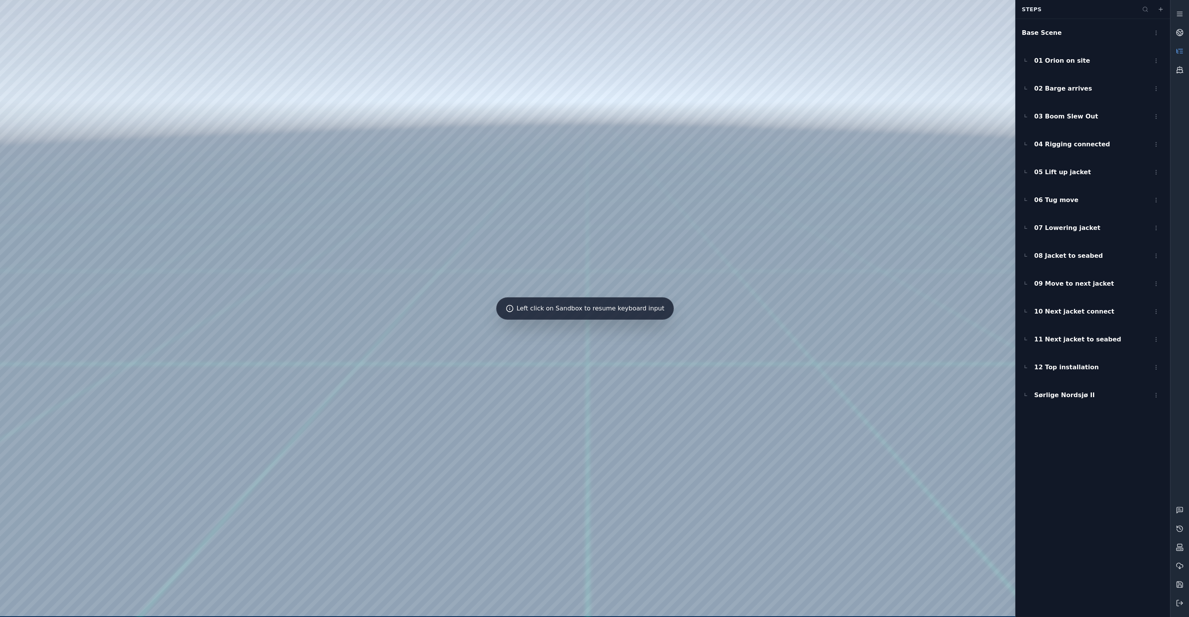
drag, startPoint x: 678, startPoint y: 272, endPoint x: 669, endPoint y: 274, distance: 9.0
click at [756, 161] on div at bounding box center [585, 308] width 1170 height 616
drag, startPoint x: 805, startPoint y: 160, endPoint x: 797, endPoint y: 154, distance: 9.4
drag, startPoint x: 546, startPoint y: 347, endPoint x: 533, endPoint y: 351, distance: 13.6
click at [533, 351] on div at bounding box center [585, 308] width 1170 height 616
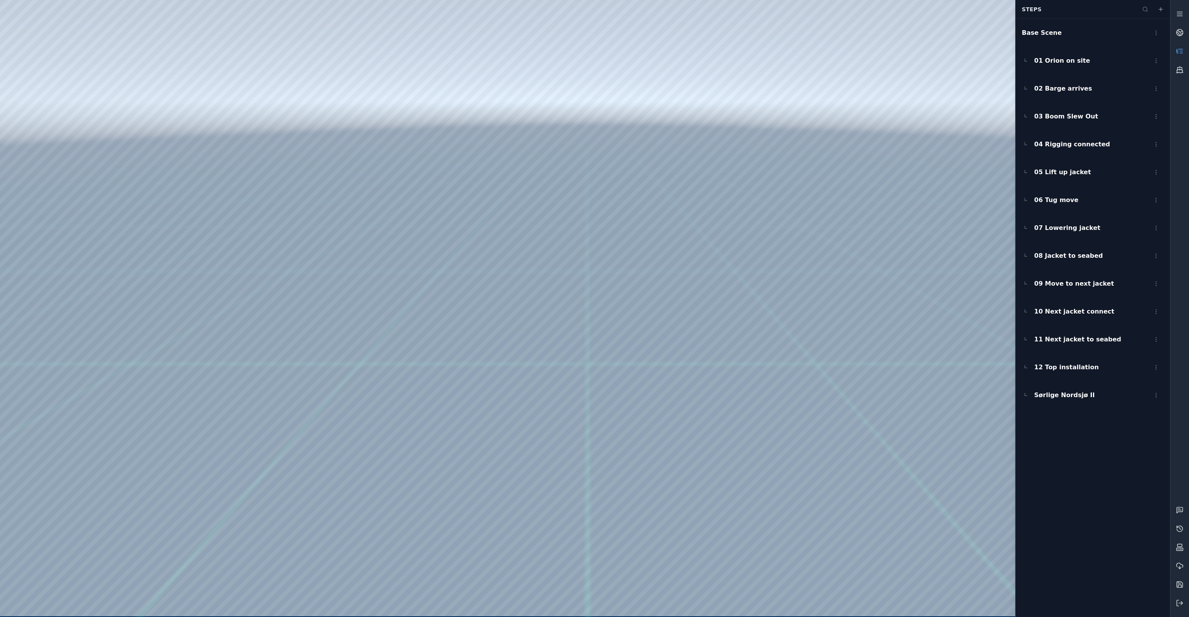
drag, startPoint x: 537, startPoint y: 350, endPoint x: 509, endPoint y: 352, distance: 27.9
click at [509, 352] on div at bounding box center [585, 308] width 1170 height 616
click at [718, 399] on div at bounding box center [585, 308] width 1170 height 616
click at [909, 223] on div at bounding box center [585, 308] width 1170 height 616
click at [1177, 70] on icon at bounding box center [1179, 68] width 5 height 3
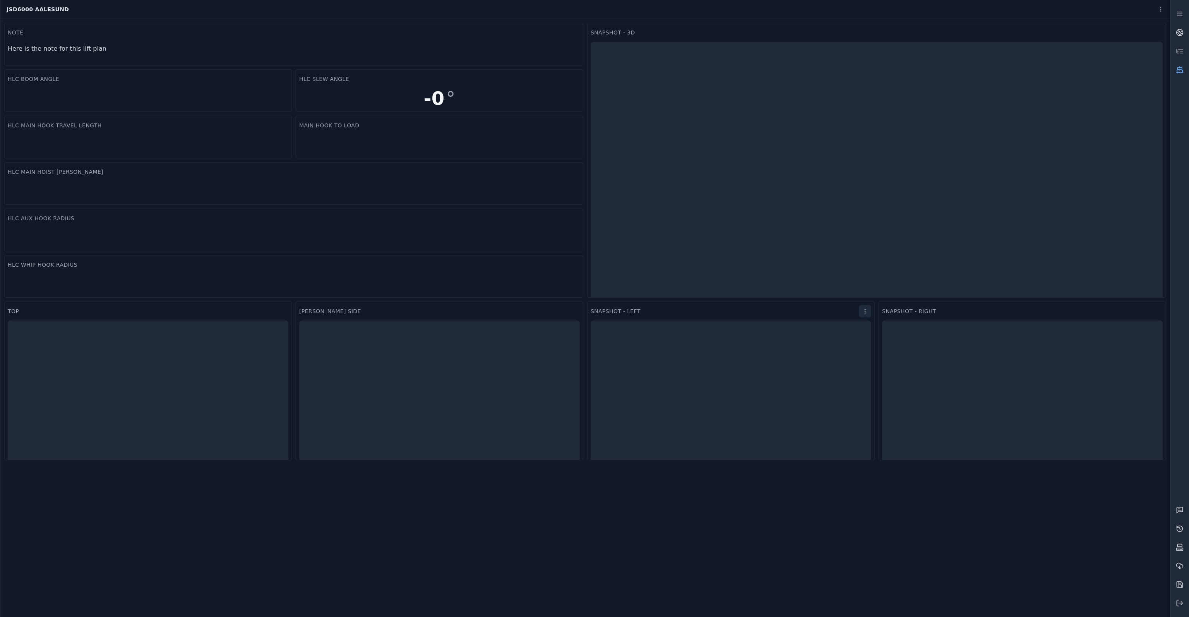
click at [858, 314] on html "Support JSD6000 Aalesund Snapshot - 3D Main hook to load HLC Slew Angle -0 ° To…" at bounding box center [594, 308] width 1189 height 617
click at [843, 332] on div "Settings" at bounding box center [841, 327] width 46 height 12
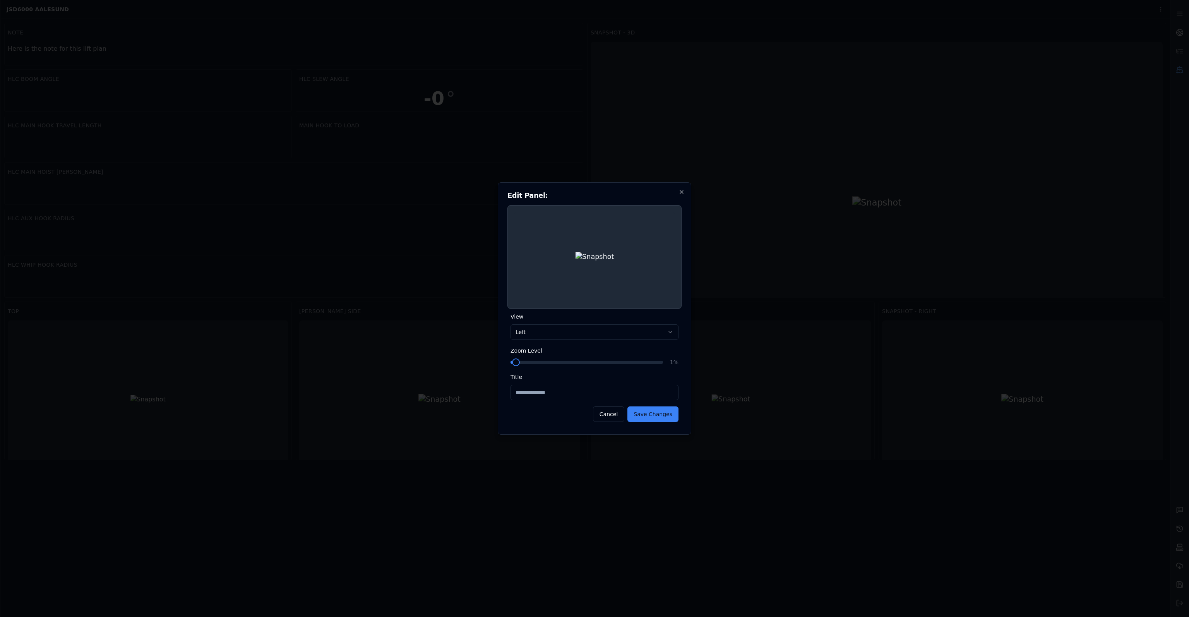
click at [520, 362] on span at bounding box center [516, 362] width 8 height 8
click at [521, 362] on span at bounding box center [516, 362] width 11 height 3
click at [511, 363] on span at bounding box center [515, 362] width 8 height 8
click at [644, 328] on body "Support JSD6000 Aalesund Snapshot - 3D Main hook to load HLC Slew Angle -0 ° To…" at bounding box center [594, 308] width 1189 height 617
click at [681, 190] on body "Support JSD6000 Aalesund Snapshot - 3D Main hook to load HLC Slew Angle -0 ° To…" at bounding box center [594, 308] width 1189 height 617
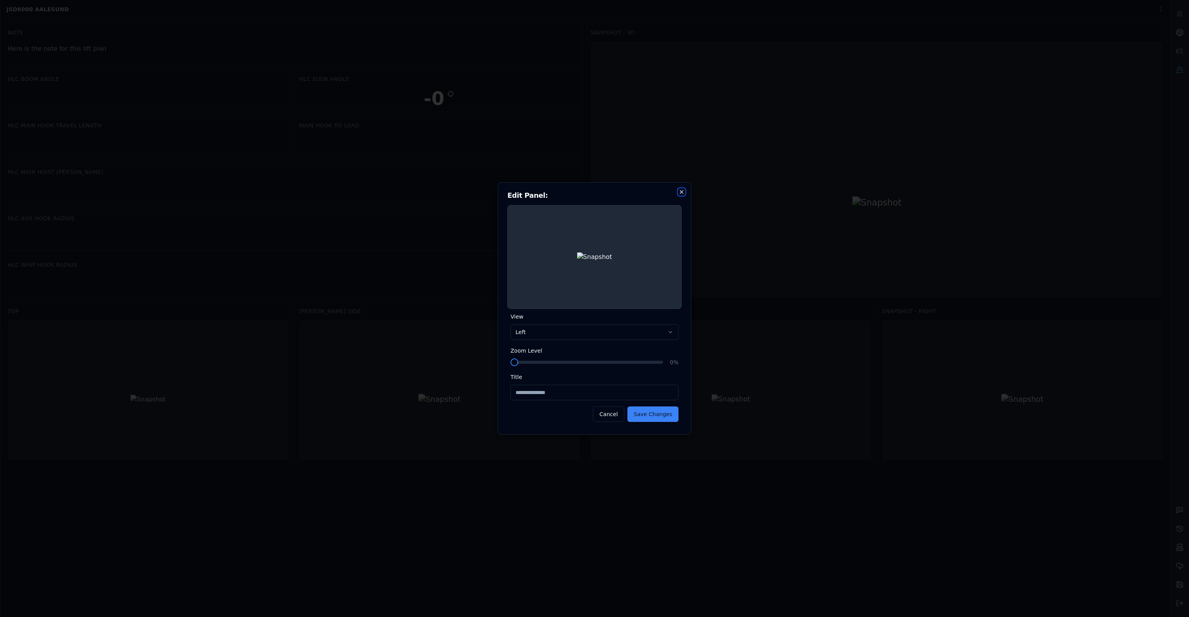
click at [681, 191] on icon "button" at bounding box center [681, 191] width 3 height 3
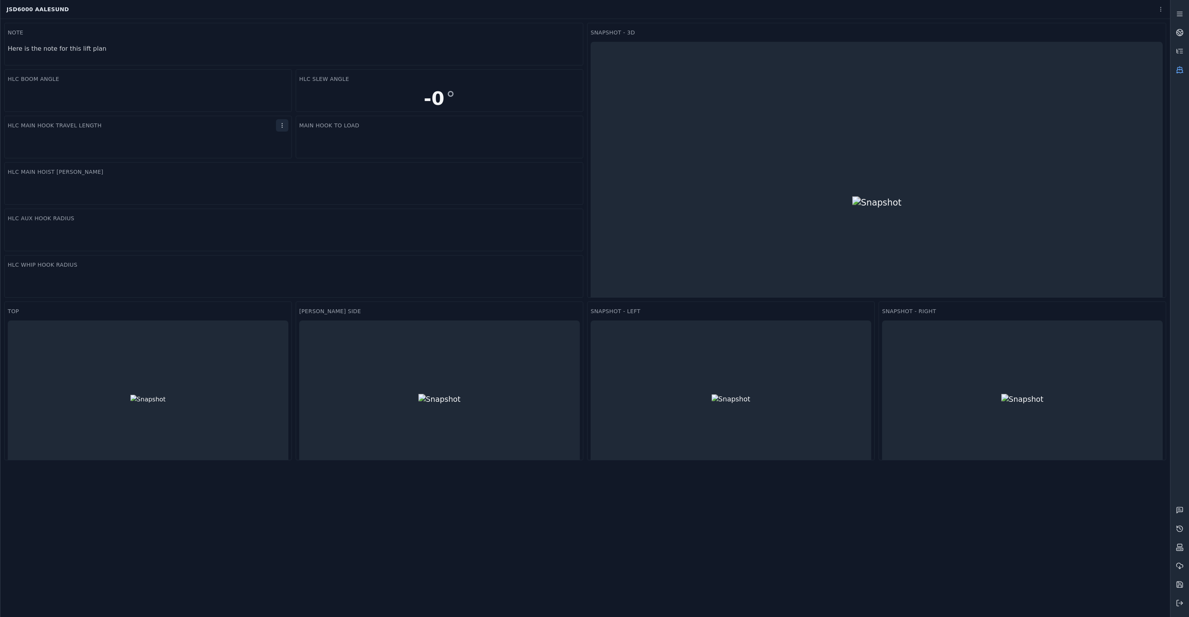
click at [284, 125] on html "Support JSD6000 Aalesund Snapshot - 3D Main hook to load HLC Slew Angle -0 ° To…" at bounding box center [594, 308] width 1189 height 617
click at [131, 99] on html "Support JSD6000 Aalesund Snapshot - 3D Main hook to load HLC Slew Angle -0 ° To…" at bounding box center [594, 308] width 1189 height 617
click at [282, 79] on html "Support JSD6000 Aalesund Snapshot - 3D Main hook to load HLC Slew Angle -0 ° To…" at bounding box center [594, 308] width 1189 height 617
click at [269, 94] on div "Settings" at bounding box center [264, 95] width 46 height 12
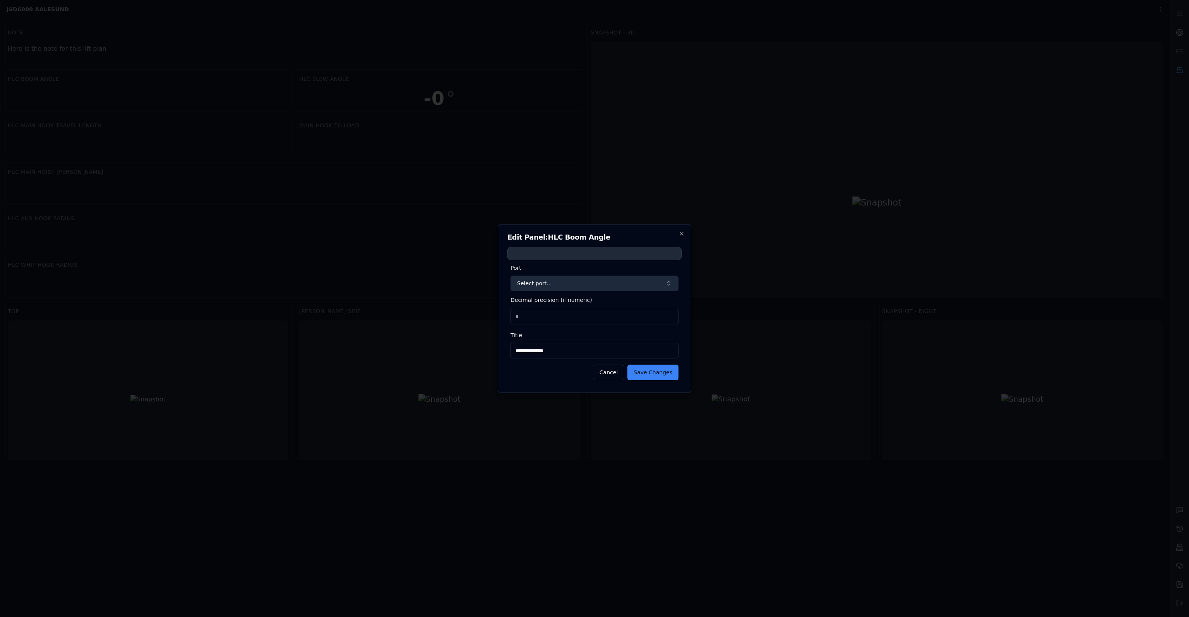
click at [559, 288] on button "Select port..." at bounding box center [595, 283] width 168 height 15
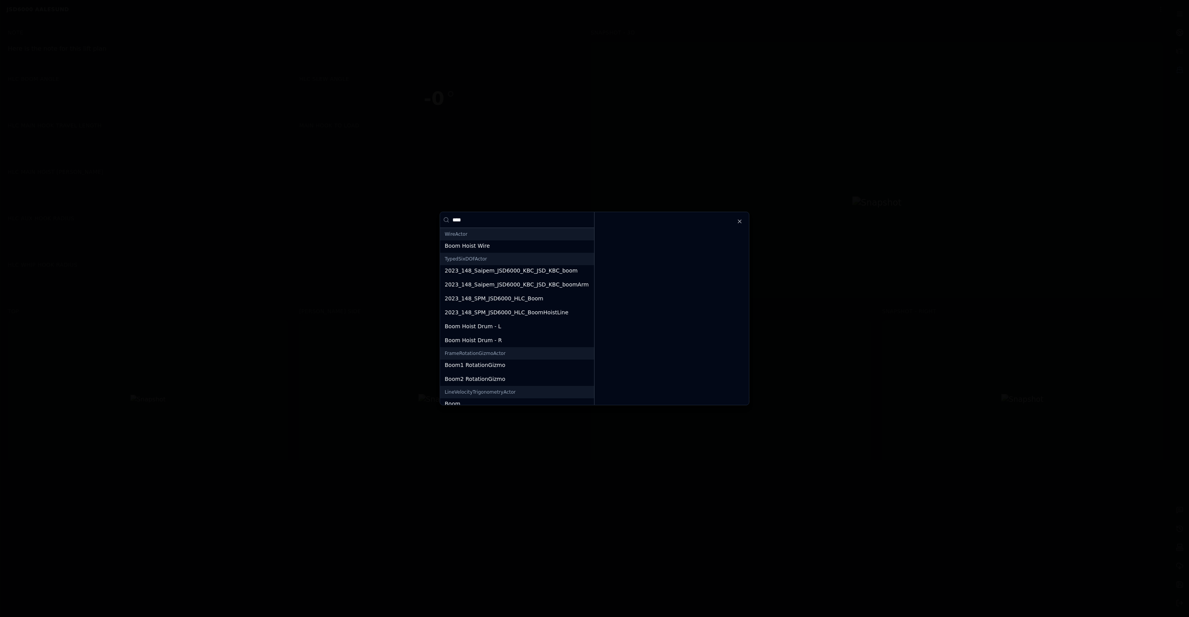
scroll to position [30, 0]
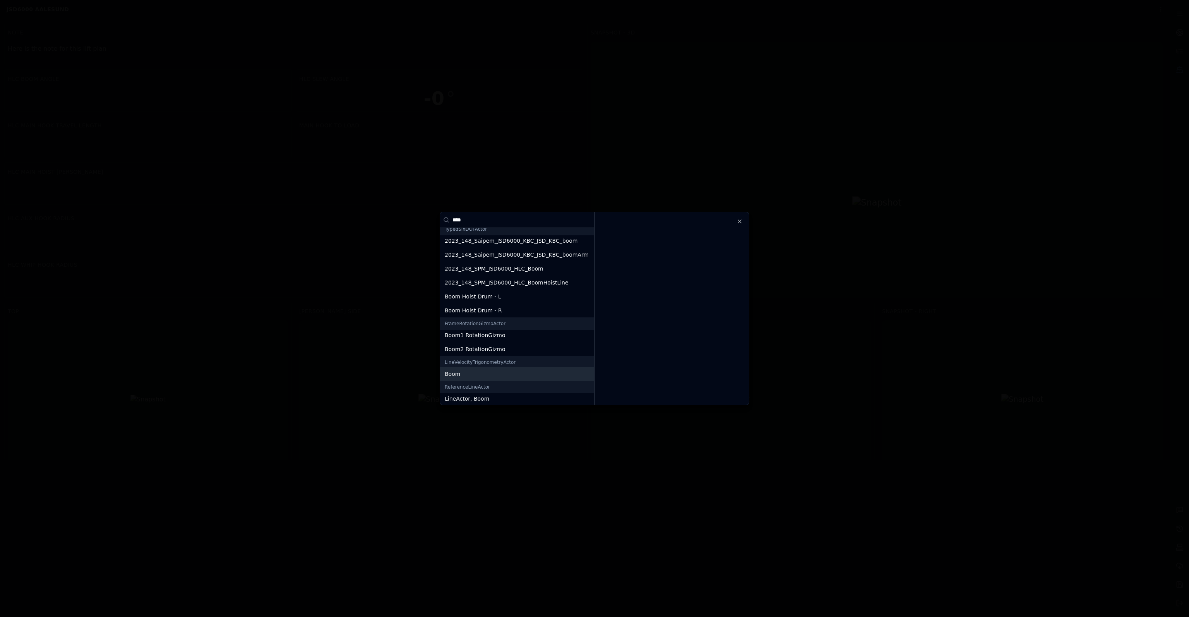
type input "****"
click at [498, 372] on div "Boom" at bounding box center [517, 374] width 145 height 8
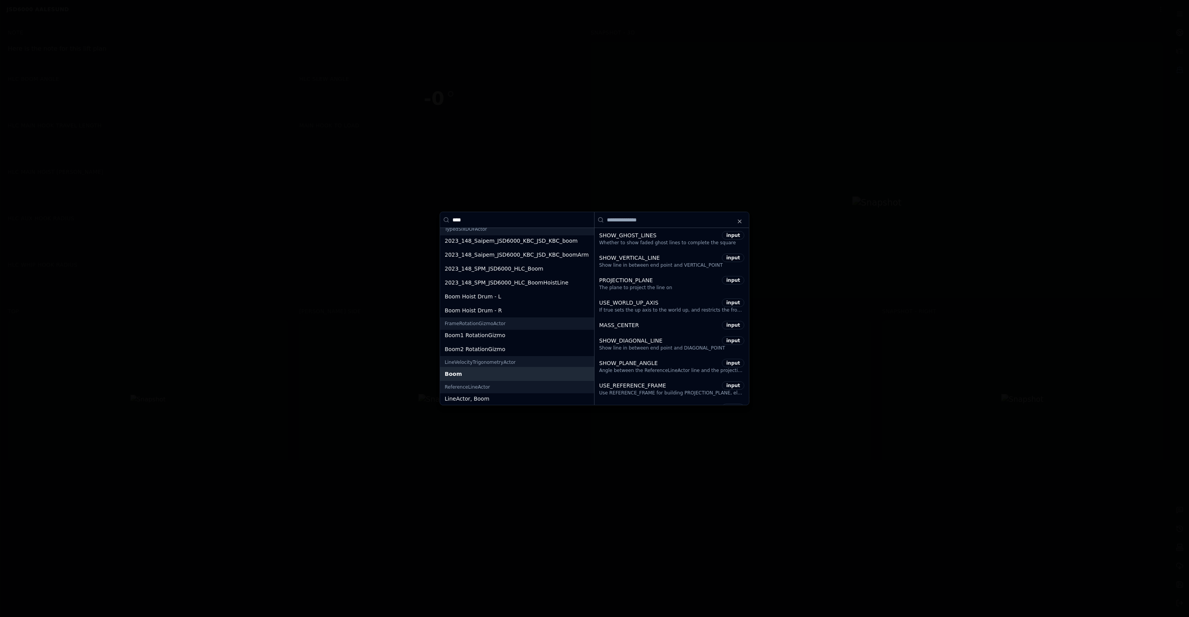
click at [642, 221] on input at bounding box center [671, 219] width 154 height 15
type input "*****"
click at [639, 361] on div "VERTICAL_ANGLE output Angle between the vertical line and the diagonal line" at bounding box center [671, 372] width 154 height 22
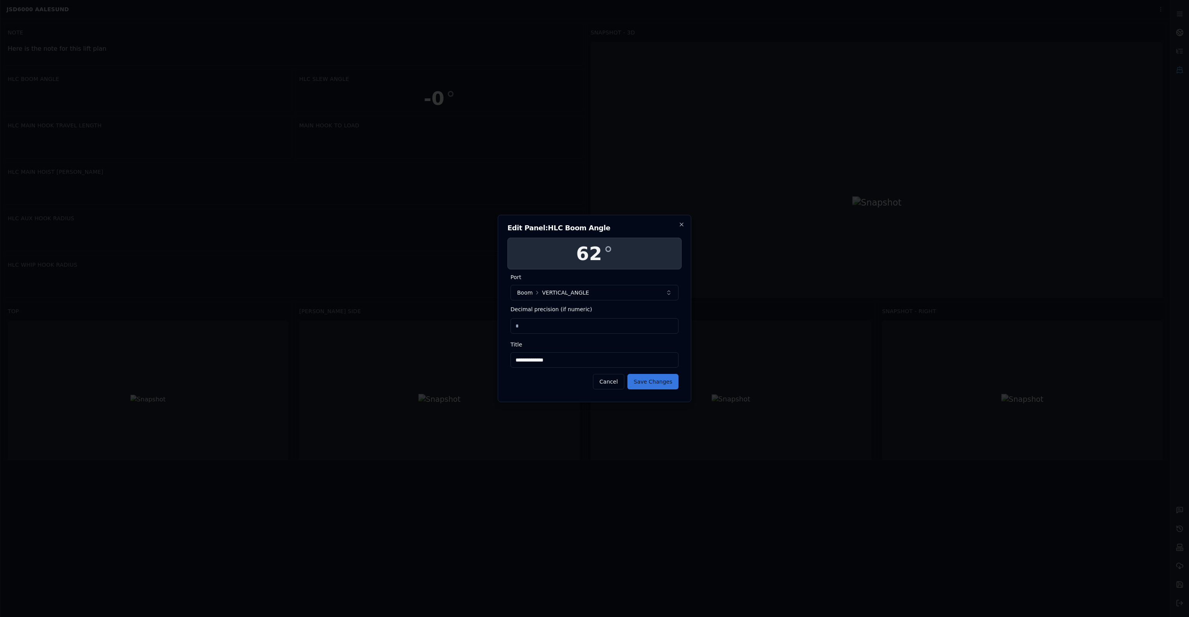
click at [657, 384] on button "Save Changes" at bounding box center [652, 381] width 51 height 15
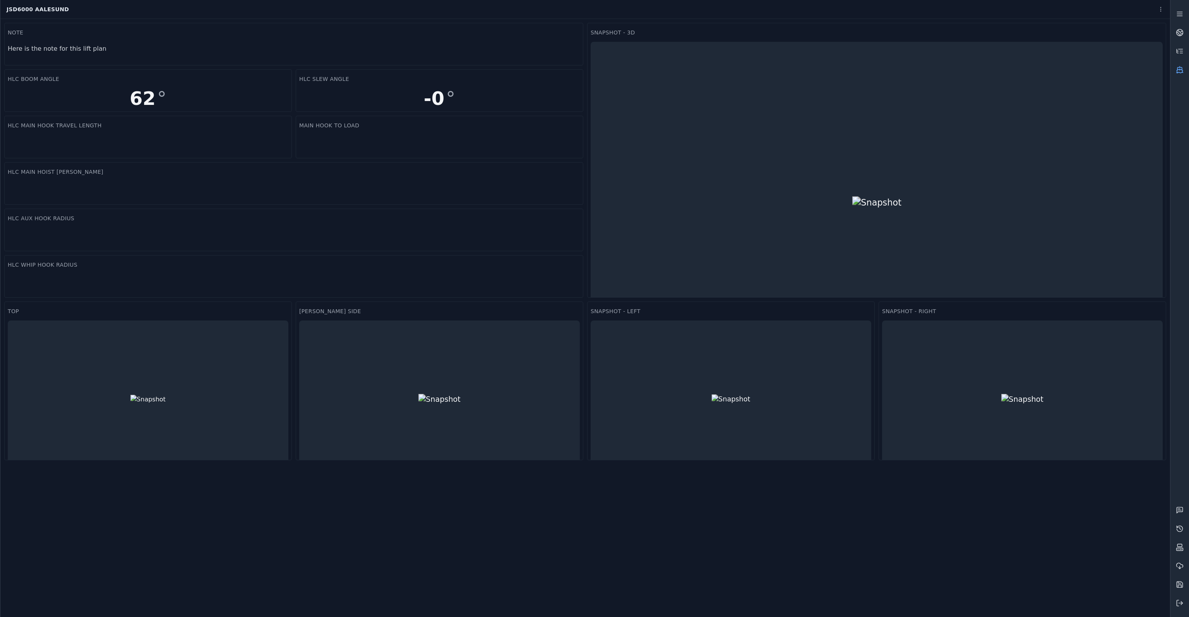
click at [1177, 72] on icon at bounding box center [1180, 70] width 8 height 8
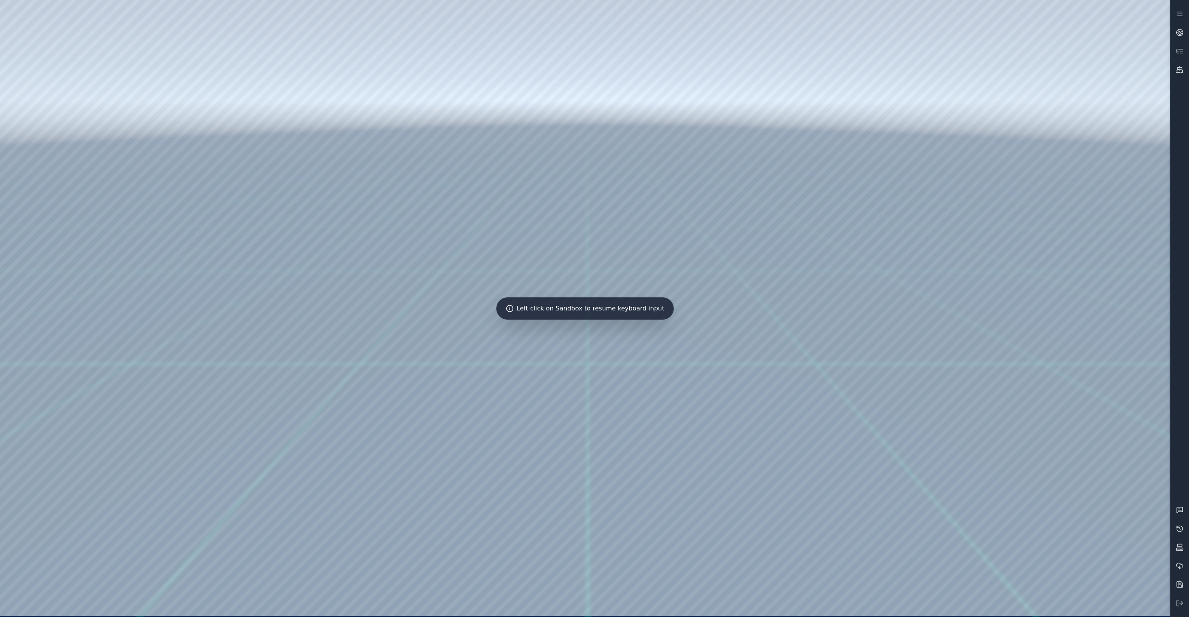
drag, startPoint x: 708, startPoint y: 231, endPoint x: 683, endPoint y: 238, distance: 26.2
click at [800, 173] on div at bounding box center [585, 308] width 1170 height 616
drag, startPoint x: 805, startPoint y: 169, endPoint x: 774, endPoint y: 176, distance: 31.8
drag, startPoint x: 656, startPoint y: 182, endPoint x: 663, endPoint y: 173, distance: 11.6
click at [663, 173] on div at bounding box center [585, 308] width 1170 height 616
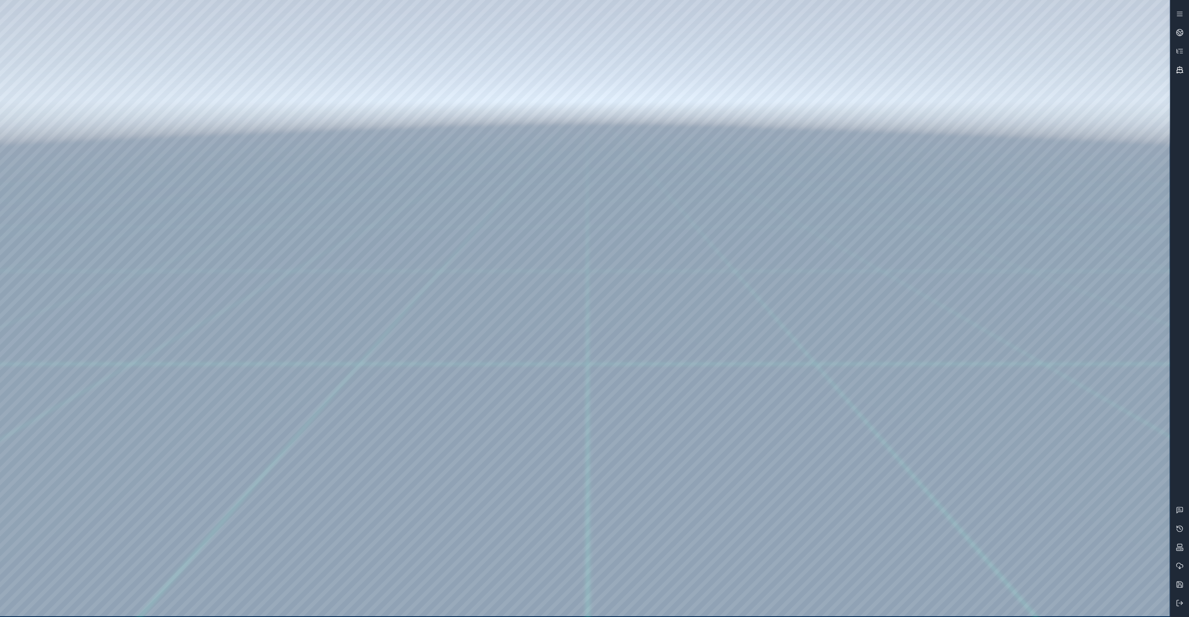
click at [1185, 69] on link at bounding box center [1179, 69] width 19 height 19
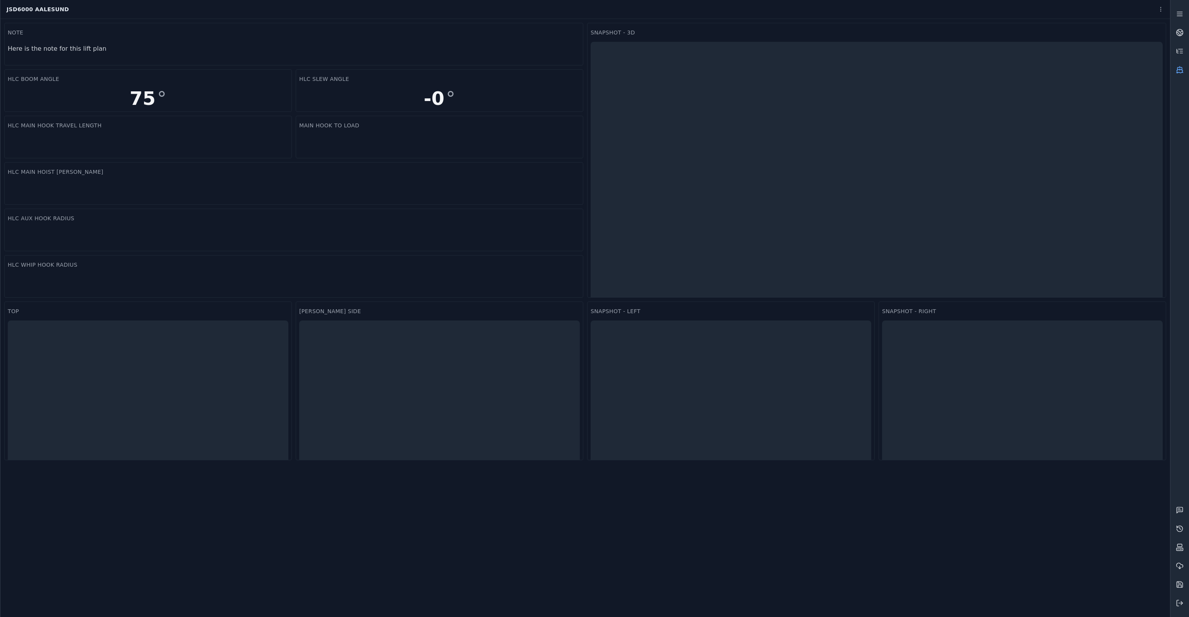
click at [1176, 72] on icon at bounding box center [1180, 70] width 8 height 8
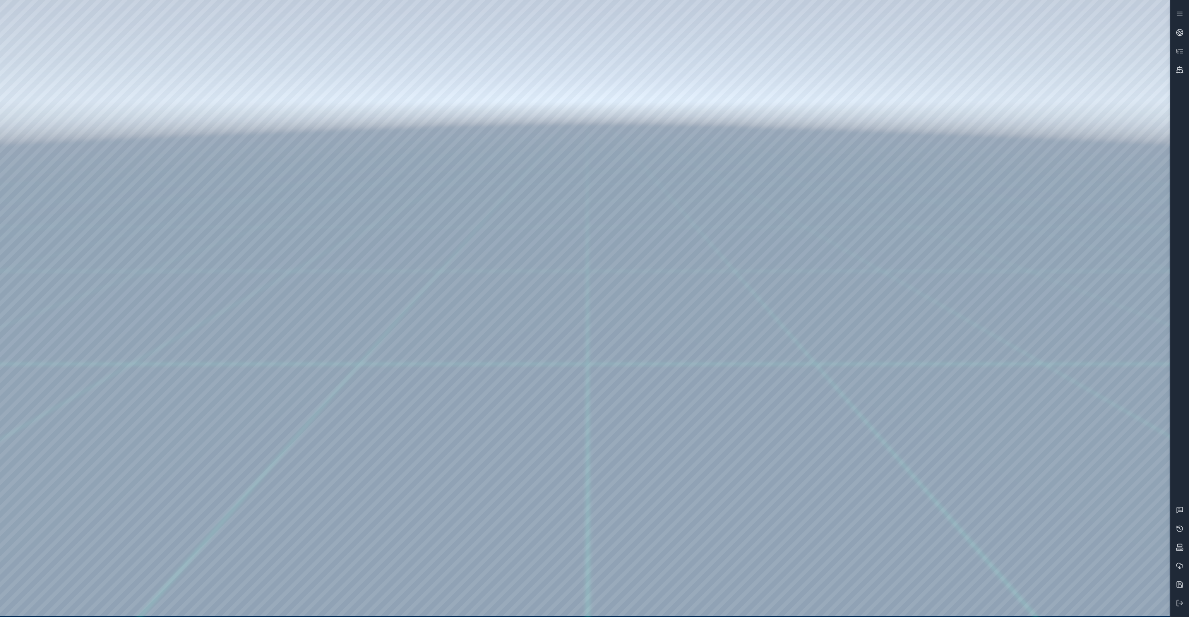
click at [1186, 53] on link at bounding box center [1179, 51] width 19 height 19
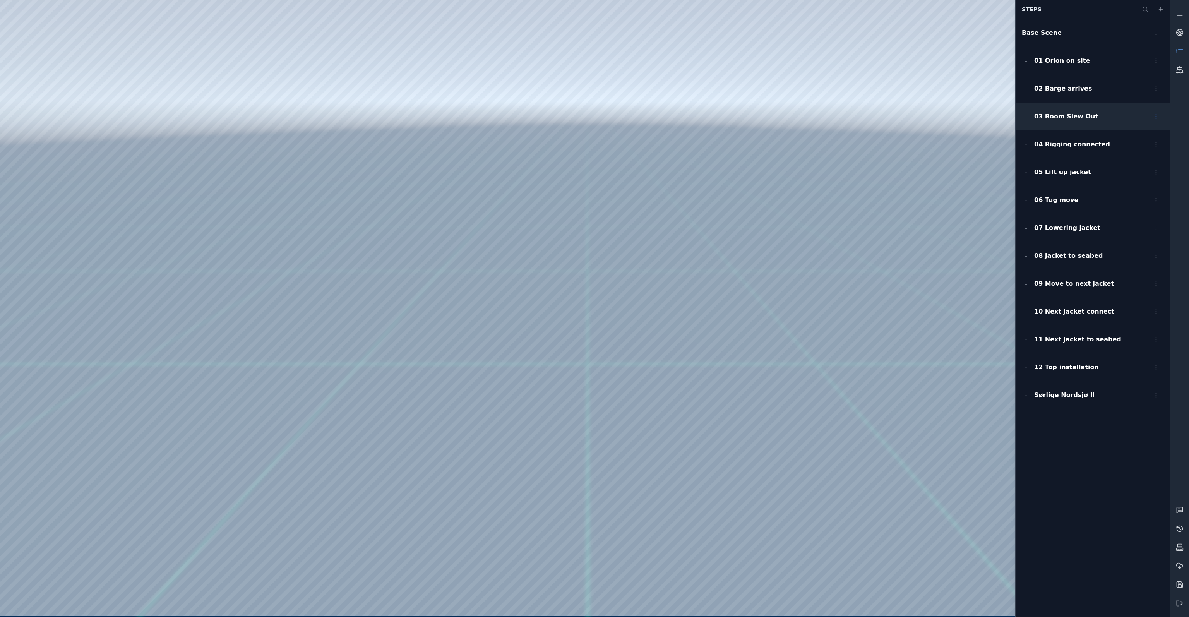
click at [1054, 117] on span "03 Boom Slew Out" at bounding box center [1066, 116] width 64 height 9
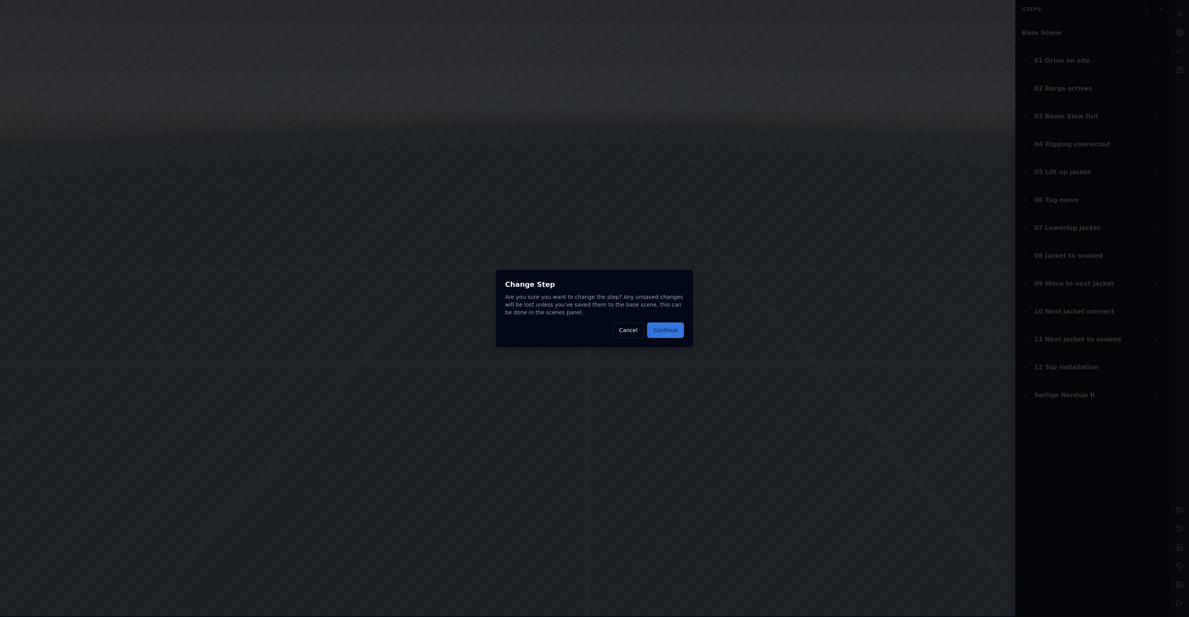
click at [657, 329] on button "Continue" at bounding box center [665, 329] width 37 height 15
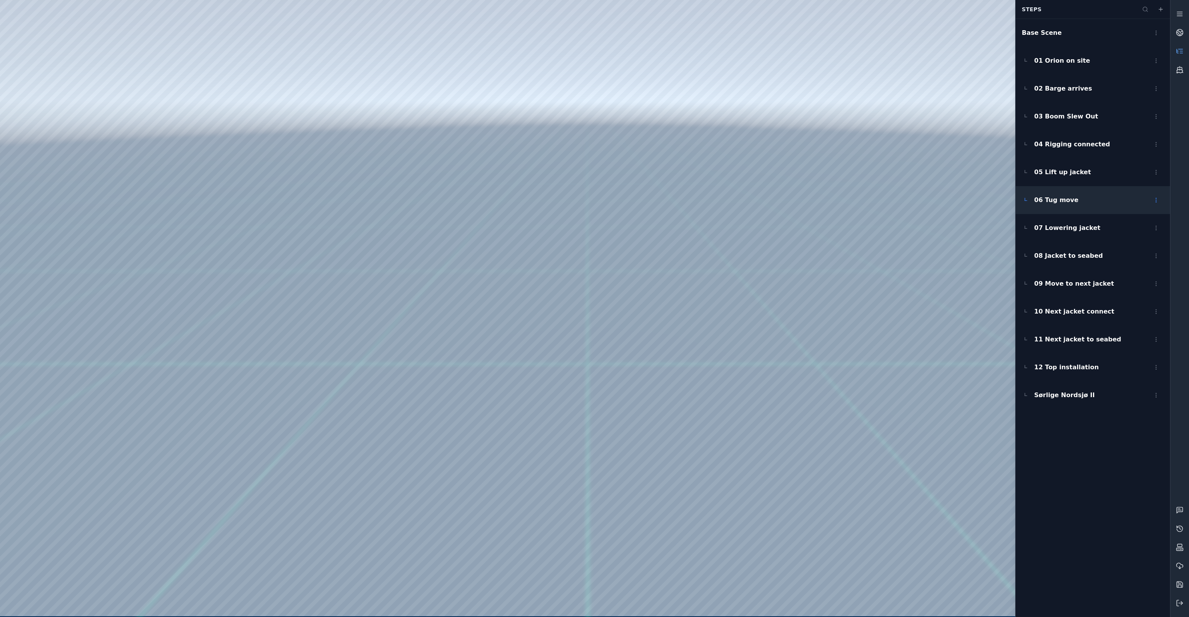
click at [1075, 202] on div "06 Tug move" at bounding box center [1093, 200] width 154 height 28
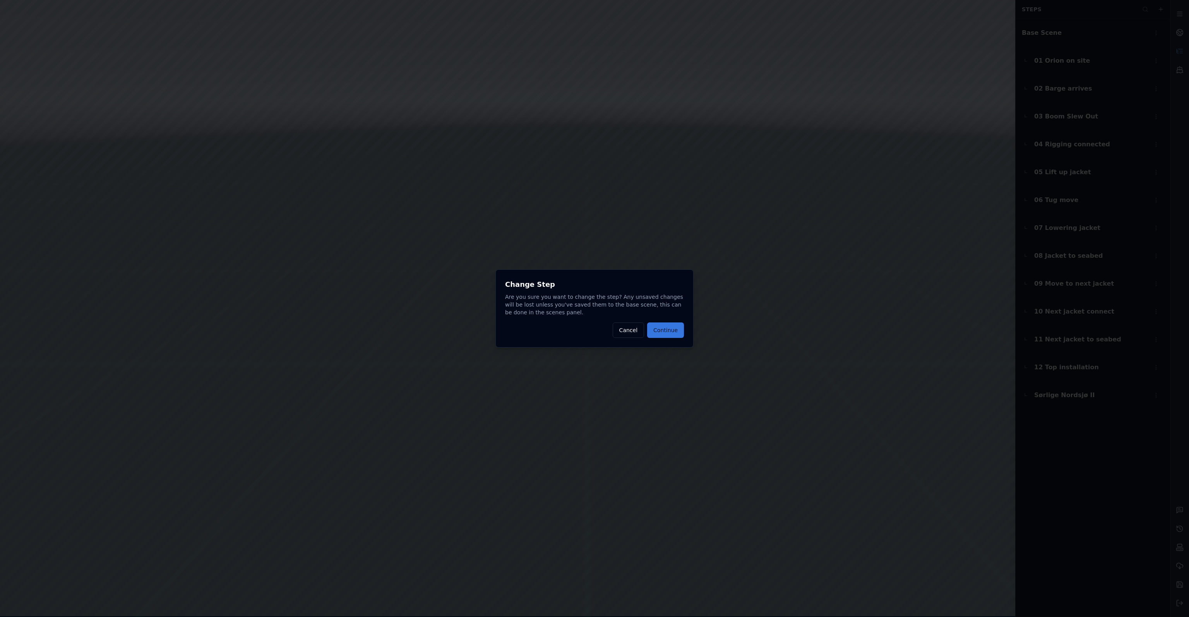
click at [669, 334] on button "Continue" at bounding box center [665, 329] width 37 height 15
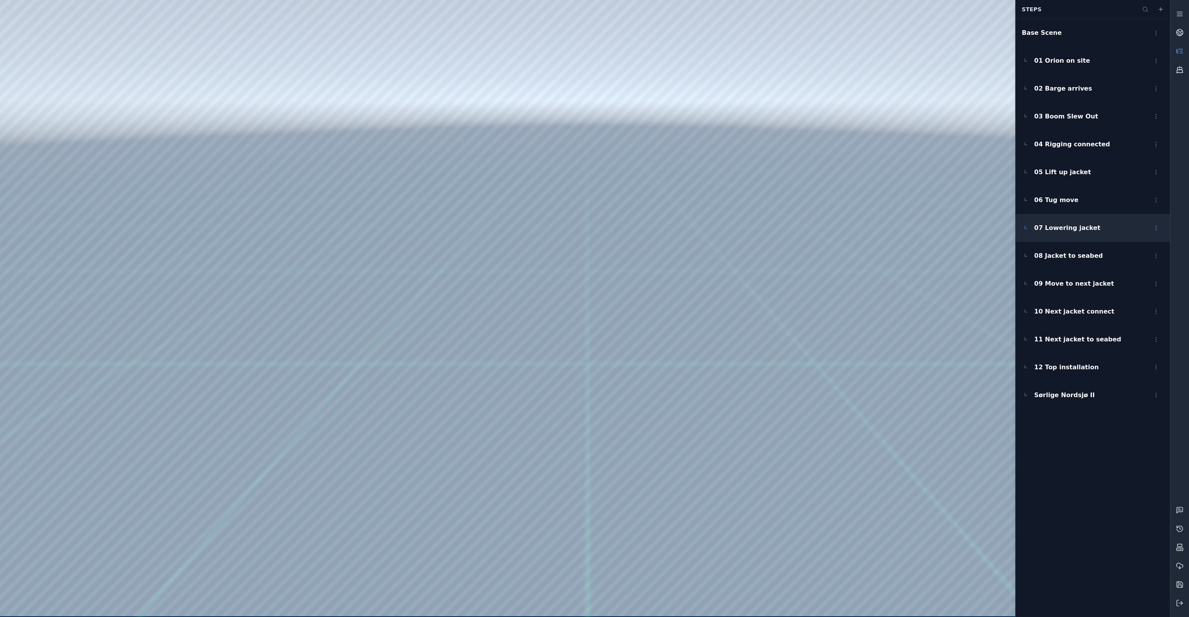
click at [1062, 236] on div "07 Lowering jacket" at bounding box center [1093, 228] width 154 height 28
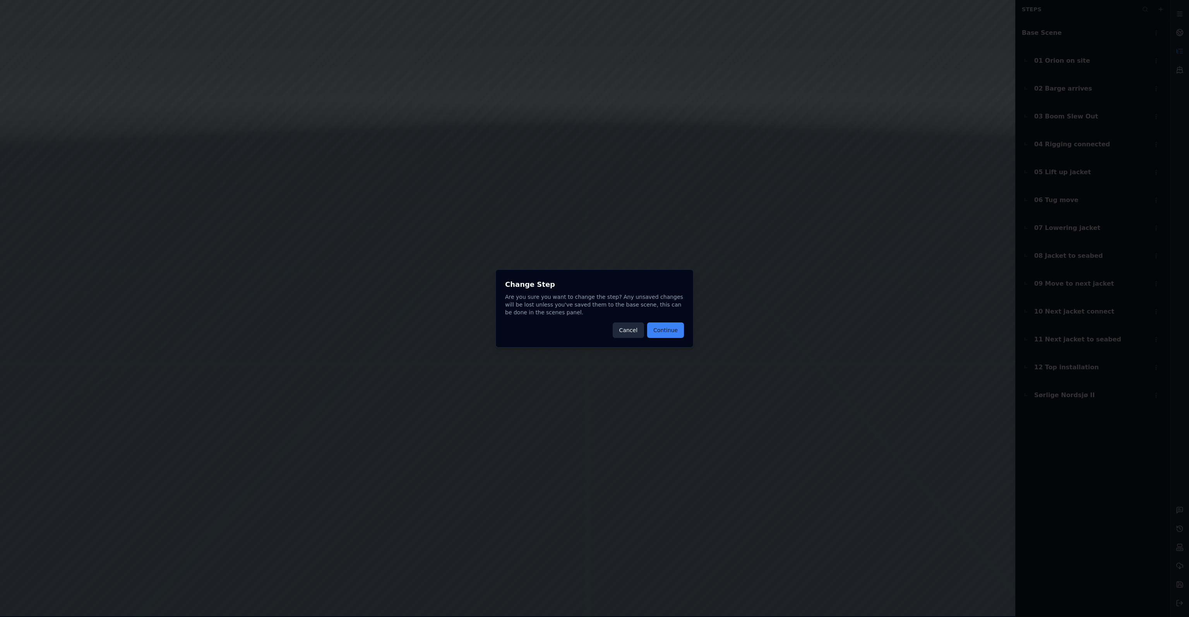
click at [627, 331] on button "Cancel" at bounding box center [628, 329] width 31 height 15
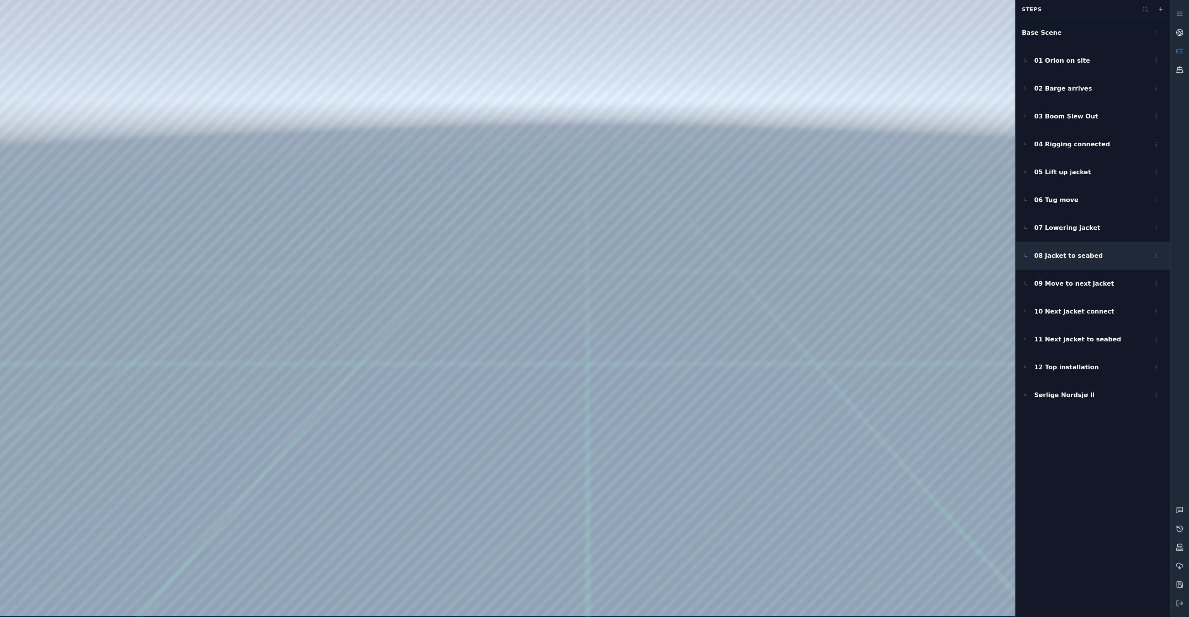
click at [1070, 259] on span "08 Jacket to seabed" at bounding box center [1068, 255] width 69 height 9
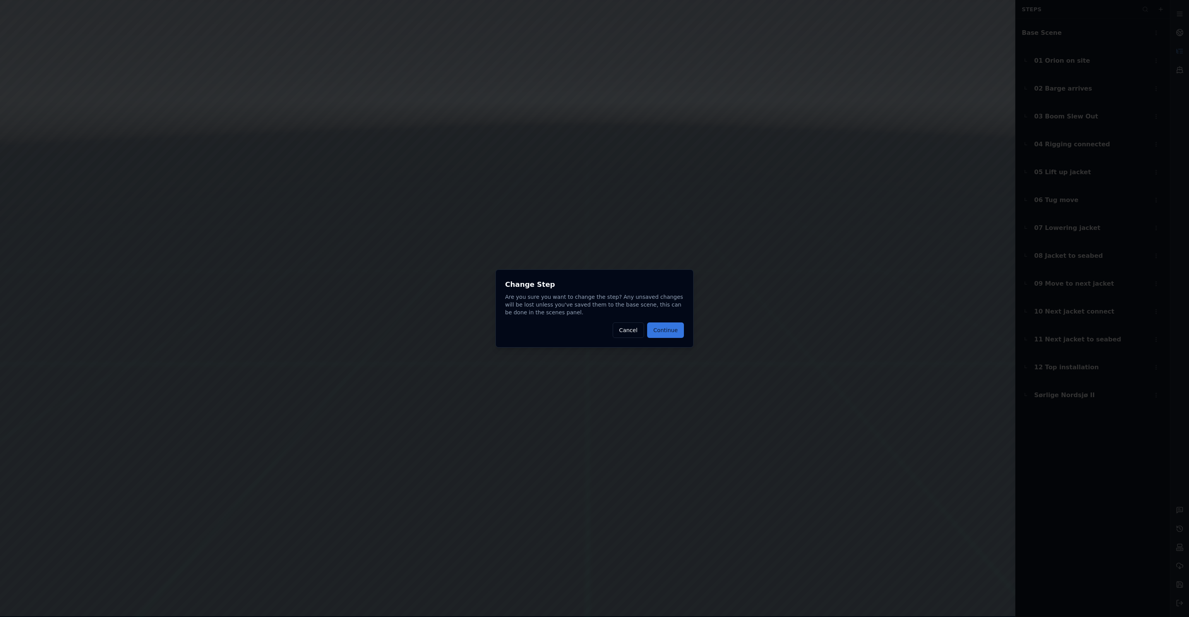
click at [675, 331] on button "Continue" at bounding box center [665, 329] width 37 height 15
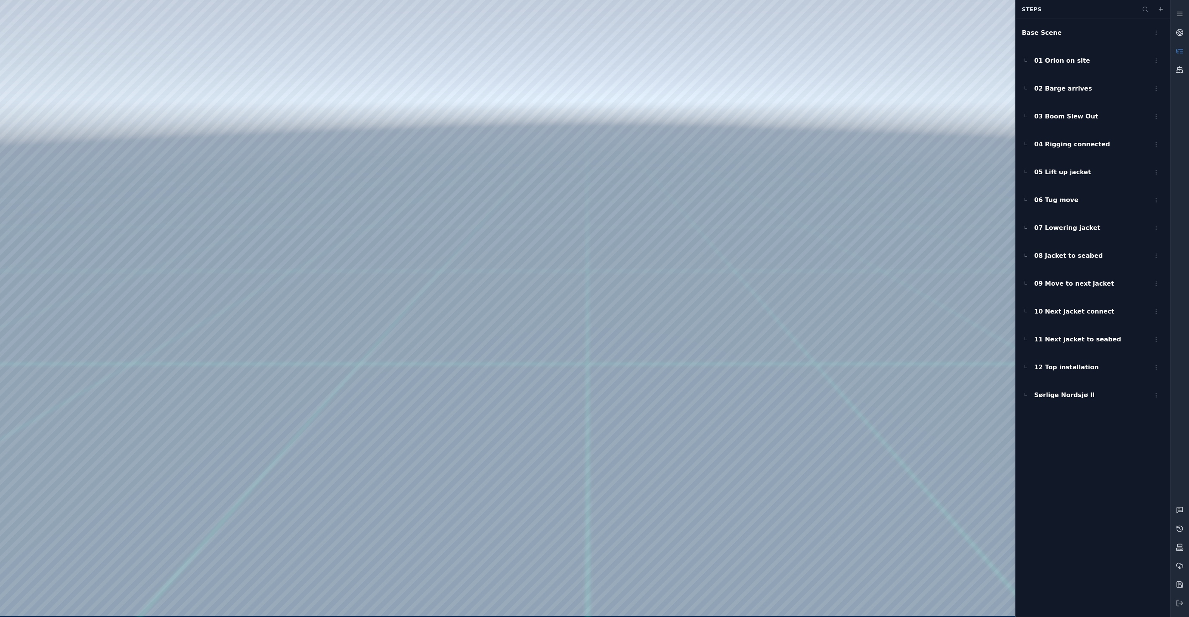
drag, startPoint x: 493, startPoint y: 352, endPoint x: 522, endPoint y: 357, distance: 29.1
click at [1064, 316] on span "10 Next jacket connect" at bounding box center [1074, 311] width 80 height 9
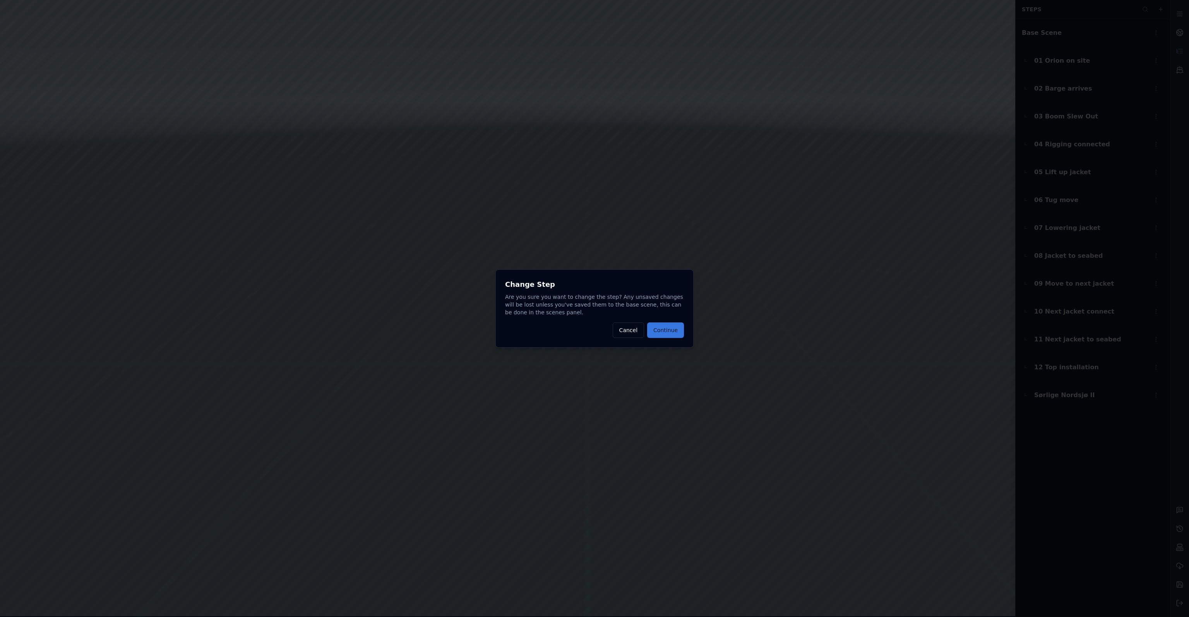
click at [677, 333] on button "Continue" at bounding box center [665, 329] width 37 height 15
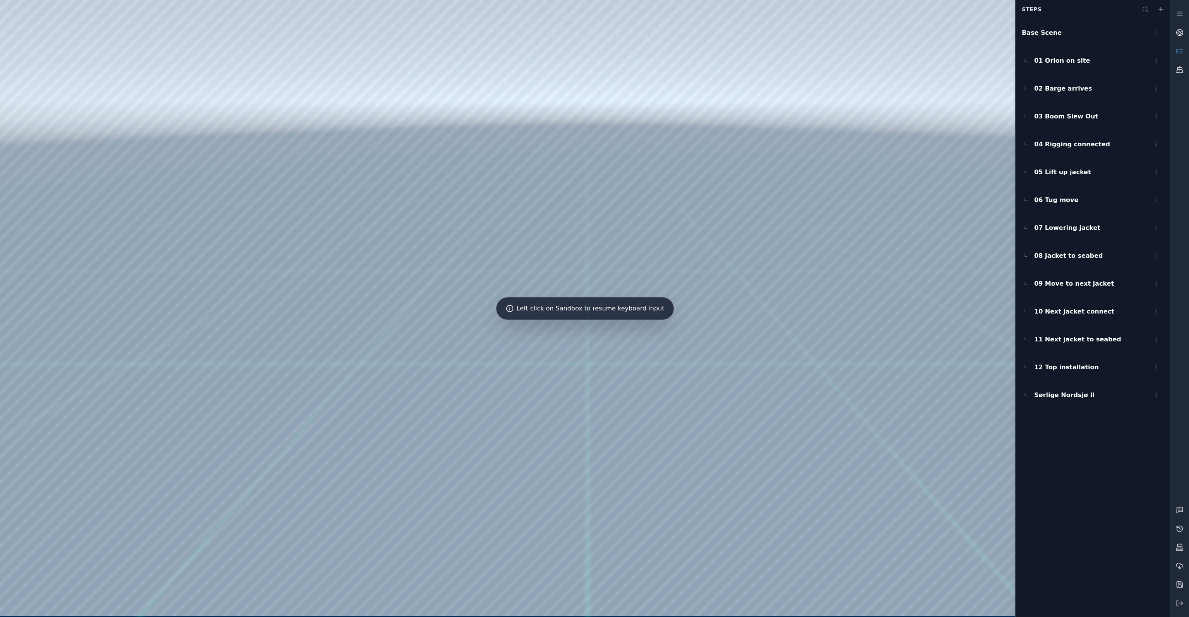
drag, startPoint x: 716, startPoint y: 379, endPoint x: 735, endPoint y: 372, distance: 20.0
click at [761, 129] on div at bounding box center [585, 308] width 1170 height 616
drag, startPoint x: 755, startPoint y: 174, endPoint x: 771, endPoint y: 174, distance: 15.9
drag, startPoint x: 630, startPoint y: 435, endPoint x: 833, endPoint y: 384, distance: 209.7
click at [1179, 77] on link at bounding box center [1179, 69] width 19 height 19
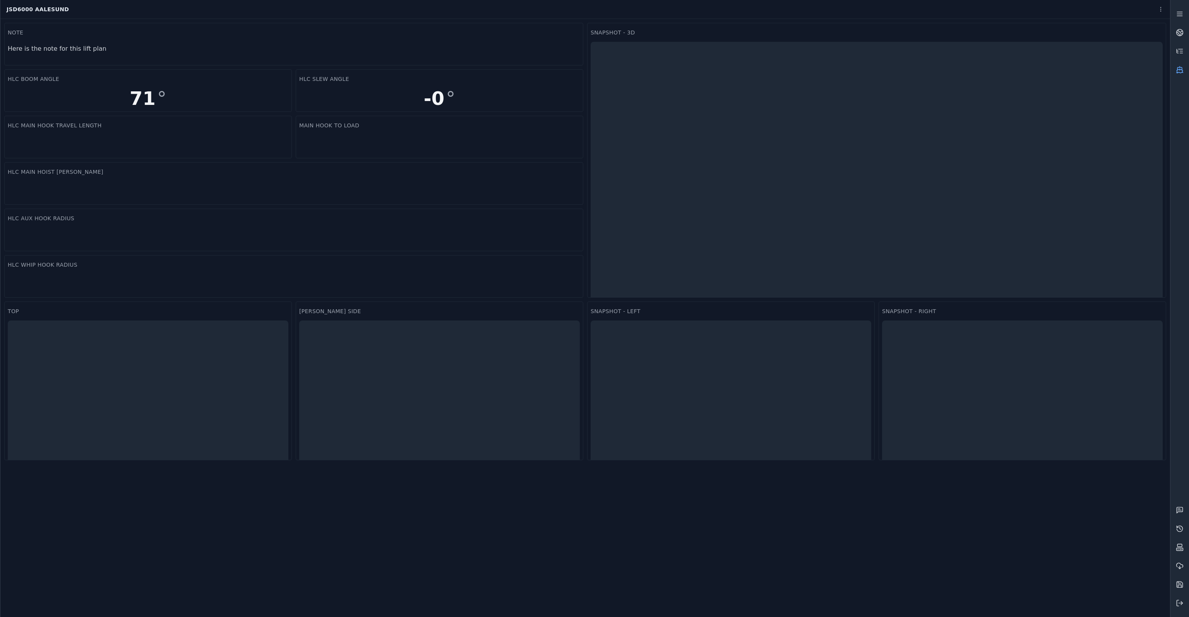
click at [1183, 72] on icon at bounding box center [1180, 72] width 7 height 1
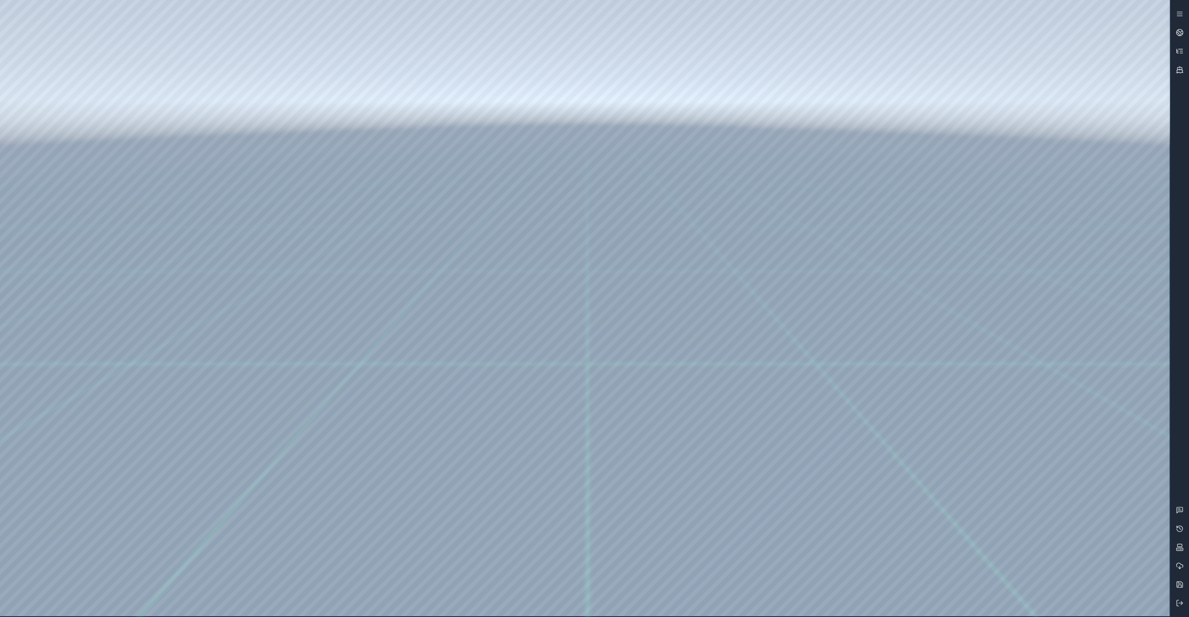
click at [1181, 53] on icon at bounding box center [1181, 53] width 3 height 0
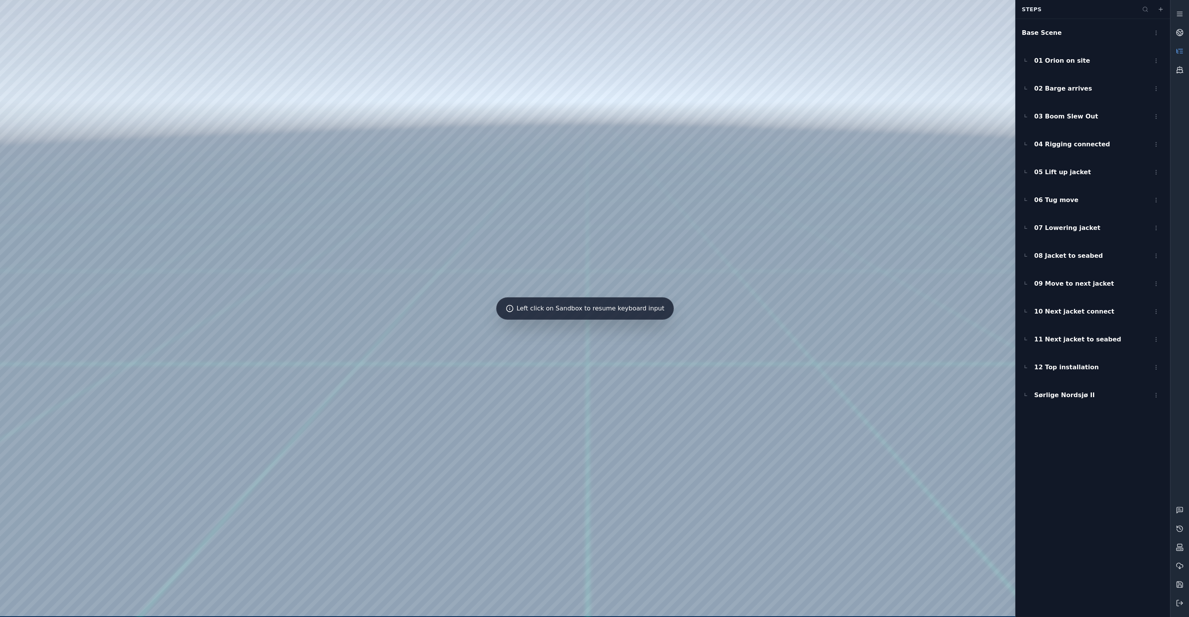
drag, startPoint x: 681, startPoint y: 430, endPoint x: 693, endPoint y: 429, distance: 12.0
click at [759, 118] on div at bounding box center [585, 308] width 1170 height 616
click at [32, 156] on div at bounding box center [585, 308] width 1170 height 616
click at [55, 342] on div at bounding box center [585, 308] width 1170 height 616
click at [117, 121] on div at bounding box center [585, 308] width 1170 height 616
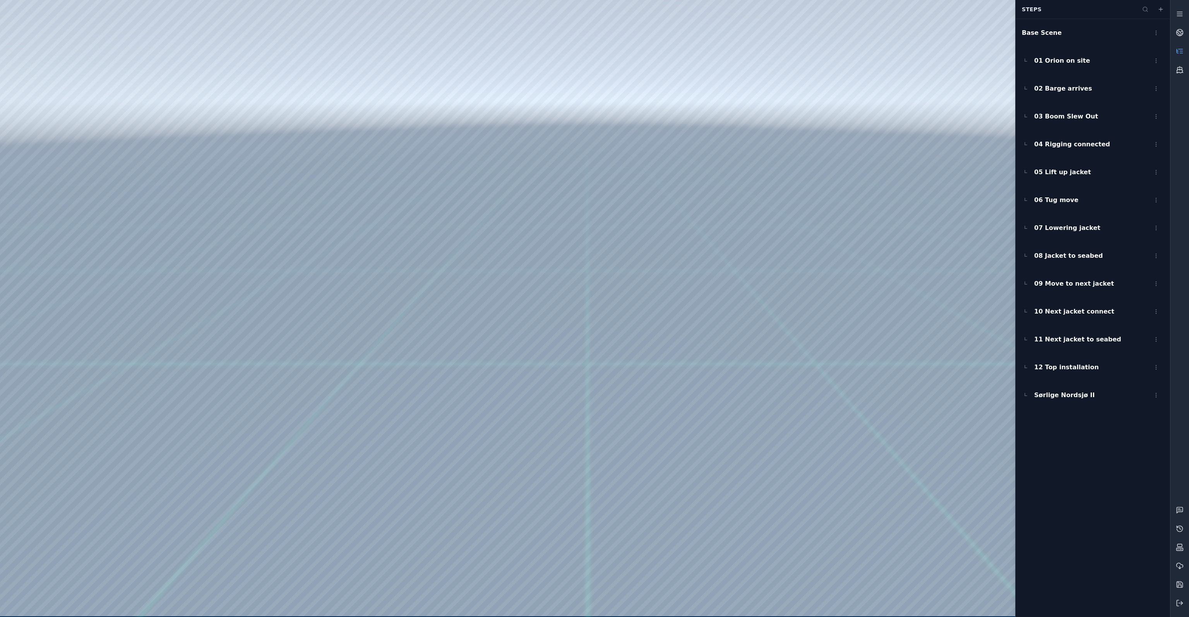
drag, startPoint x: 279, startPoint y: 336, endPoint x: 286, endPoint y: 358, distance: 22.8
drag, startPoint x: 284, startPoint y: 343, endPoint x: 277, endPoint y: 335, distance: 9.9
drag, startPoint x: 415, startPoint y: 436, endPoint x: 409, endPoint y: 444, distance: 9.2
drag, startPoint x: 452, startPoint y: 392, endPoint x: 449, endPoint y: 394, distance: 4.0
drag, startPoint x: 462, startPoint y: 244, endPoint x: 474, endPoint y: 247, distance: 12.5
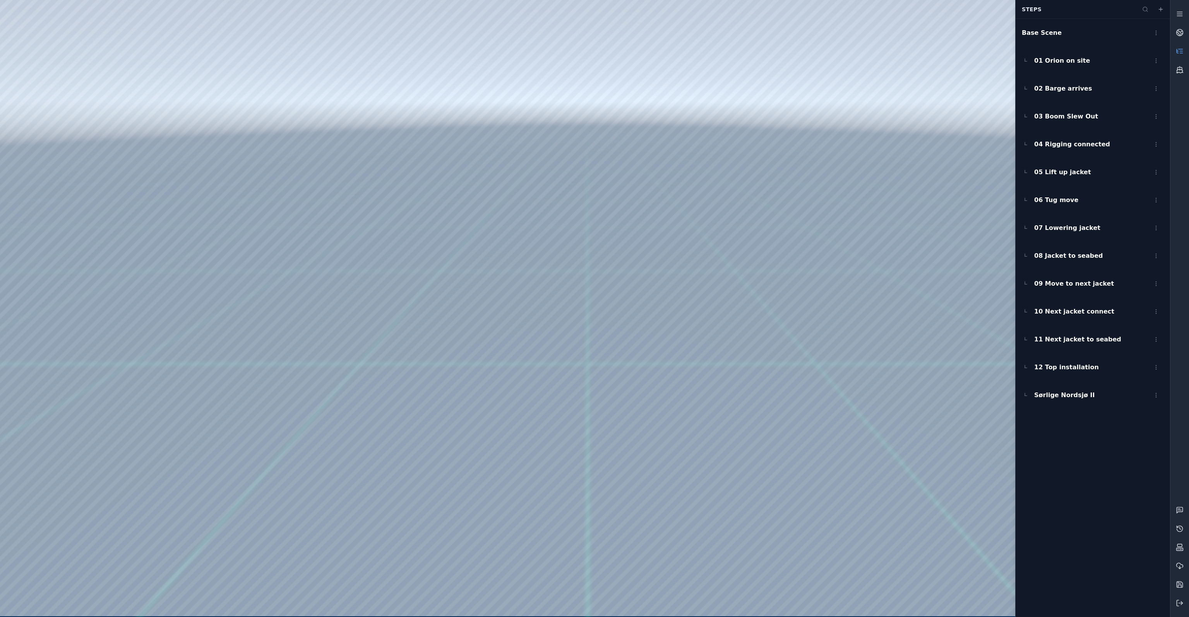
drag, startPoint x: 467, startPoint y: 244, endPoint x: 463, endPoint y: 240, distance: 5.5
drag, startPoint x: 763, startPoint y: 225, endPoint x: 757, endPoint y: 225, distance: 5.4
drag, startPoint x: 560, startPoint y: 286, endPoint x: 533, endPoint y: 292, distance: 27.0
click at [533, 292] on div at bounding box center [585, 308] width 1170 height 616
click at [488, 221] on div at bounding box center [585, 308] width 1170 height 616
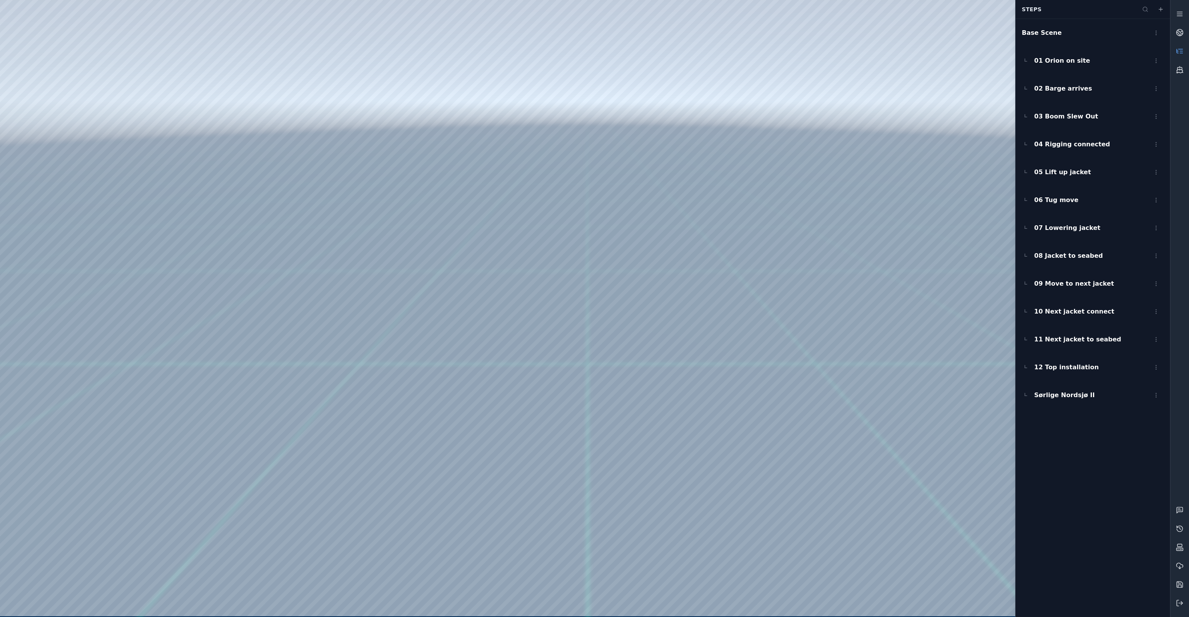
drag, startPoint x: 458, startPoint y: 293, endPoint x: 457, endPoint y: 284, distance: 9.8
drag, startPoint x: 509, startPoint y: 331, endPoint x: 515, endPoint y: 303, distance: 28.8
click at [63, 181] on div at bounding box center [585, 308] width 1170 height 616
click at [249, 124] on div at bounding box center [585, 308] width 1170 height 616
drag, startPoint x: 542, startPoint y: 332, endPoint x: 568, endPoint y: 373, distance: 49.1
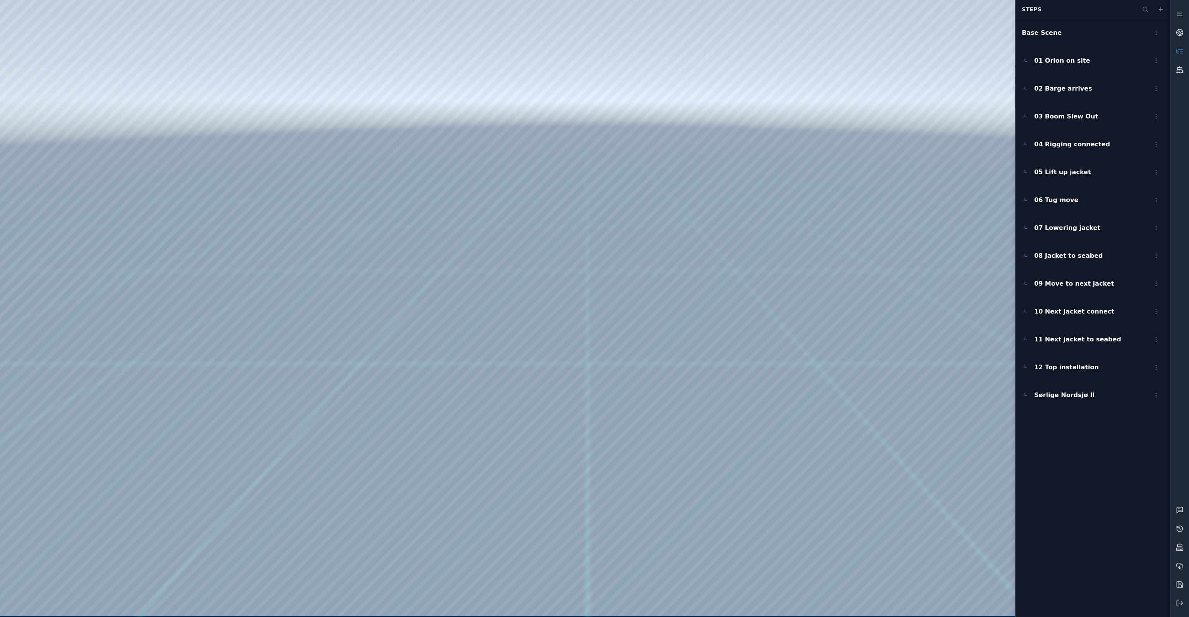
drag, startPoint x: 567, startPoint y: 329, endPoint x: 483, endPoint y: 327, distance: 84.0
drag, startPoint x: 138, startPoint y: 311, endPoint x: 618, endPoint y: 389, distance: 486.6
click at [618, 389] on div at bounding box center [585, 308] width 1170 height 616
drag, startPoint x: 725, startPoint y: 398, endPoint x: 643, endPoint y: 377, distance: 83.9
drag, startPoint x: 576, startPoint y: 355, endPoint x: 558, endPoint y: 421, distance: 68.2
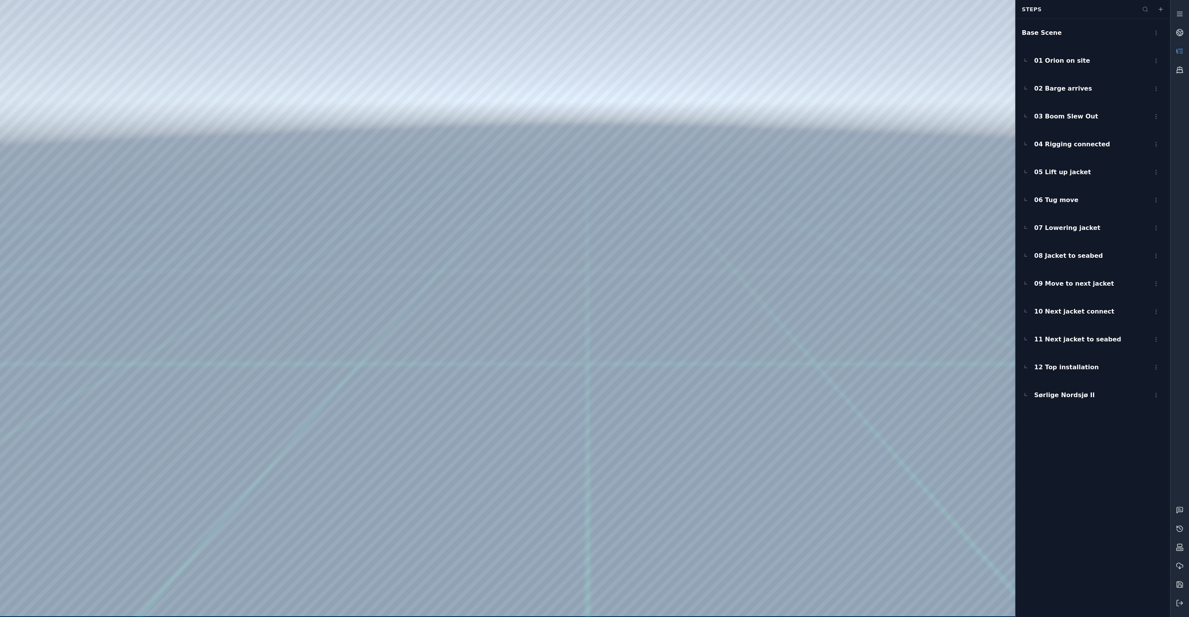
drag, startPoint x: 602, startPoint y: 304, endPoint x: 573, endPoint y: 316, distance: 31.6
drag, startPoint x: 541, startPoint y: 288, endPoint x: 543, endPoint y: 311, distance: 23.3
drag, startPoint x: 608, startPoint y: 391, endPoint x: 584, endPoint y: 375, distance: 28.8
drag, startPoint x: 546, startPoint y: 435, endPoint x: 540, endPoint y: 384, distance: 50.7
drag, startPoint x: 531, startPoint y: 381, endPoint x: 524, endPoint y: 369, distance: 13.9
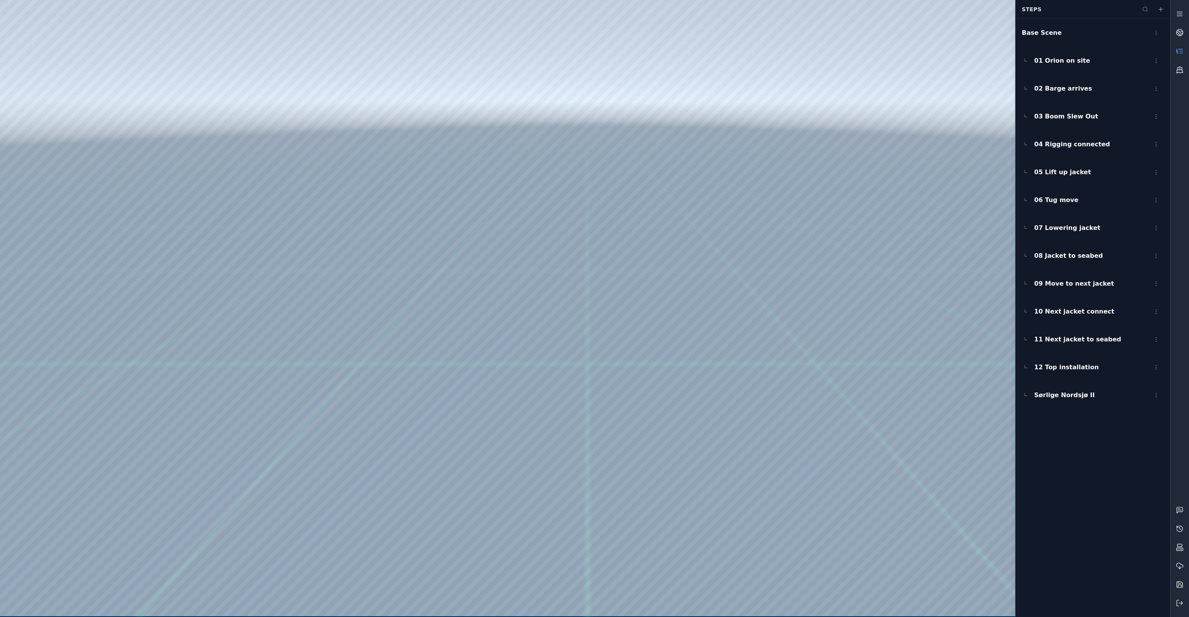
drag, startPoint x: 574, startPoint y: 345, endPoint x: 573, endPoint y: 355, distance: 10.2
drag, startPoint x: 583, startPoint y: 323, endPoint x: 659, endPoint y: 283, distance: 86.2
drag, startPoint x: 635, startPoint y: 337, endPoint x: 635, endPoint y: 292, distance: 45.3
click at [635, 292] on div at bounding box center [585, 308] width 1170 height 616
click at [646, 407] on div at bounding box center [585, 308] width 1170 height 616
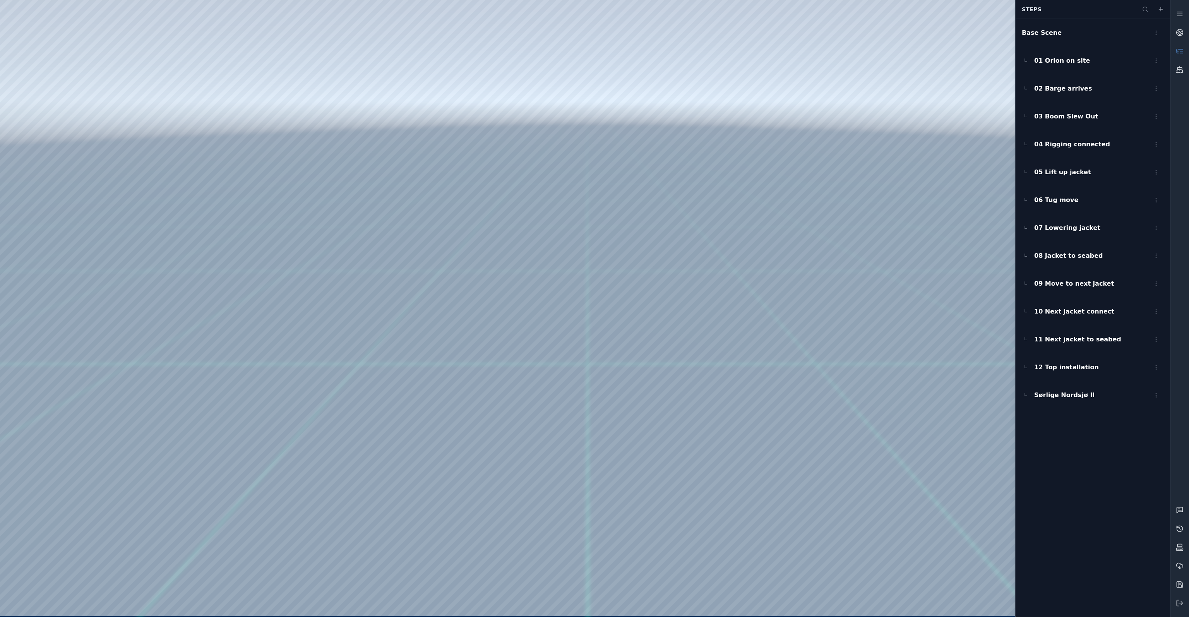
click at [715, 391] on div at bounding box center [585, 308] width 1170 height 616
click at [790, 601] on div at bounding box center [585, 308] width 1170 height 616
click at [556, 411] on div at bounding box center [585, 308] width 1170 height 616
click at [639, 252] on div at bounding box center [585, 308] width 1170 height 616
click at [668, 281] on div at bounding box center [585, 308] width 1170 height 616
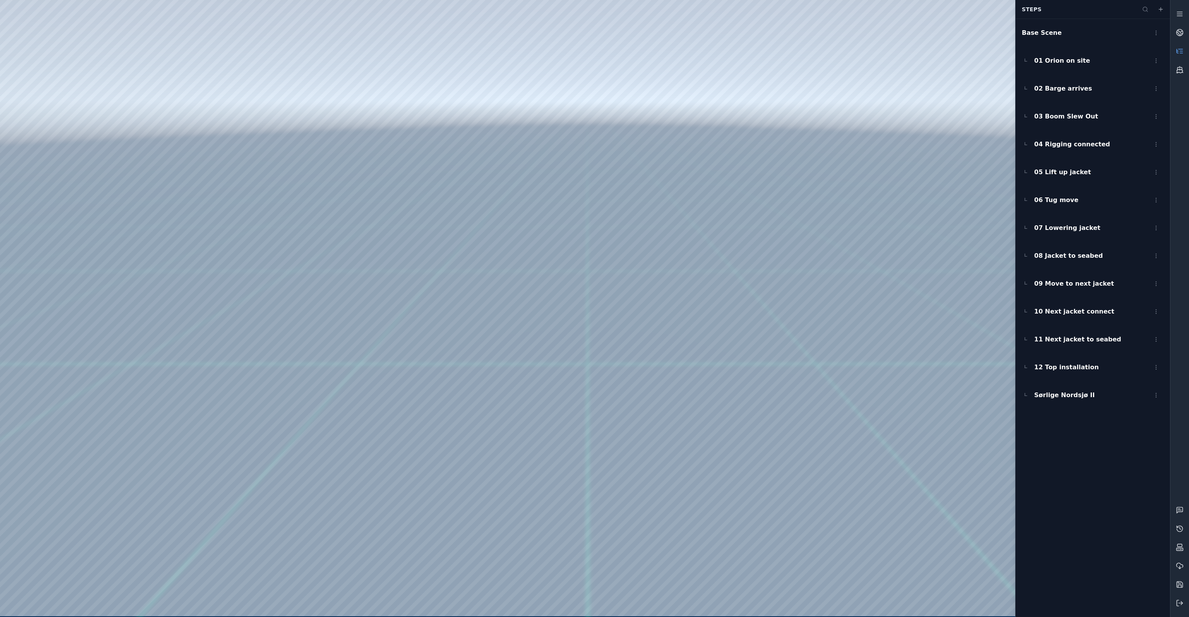
click at [653, 531] on div at bounding box center [585, 308] width 1170 height 616
click at [582, 190] on div at bounding box center [585, 308] width 1170 height 616
drag, startPoint x: 630, startPoint y: 332, endPoint x: 623, endPoint y: 308, distance: 24.2
click at [624, 260] on div at bounding box center [585, 308] width 1170 height 616
click at [1175, 50] on link at bounding box center [1179, 51] width 19 height 19
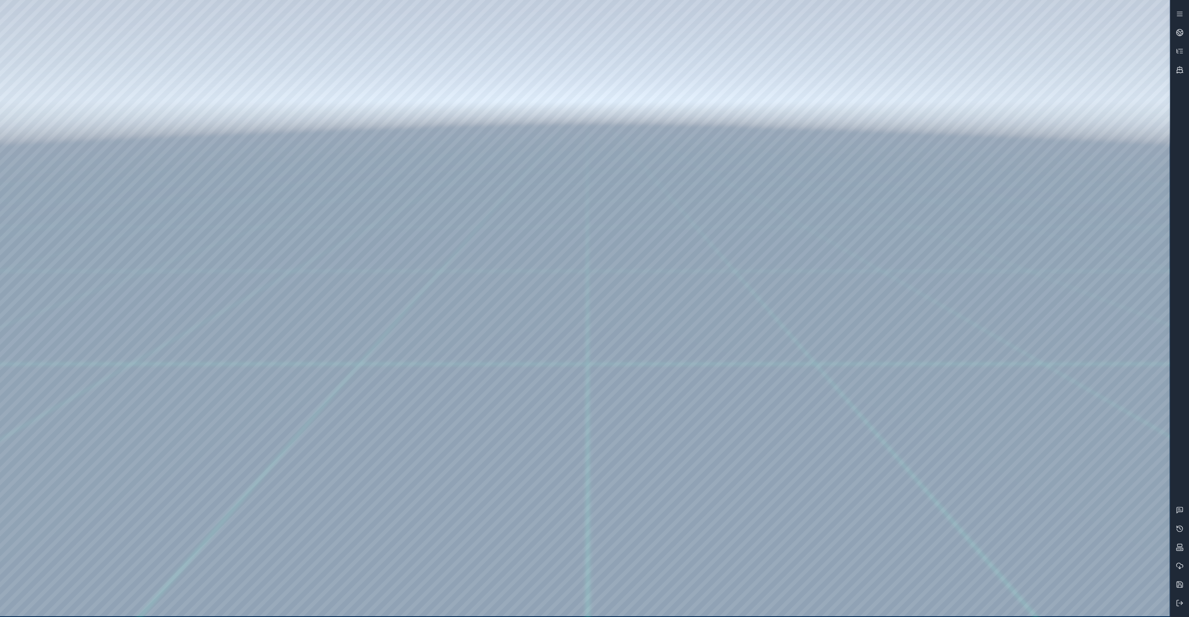
click at [1145, 137] on div at bounding box center [585, 308] width 1170 height 616
click at [1145, 233] on div at bounding box center [585, 308] width 1170 height 616
click at [1113, 274] on div at bounding box center [585, 308] width 1170 height 616
click at [1117, 271] on div at bounding box center [585, 308] width 1170 height 616
click at [1095, 301] on div at bounding box center [585, 308] width 1170 height 616
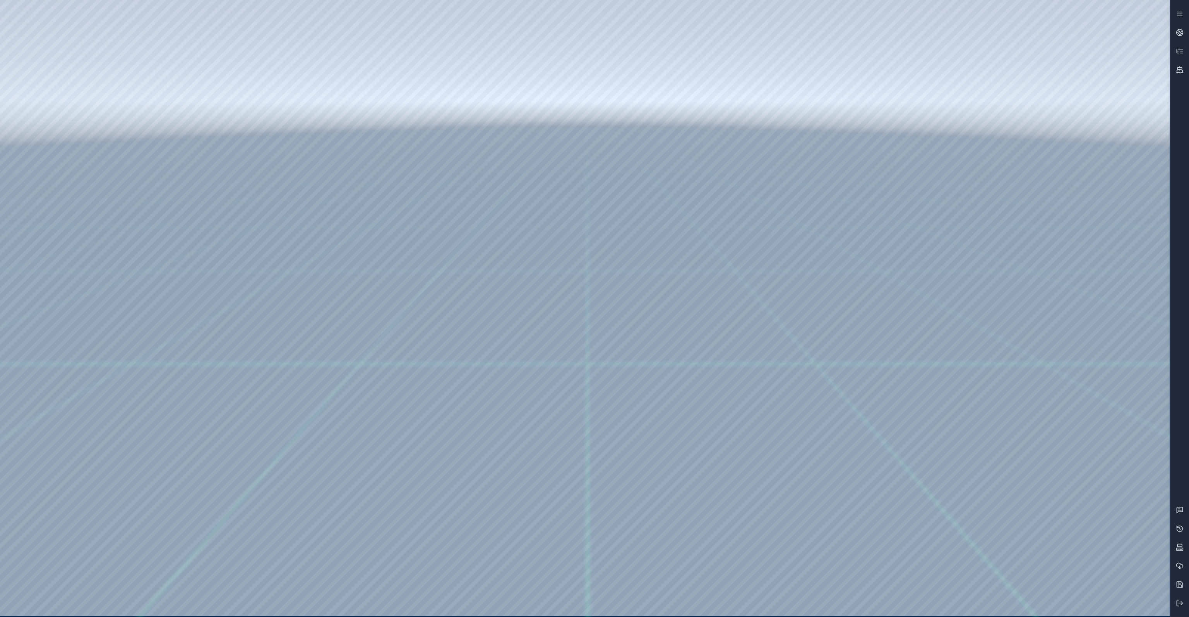
click at [1138, 403] on div at bounding box center [585, 308] width 1170 height 616
click at [1133, 403] on div at bounding box center [585, 308] width 1170 height 616
drag, startPoint x: 1143, startPoint y: 403, endPoint x: 1114, endPoint y: 404, distance: 29.1
click at [1114, 404] on div at bounding box center [585, 308] width 1170 height 616
click at [1141, 452] on div at bounding box center [585, 308] width 1170 height 616
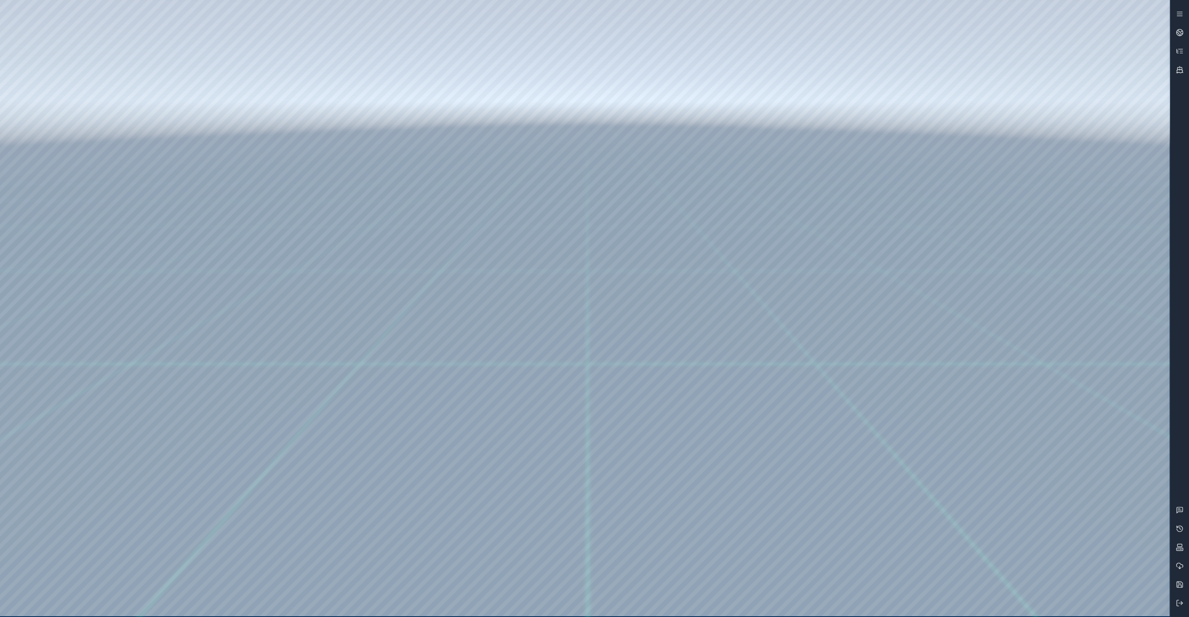
drag, startPoint x: 795, startPoint y: 312, endPoint x: 781, endPoint y: 327, distance: 20.3
click at [1141, 452] on div at bounding box center [585, 308] width 1170 height 616
click at [618, 608] on div at bounding box center [585, 308] width 1170 height 616
click at [615, 609] on div at bounding box center [585, 308] width 1170 height 616
drag, startPoint x: 683, startPoint y: 332, endPoint x: 684, endPoint y: 315, distance: 16.7
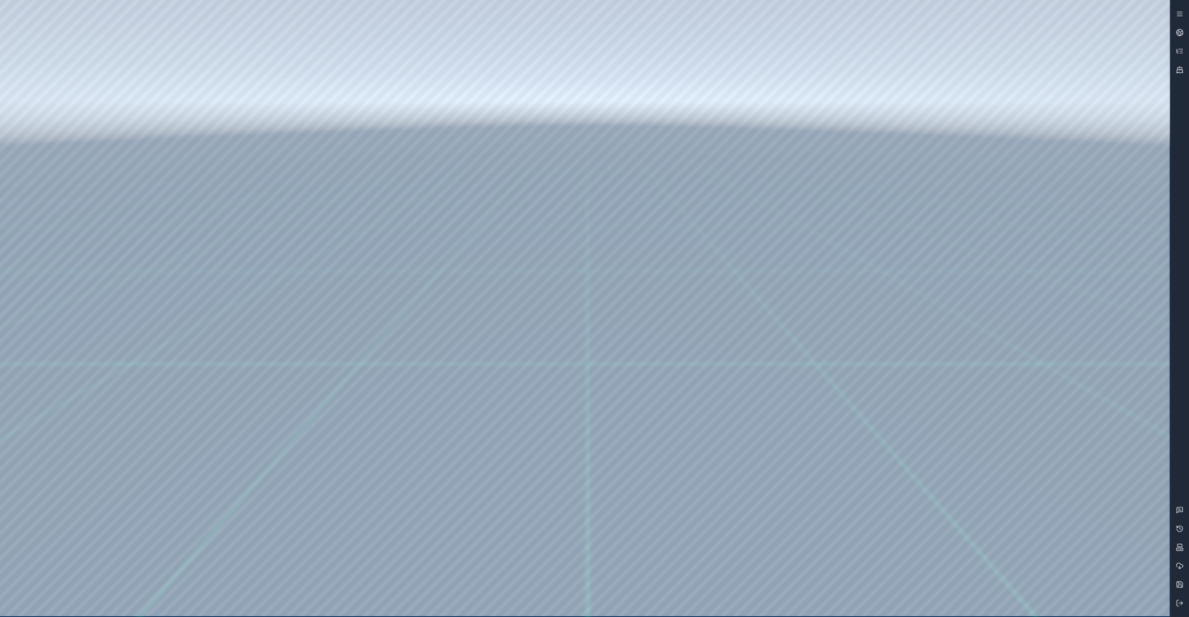
drag, startPoint x: 617, startPoint y: 239, endPoint x: 622, endPoint y: 277, distance: 38.7
click at [1180, 600] on icon at bounding box center [1180, 603] width 8 height 8
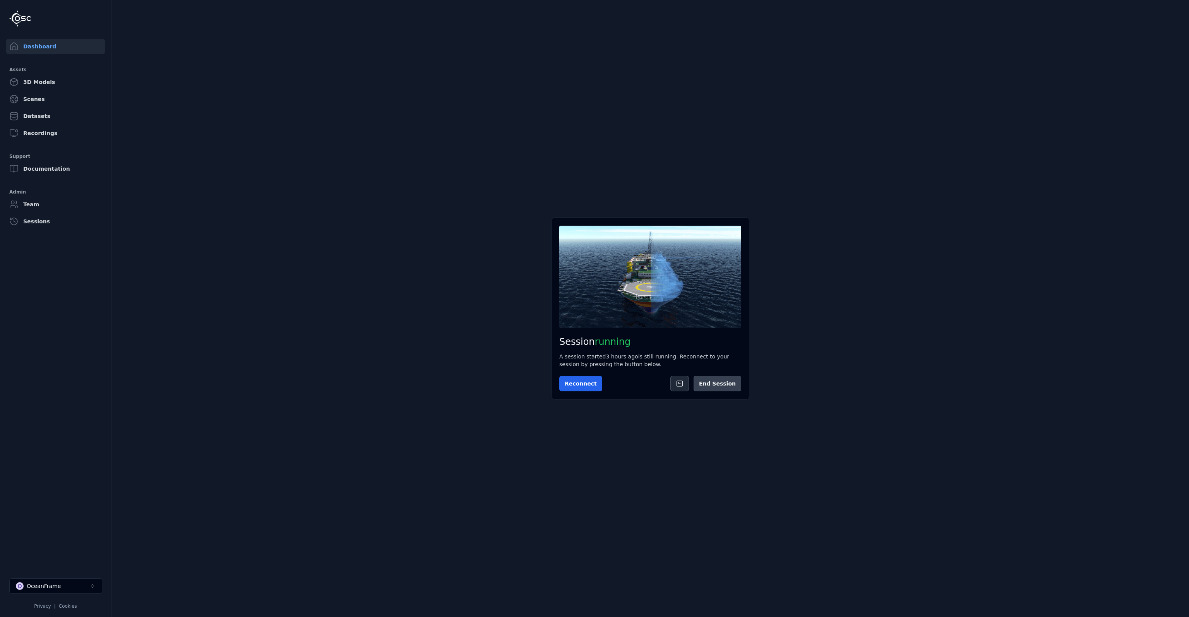
click at [719, 387] on button "End Session" at bounding box center [718, 383] width 48 height 15
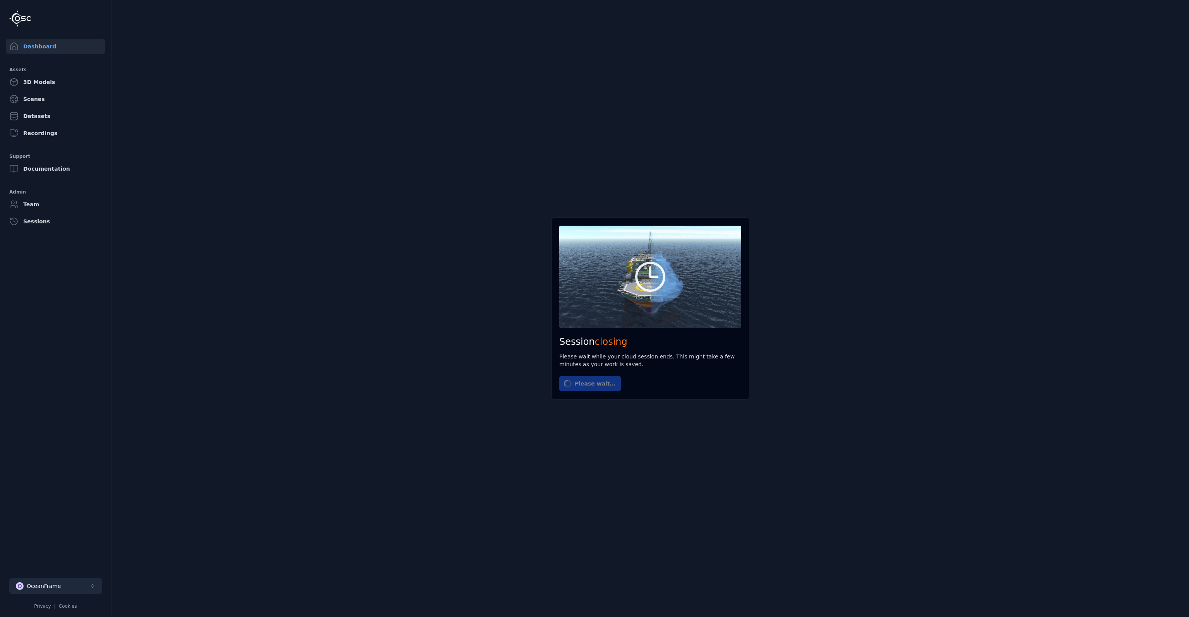
click at [51, 588] on div "OceanFrame" at bounding box center [44, 586] width 34 height 8
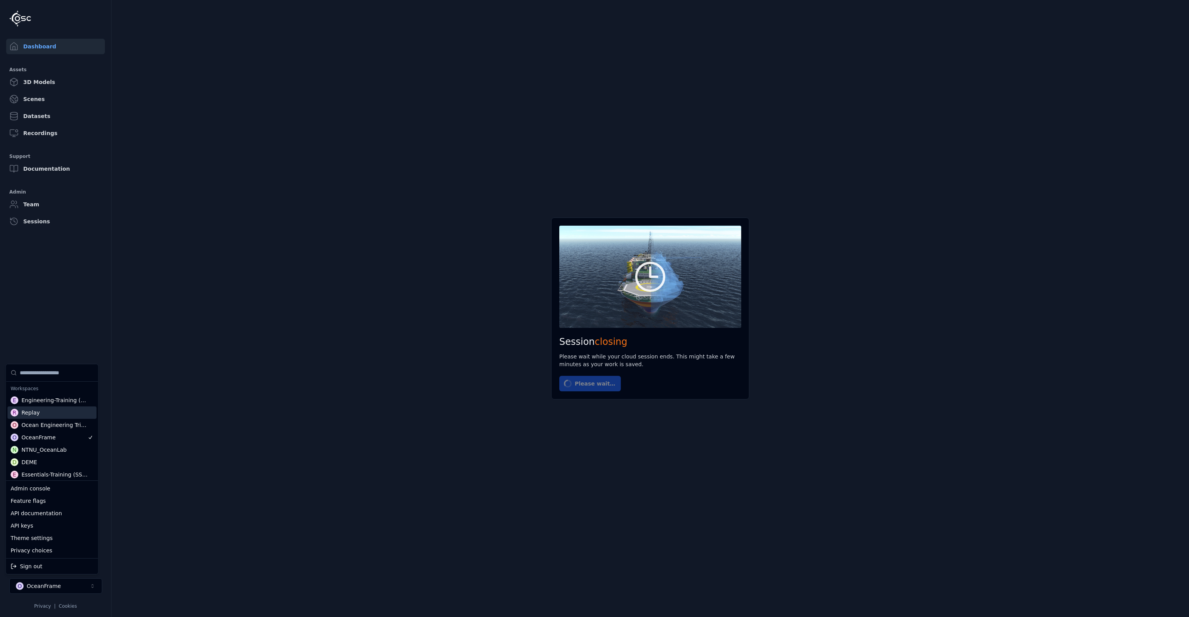
click at [36, 412] on div "Replay" at bounding box center [30, 413] width 18 height 8
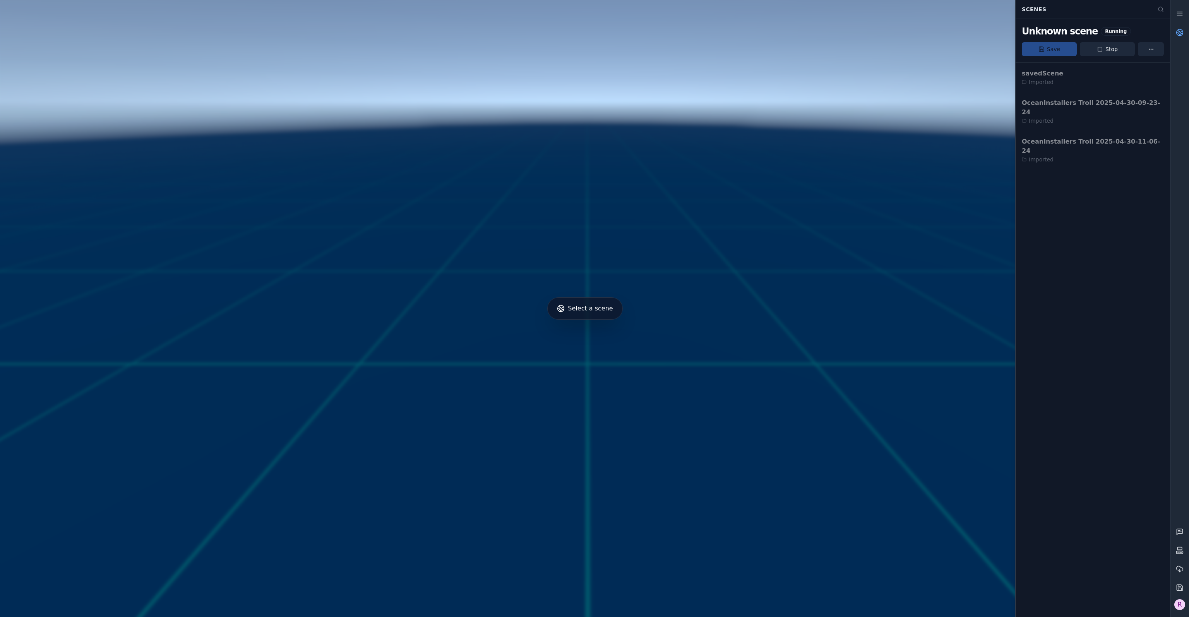
click at [589, 310] on div at bounding box center [585, 308] width 1176 height 623
click at [1095, 99] on div "savedScene Imported OceanInstallers Troll 2025-04-30-09-23-24 Imported OceanIns…" at bounding box center [1093, 116] width 154 height 107
click at [1107, 178] on div "savedScene Imported OceanInstallers Troll 2025-04-30-09-23-24 Imported OceanIns…" at bounding box center [1093, 339] width 154 height 555
click at [594, 310] on div at bounding box center [585, 308] width 1176 height 623
drag, startPoint x: 1114, startPoint y: 51, endPoint x: 639, endPoint y: 47, distance: 474.9
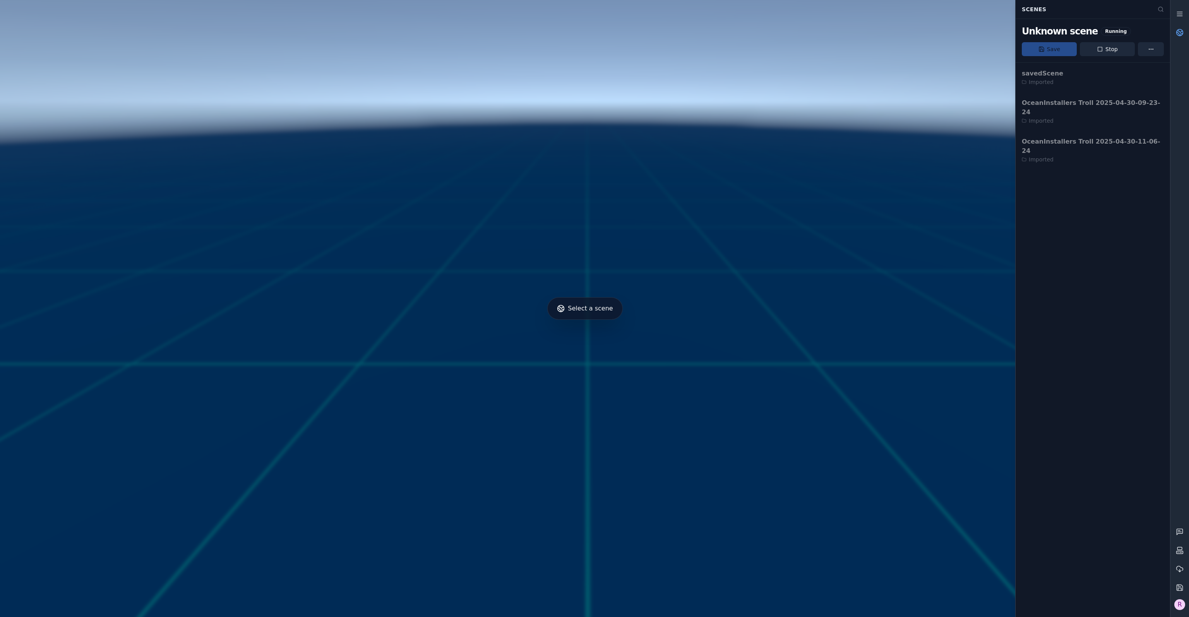
click at [1114, 51] on button "Stop" at bounding box center [1107, 49] width 55 height 14
click at [1174, 584] on icon "Notifications (F8)" at bounding box center [1175, 582] width 6 height 6
click at [1093, 106] on div "savedScene Imported OceanInstallers Troll 2025-04-30-09-23-24 Imported OceanIns…" at bounding box center [1093, 116] width 154 height 107
drag, startPoint x: 1113, startPoint y: 51, endPoint x: 632, endPoint y: 47, distance: 481.1
click at [1113, 51] on button "Stop" at bounding box center [1107, 49] width 55 height 14
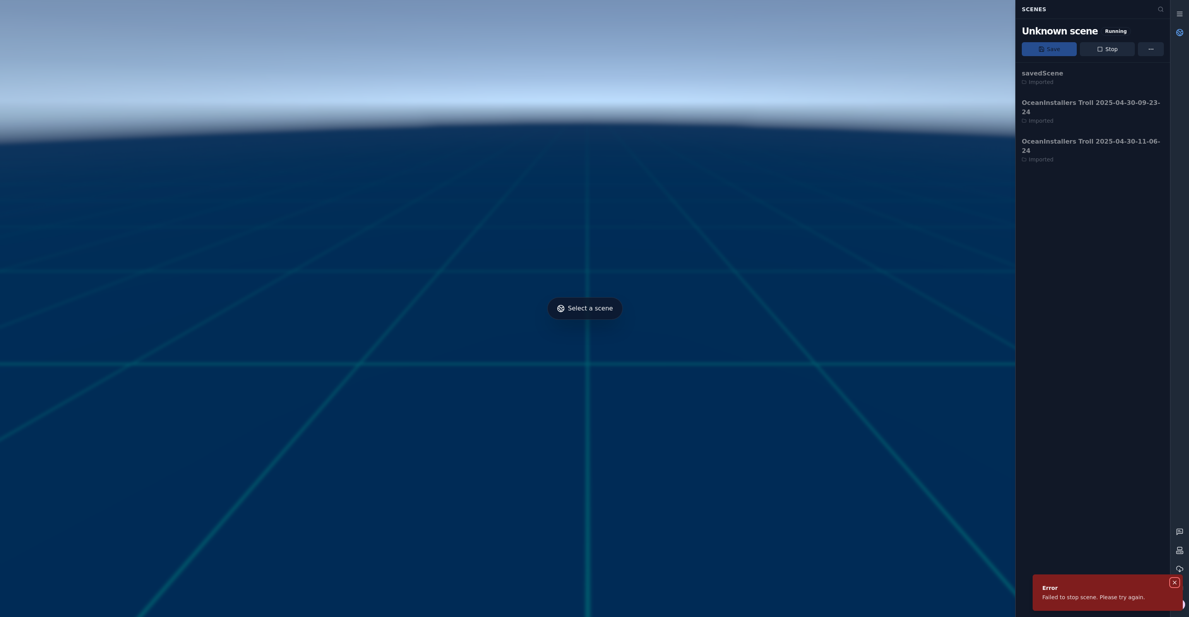
click at [1177, 580] on icon "Notifications (F8)" at bounding box center [1175, 582] width 6 height 6
click at [1180, 603] on div "R" at bounding box center [1179, 604] width 11 height 11
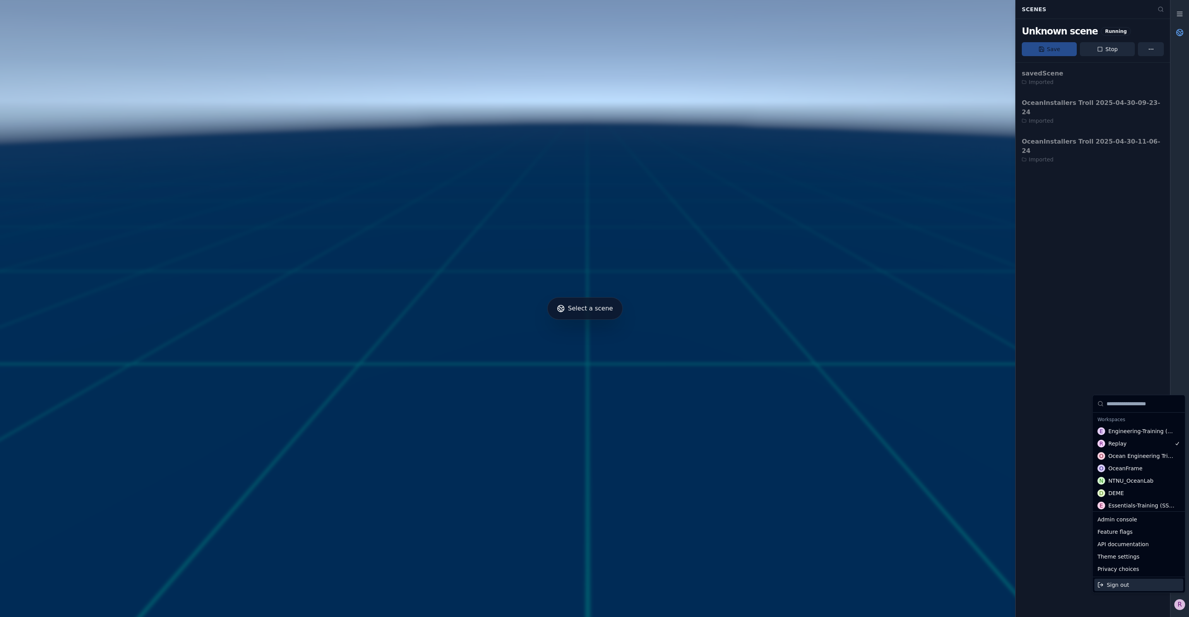
click at [1158, 586] on div "Sign out" at bounding box center [1138, 585] width 89 height 12
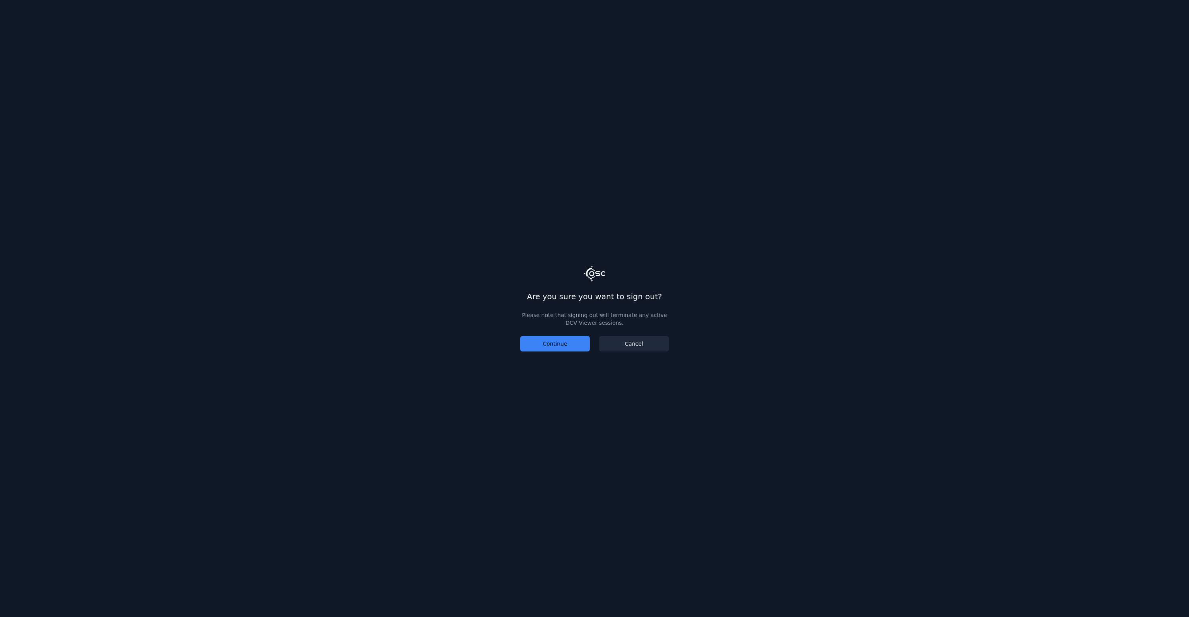
drag, startPoint x: 548, startPoint y: 344, endPoint x: 620, endPoint y: 343, distance: 72.4
click at [619, 343] on div "Continue Cancel" at bounding box center [594, 343] width 149 height 15
click at [632, 343] on link "Cancel" at bounding box center [634, 343] width 70 height 15
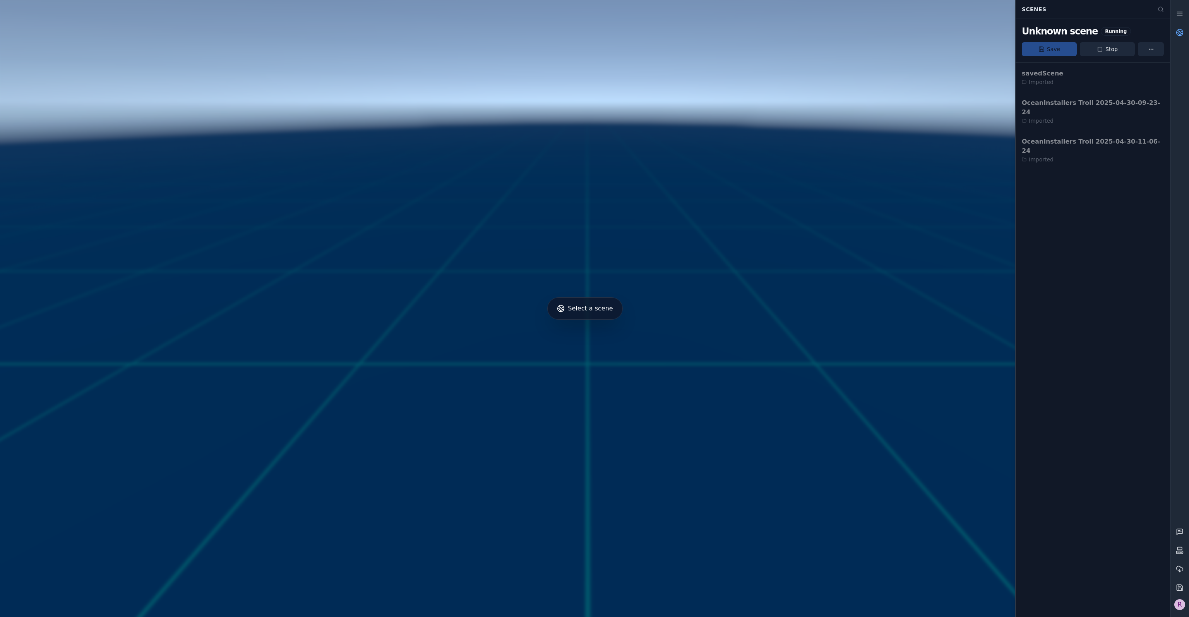
click at [1179, 601] on div "R" at bounding box center [1179, 604] width 11 height 11
click at [1108, 584] on div "Sign out" at bounding box center [1138, 585] width 89 height 12
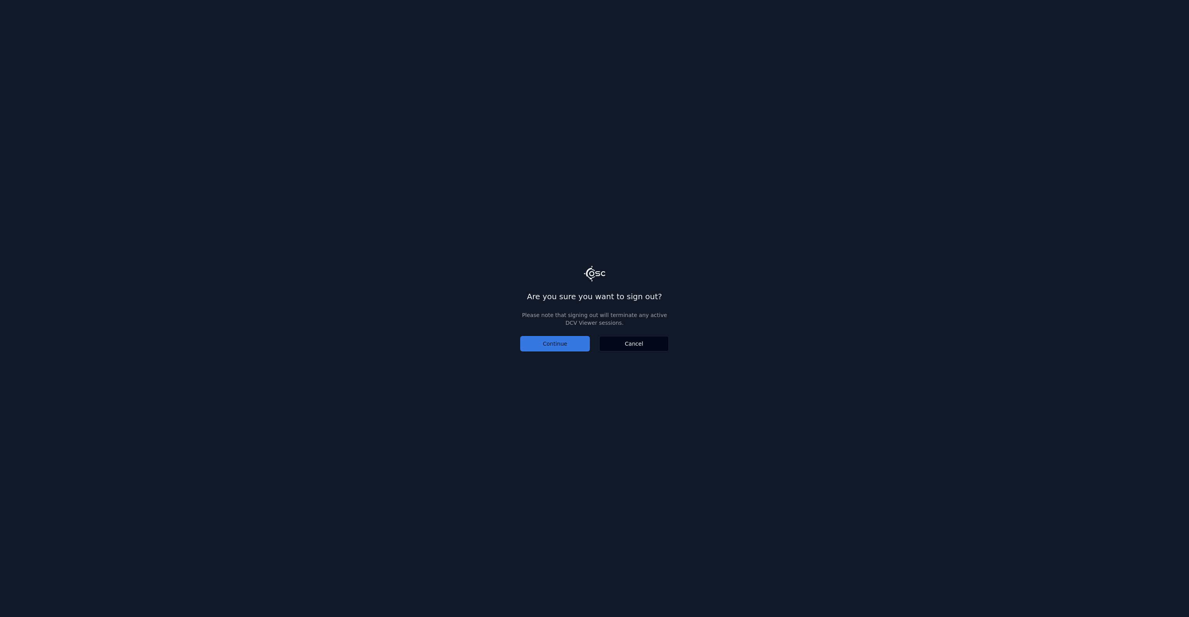
click at [556, 344] on button "Continue" at bounding box center [555, 343] width 70 height 15
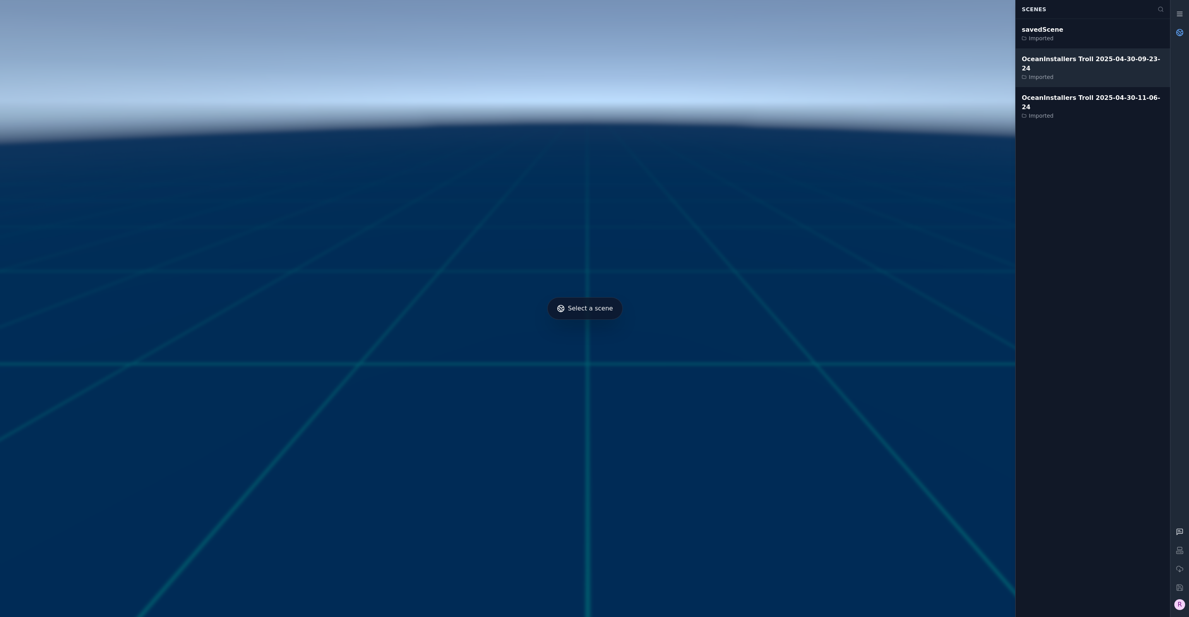
click at [1065, 63] on div "OceanInstallers Troll 2025-04-30-09-23-24 Imported" at bounding box center [1093, 68] width 142 height 26
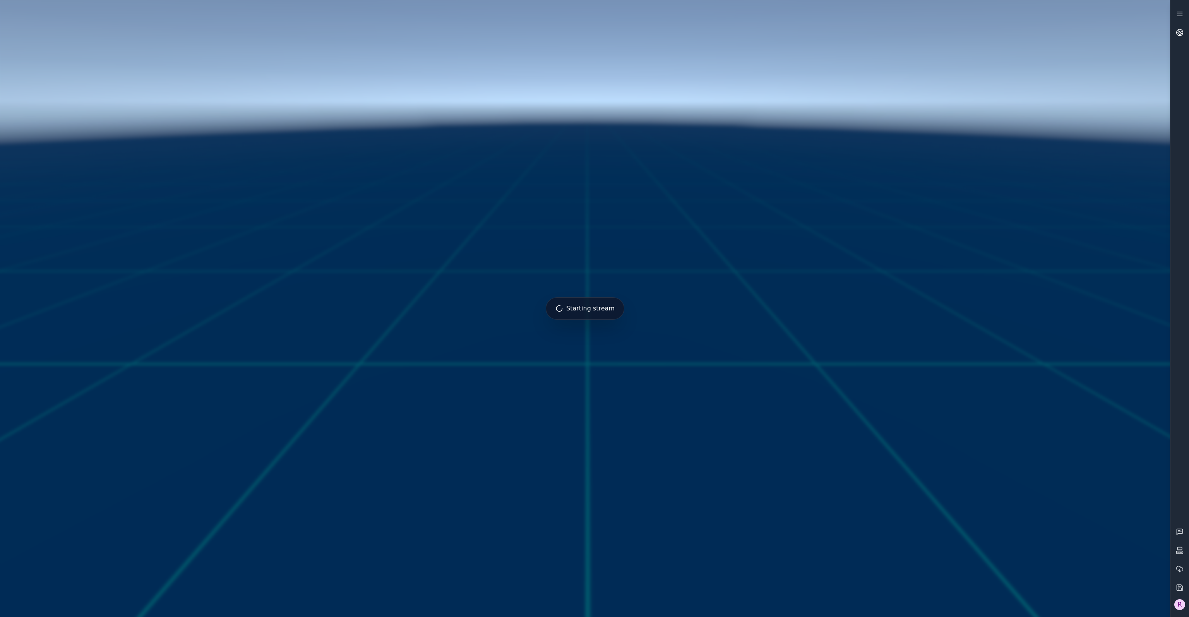
click at [1176, 41] on div "R" at bounding box center [1179, 309] width 19 height 608
click at [1177, 39] on link at bounding box center [1179, 32] width 19 height 19
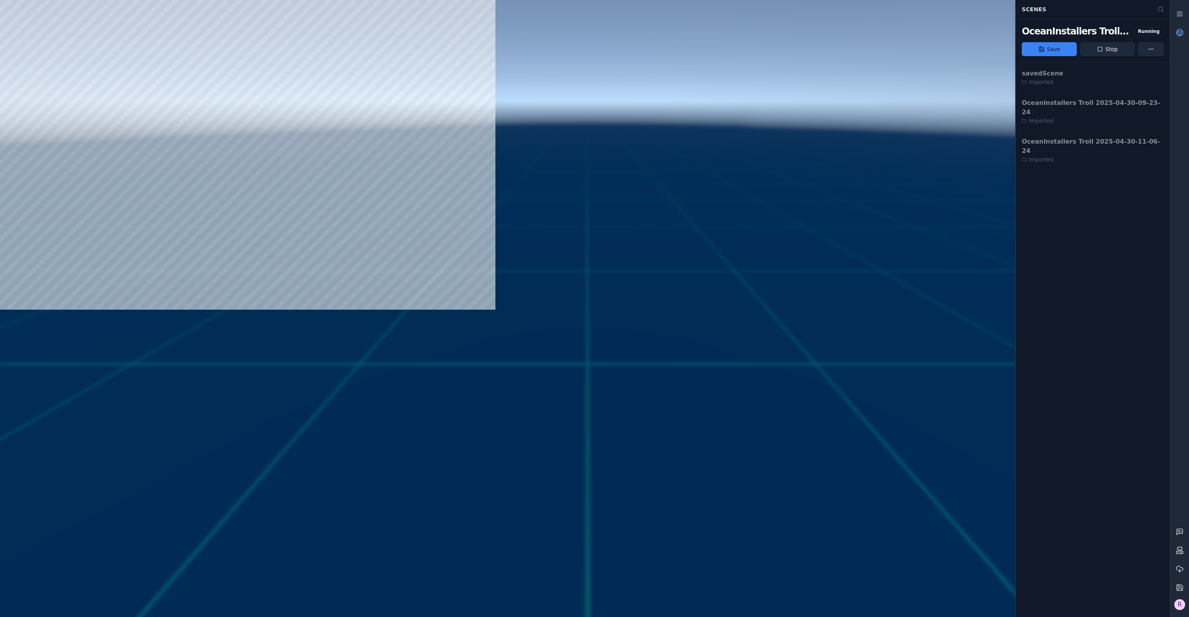
click at [1182, 33] on circle at bounding box center [1180, 32] width 7 height 7
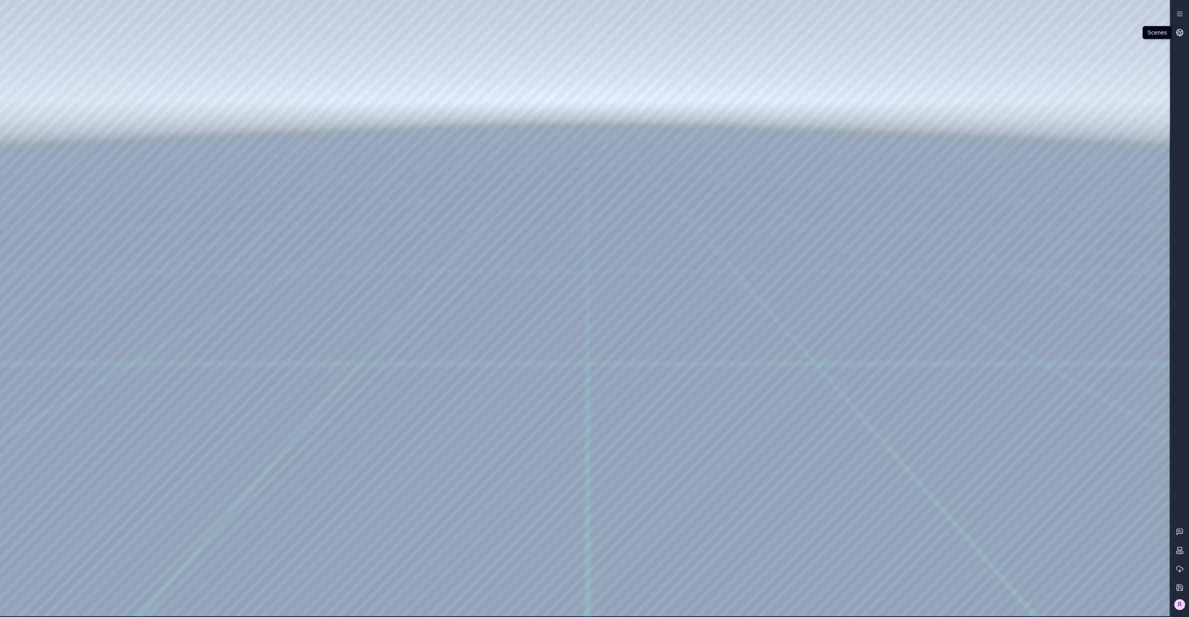
click at [1179, 35] on icon at bounding box center [1178, 33] width 3 height 3
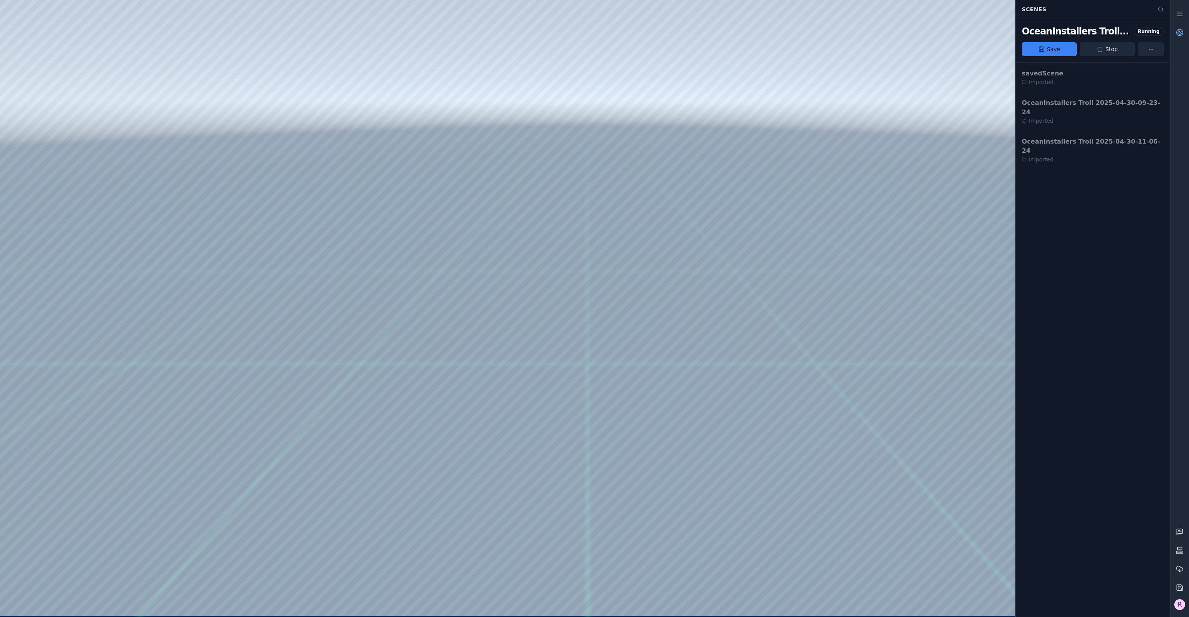
click at [1179, 38] on link at bounding box center [1179, 32] width 19 height 19
click at [1179, 36] on link at bounding box center [1179, 32] width 19 height 19
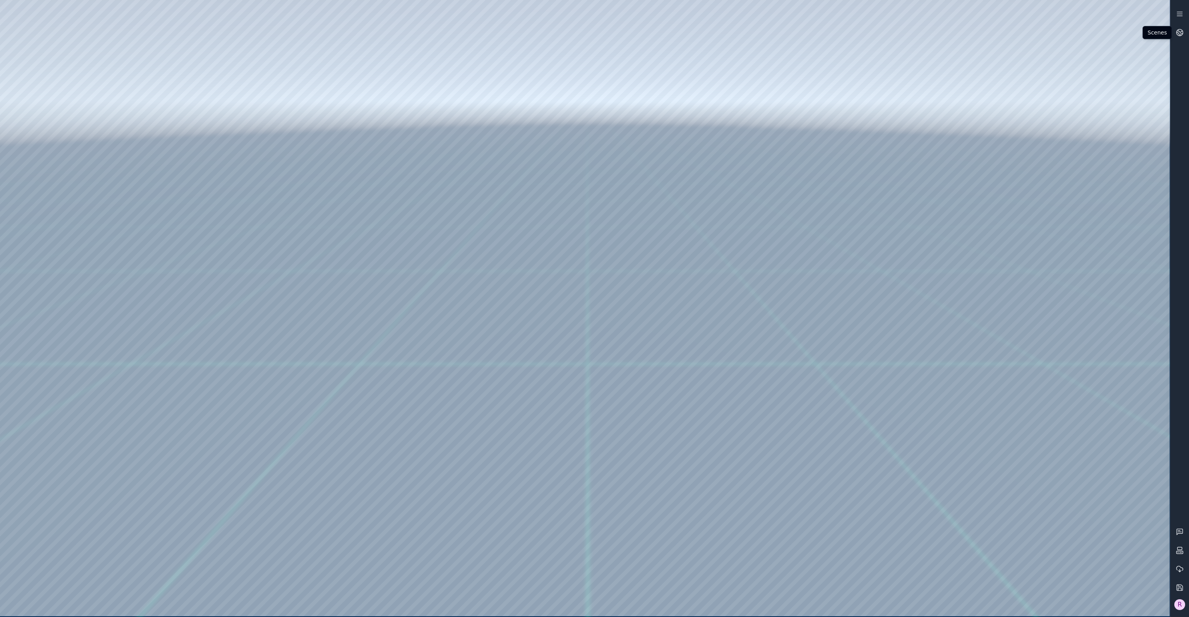
click at [916, 610] on div at bounding box center [585, 308] width 1170 height 616
click at [23, 499] on div at bounding box center [585, 308] width 1170 height 616
click at [904, 469] on div at bounding box center [585, 308] width 1170 height 616
click at [1185, 34] on link at bounding box center [1179, 32] width 19 height 19
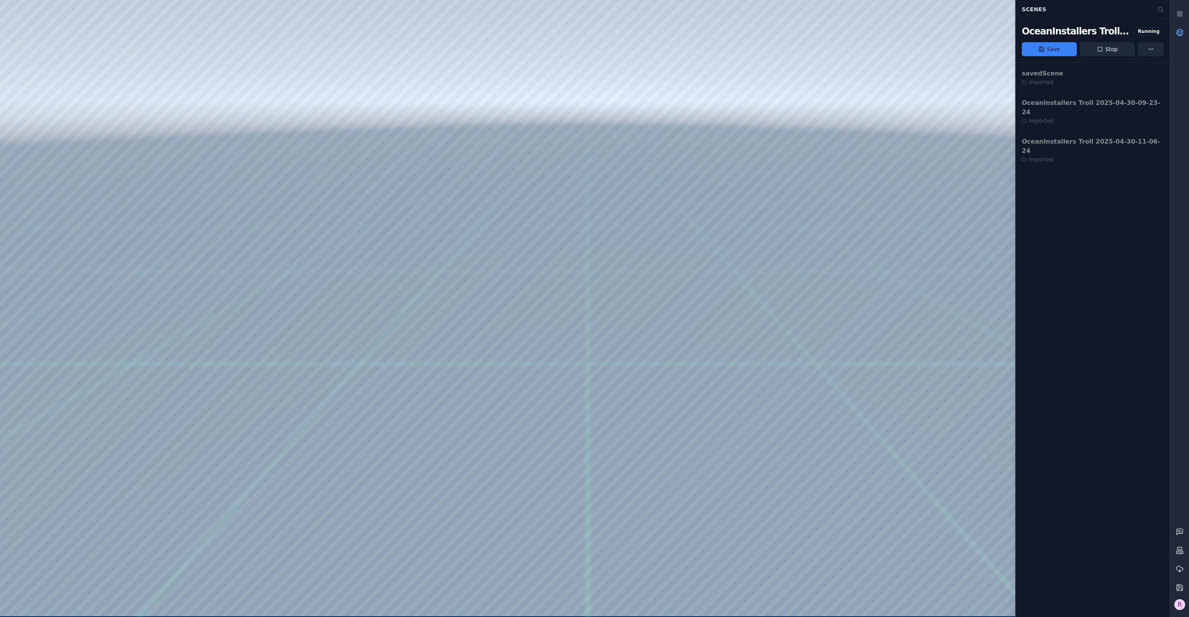
click at [1185, 34] on link at bounding box center [1179, 32] width 19 height 19
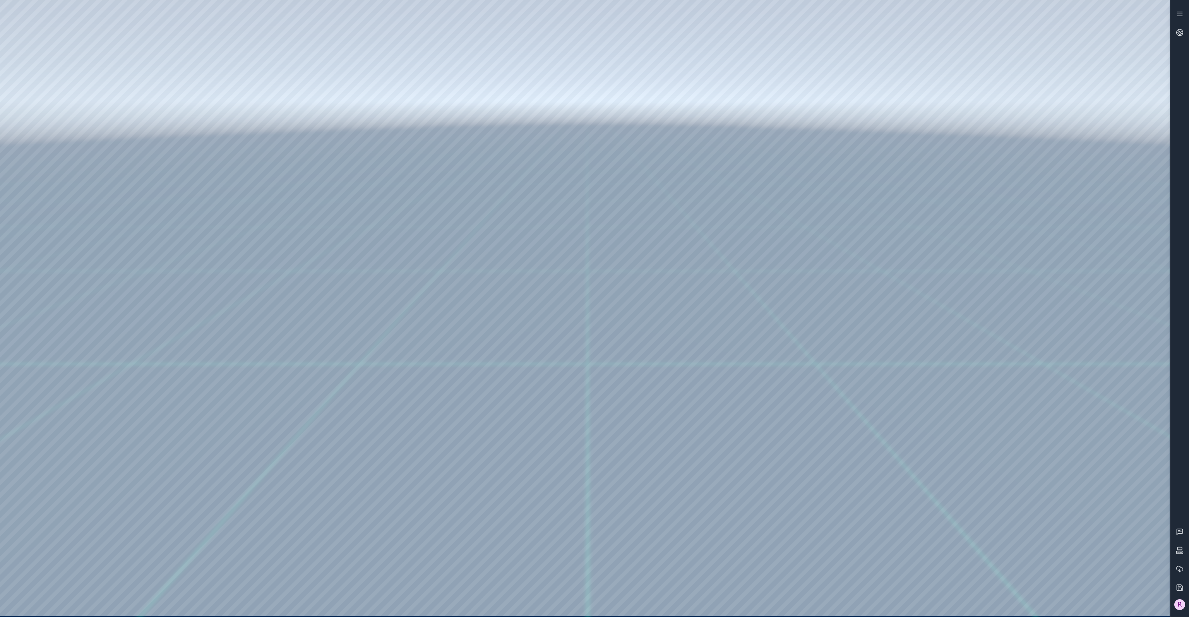
drag, startPoint x: 715, startPoint y: 344, endPoint x: 685, endPoint y: 372, distance: 41.3
click at [824, 306] on div at bounding box center [585, 308] width 1170 height 616
drag, startPoint x: 824, startPoint y: 353, endPoint x: 827, endPoint y: 315, distance: 38.4
click at [793, 13] on div at bounding box center [585, 308] width 1170 height 616
drag, startPoint x: 789, startPoint y: 481, endPoint x: 773, endPoint y: 459, distance: 26.8
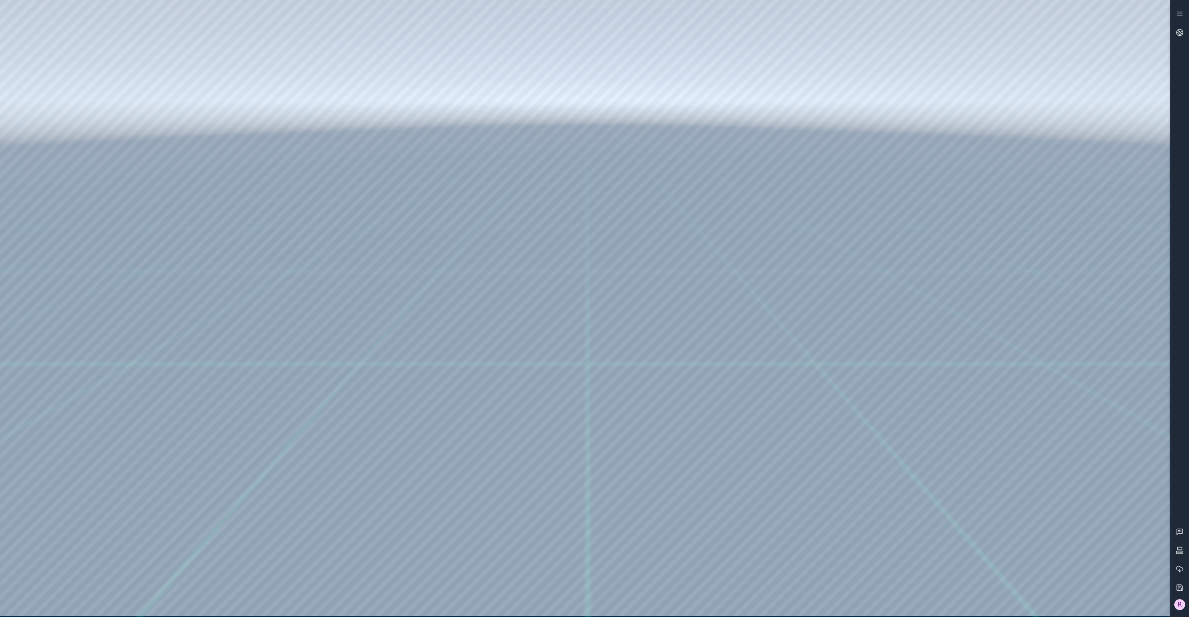
click at [911, 600] on div at bounding box center [585, 308] width 1170 height 616
click at [58, 495] on div at bounding box center [585, 308] width 1170 height 616
click at [99, 399] on div at bounding box center [585, 308] width 1170 height 616
click at [27, 495] on div at bounding box center [585, 308] width 1170 height 616
click at [22, 494] on div at bounding box center [585, 308] width 1170 height 616
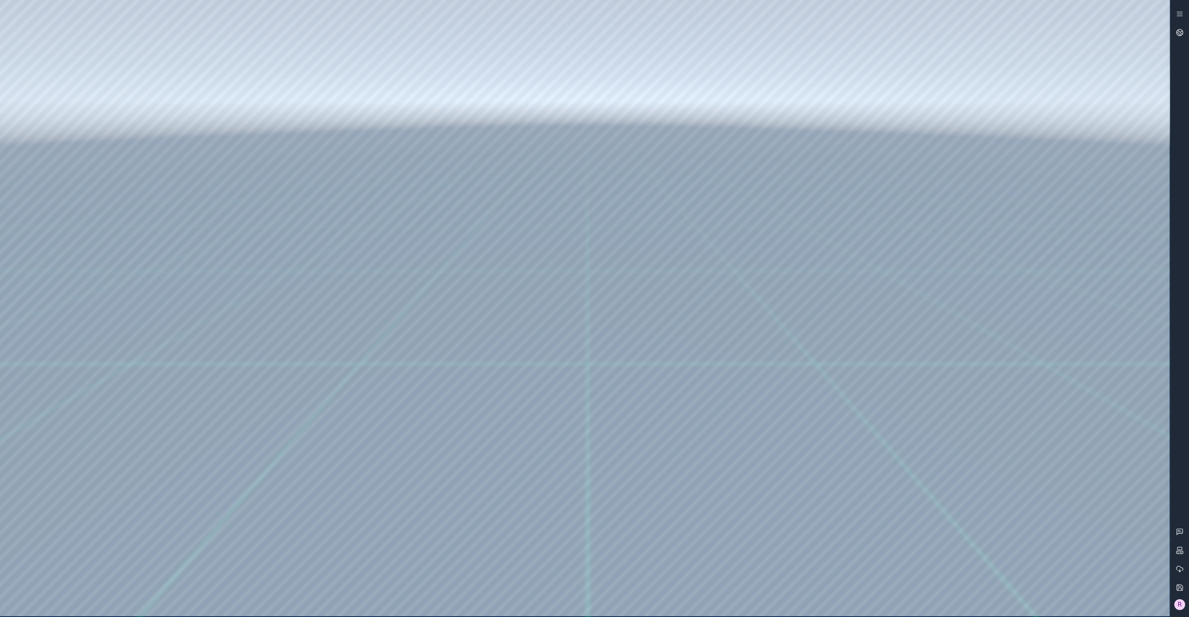
click at [937, 467] on div at bounding box center [585, 308] width 1170 height 616
drag, startPoint x: 612, startPoint y: 480, endPoint x: 601, endPoint y: 488, distance: 14.2
drag, startPoint x: 551, startPoint y: 482, endPoint x: 554, endPoint y: 459, distance: 22.7
click at [927, 600] on div at bounding box center [585, 308] width 1170 height 616
click at [603, 510] on div at bounding box center [585, 308] width 1170 height 616
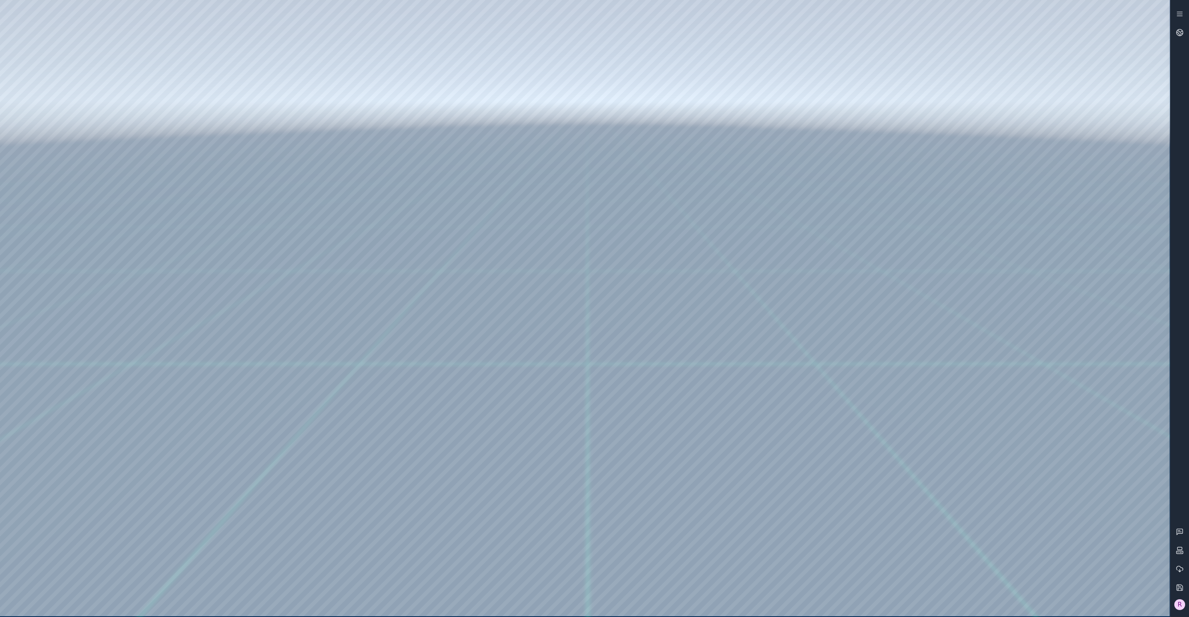
click at [439, 514] on div at bounding box center [585, 308] width 1170 height 616
click at [930, 471] on div at bounding box center [585, 308] width 1170 height 616
click at [928, 606] on div at bounding box center [585, 308] width 1170 height 616
click at [894, 466] on div at bounding box center [585, 308] width 1170 height 616
drag, startPoint x: 666, startPoint y: 478, endPoint x: 669, endPoint y: 483, distance: 6.4
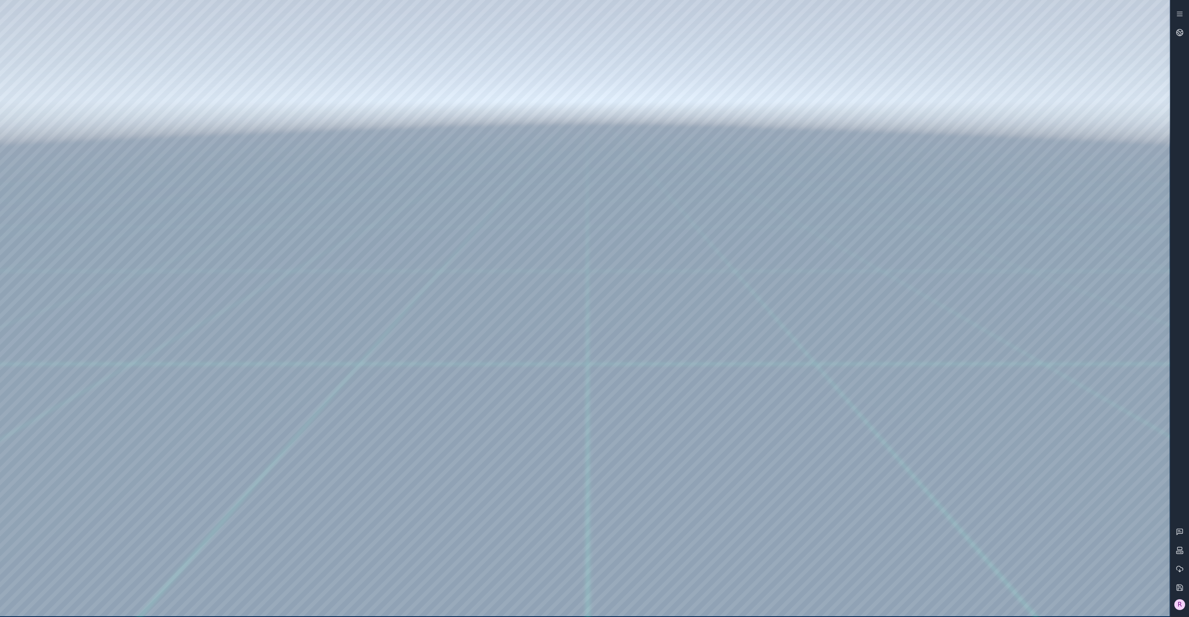
drag, startPoint x: 651, startPoint y: 278, endPoint x: 627, endPoint y: 301, distance: 33.4
drag, startPoint x: 616, startPoint y: 483, endPoint x: 616, endPoint y: 470, distance: 13.2
click at [897, 600] on div at bounding box center [585, 308] width 1170 height 616
click at [310, 489] on div at bounding box center [585, 308] width 1170 height 616
click at [341, 487] on div at bounding box center [585, 308] width 1170 height 616
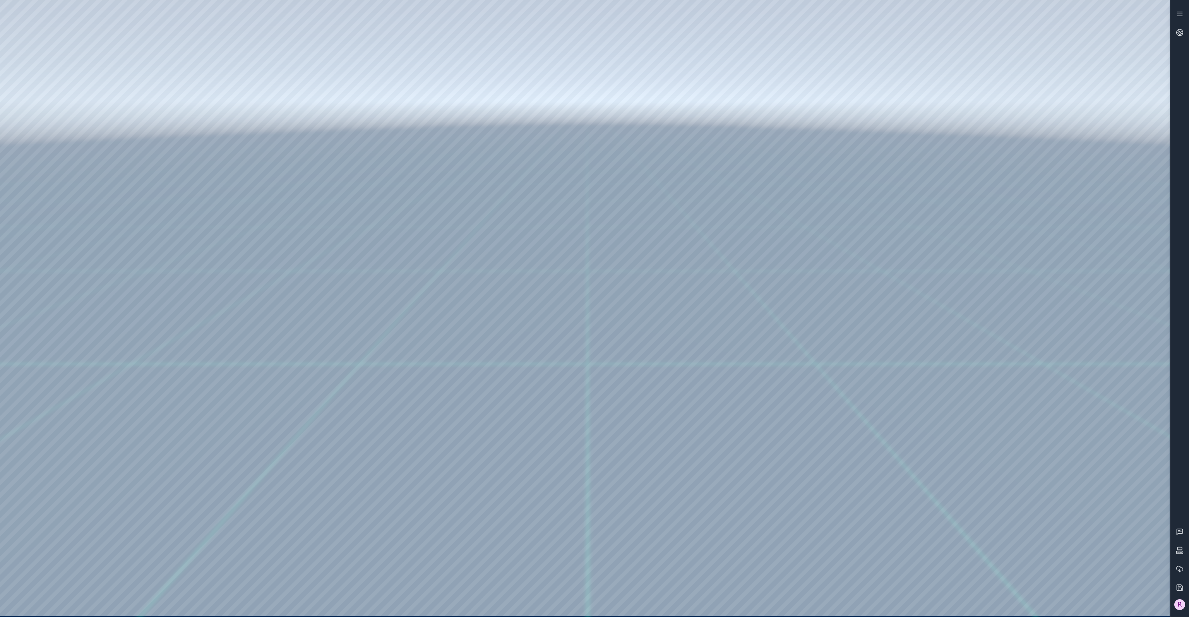
click at [889, 465] on div at bounding box center [585, 308] width 1170 height 616
click at [1180, 38] on link at bounding box center [1179, 32] width 19 height 19
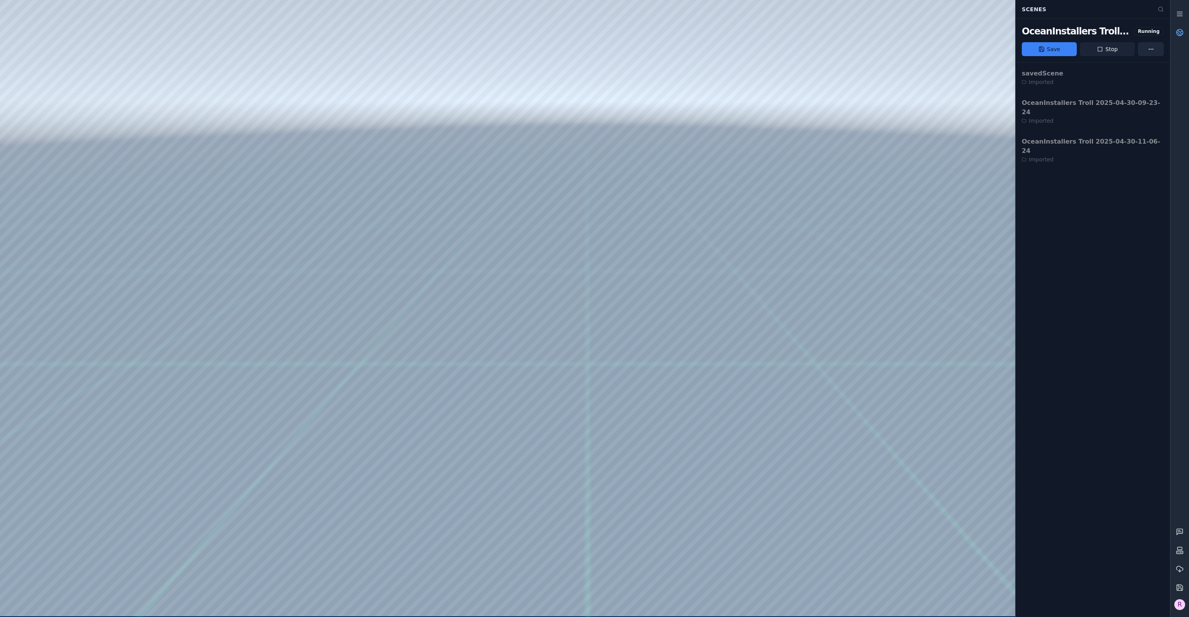
click at [1115, 48] on button "Stop" at bounding box center [1107, 49] width 55 height 14
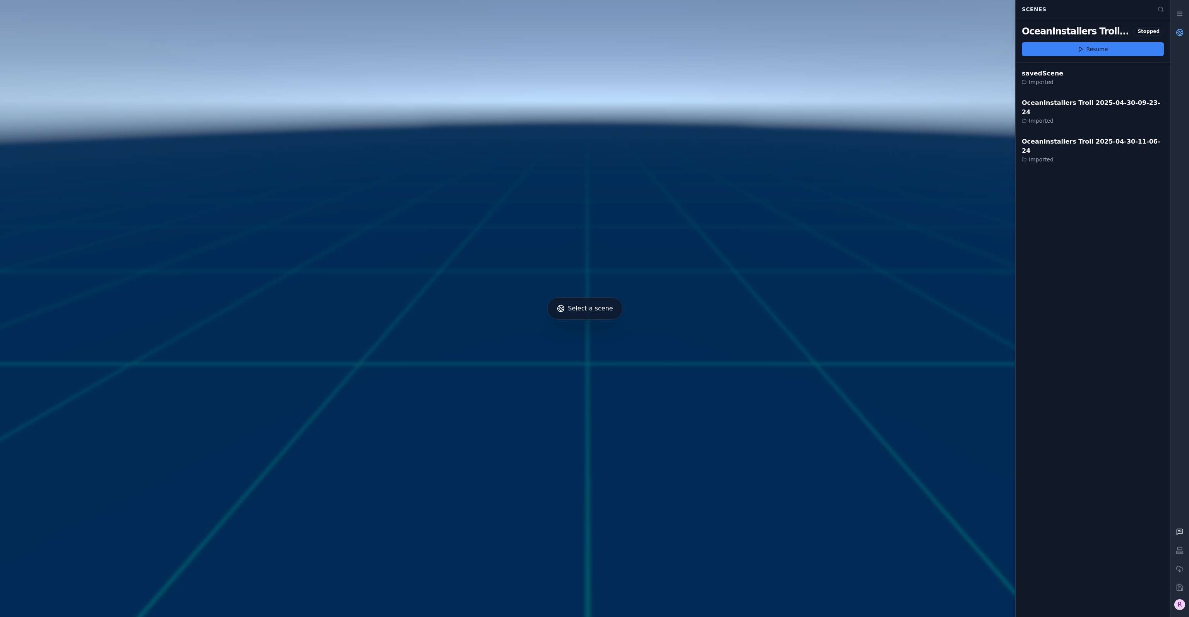
click at [1181, 605] on div "R" at bounding box center [1179, 604] width 11 height 11
click at [1135, 584] on div "Sign out" at bounding box center [1138, 585] width 89 height 12
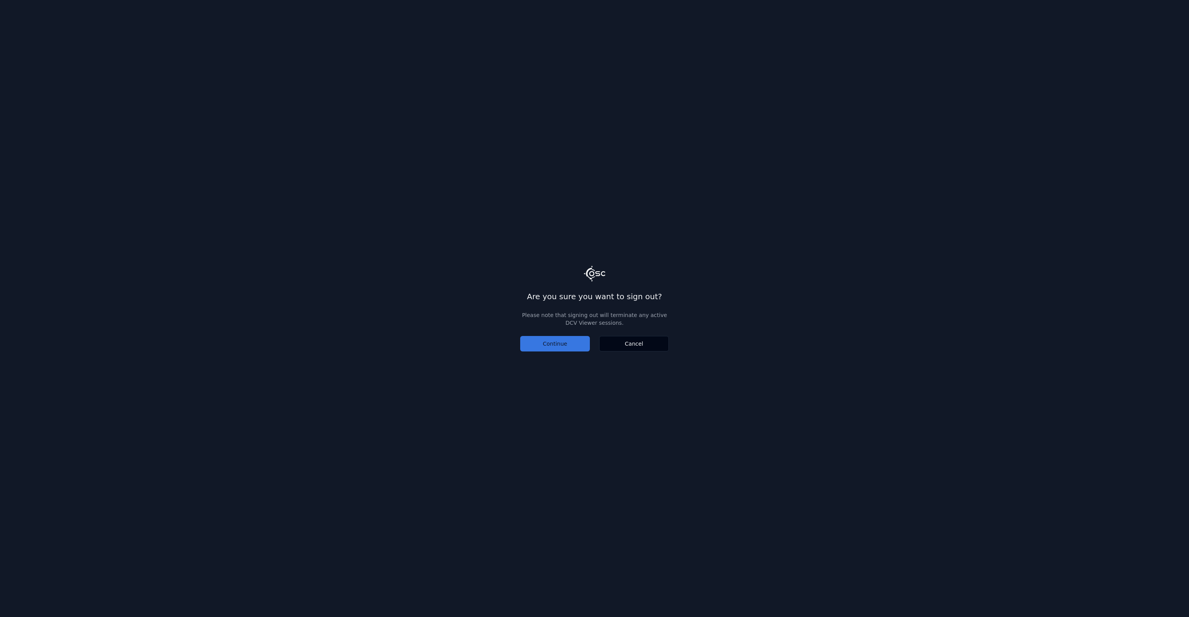
click at [560, 343] on button "Continue" at bounding box center [555, 343] width 70 height 15
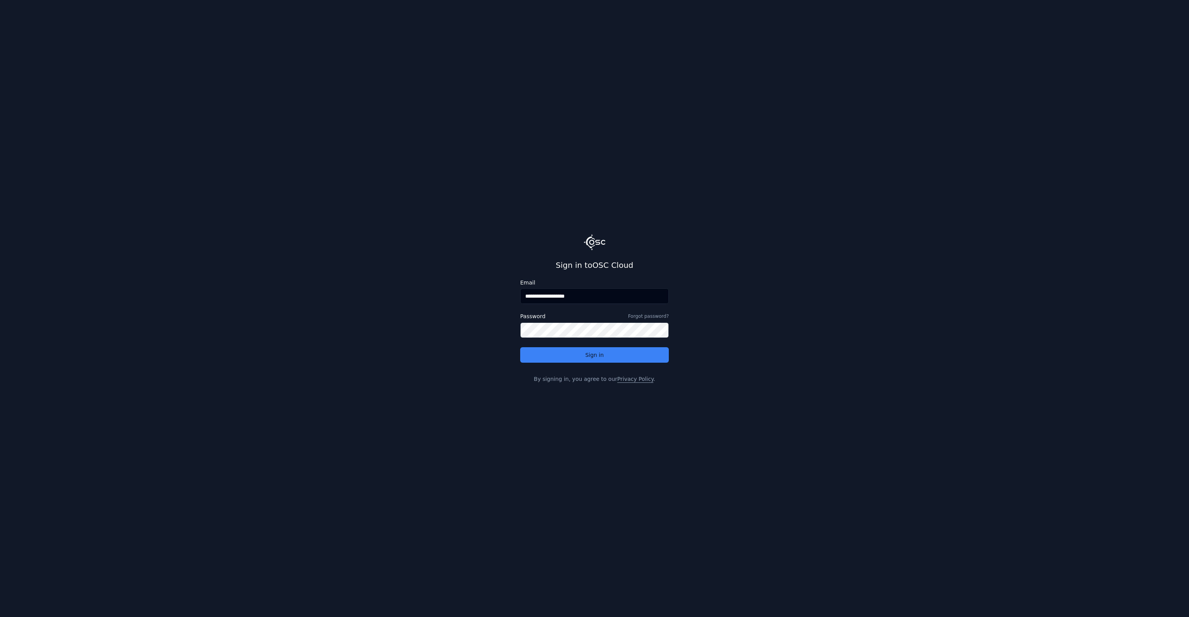
drag, startPoint x: 546, startPoint y: 298, endPoint x: 614, endPoint y: 300, distance: 68.2
click at [611, 298] on input "**********" at bounding box center [594, 295] width 149 height 15
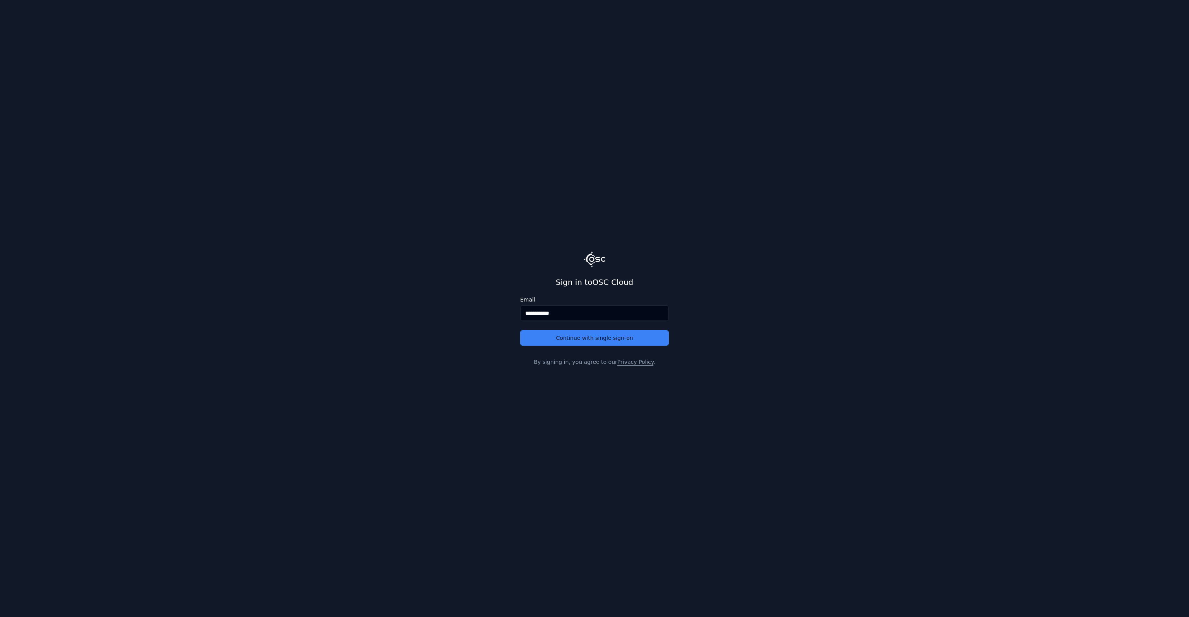
type input "**********"
click at [520, 330] on button "Continue with single sign-on" at bounding box center [594, 337] width 149 height 15
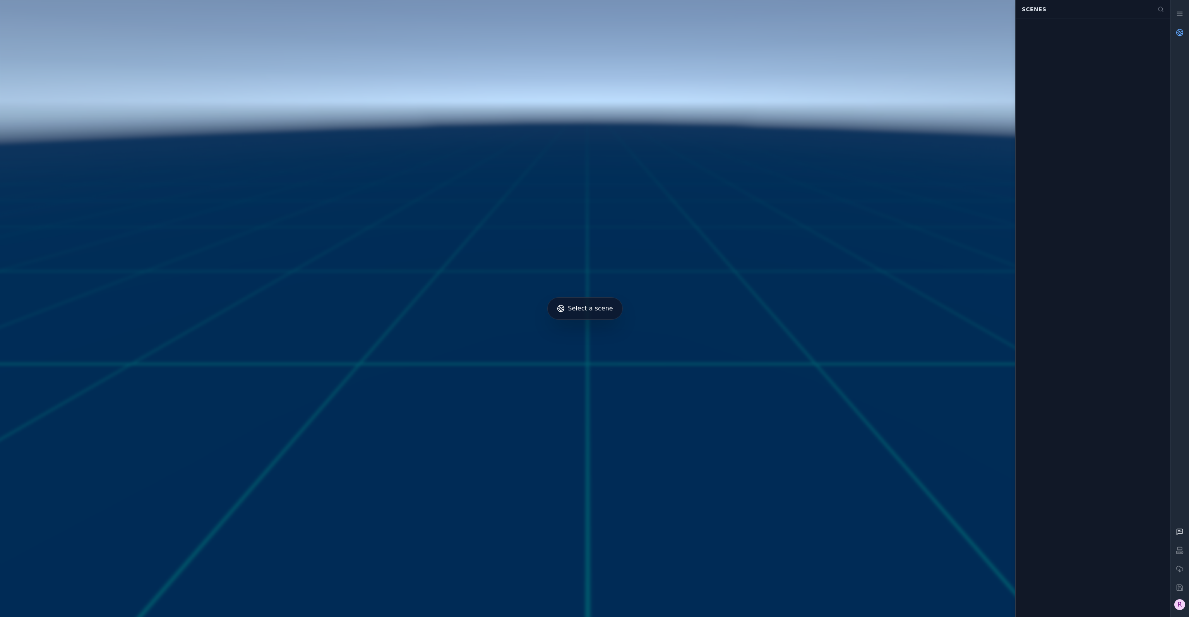
click at [619, 335] on div at bounding box center [585, 308] width 1176 height 623
click at [1179, 603] on div "R" at bounding box center [1179, 604] width 11 height 11
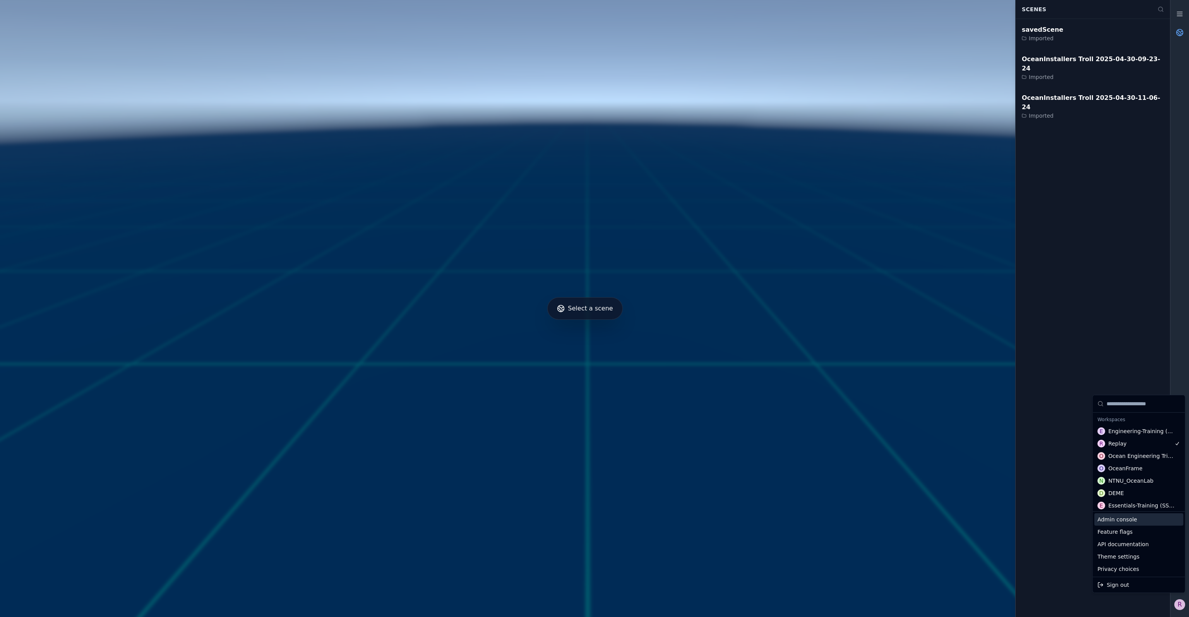
click at [1125, 525] on div "Admin console" at bounding box center [1138, 519] width 89 height 12
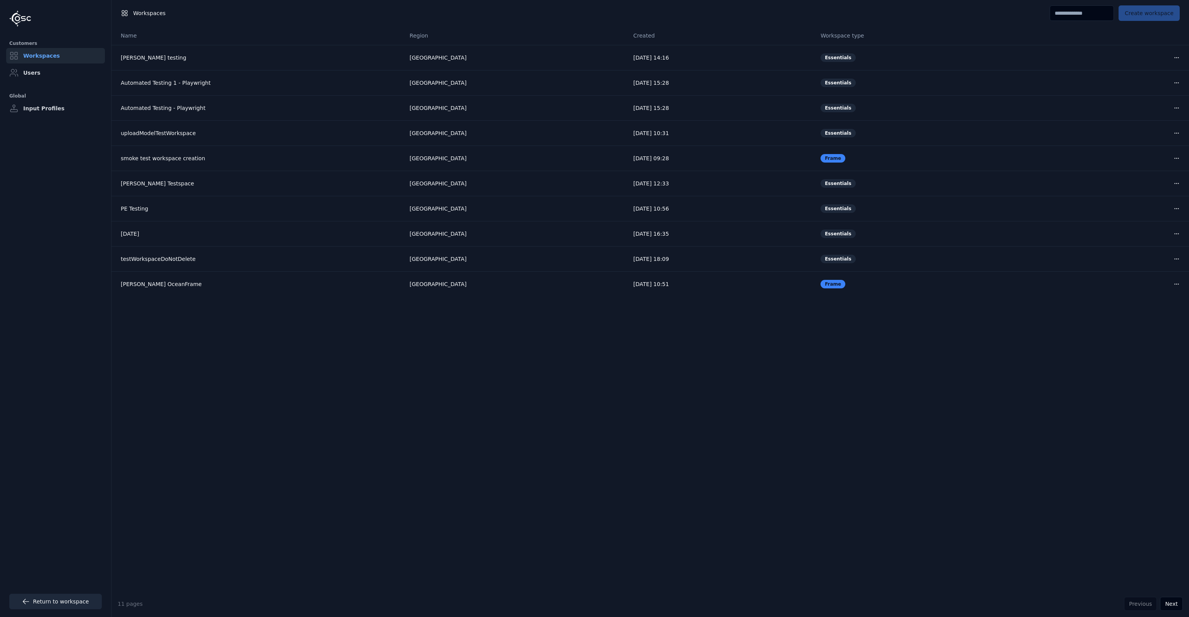
click at [62, 607] on link "Return to workspace" at bounding box center [55, 601] width 93 height 15
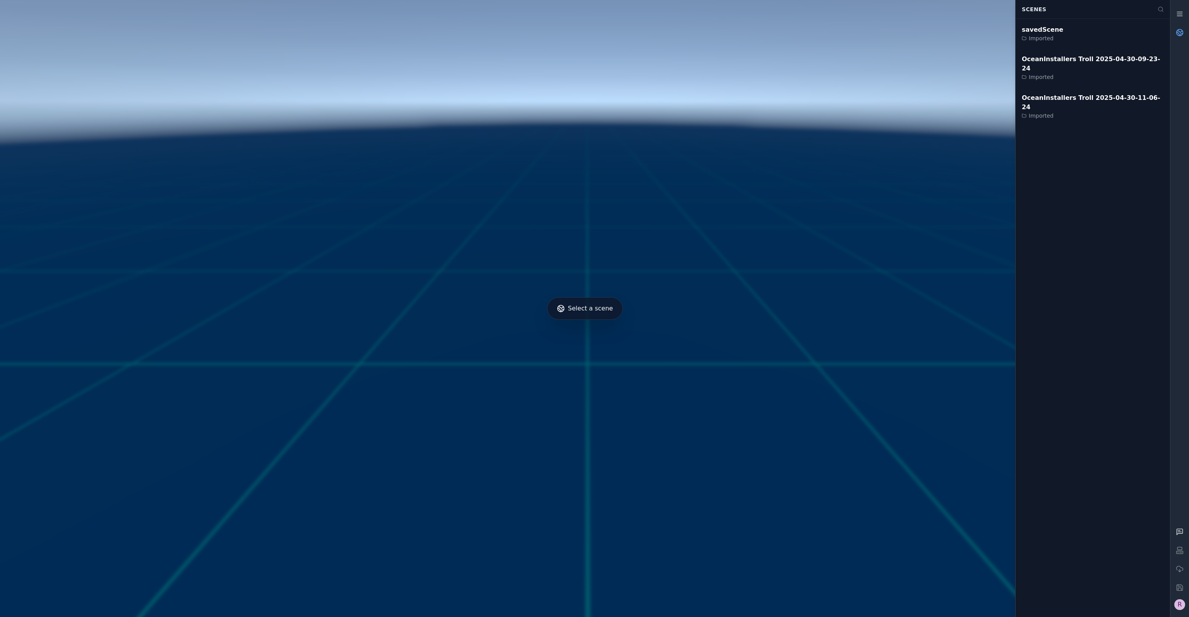
click at [1182, 602] on div "R" at bounding box center [1179, 604] width 11 height 11
click at [1124, 579] on div "Sign out" at bounding box center [1138, 585] width 89 height 12
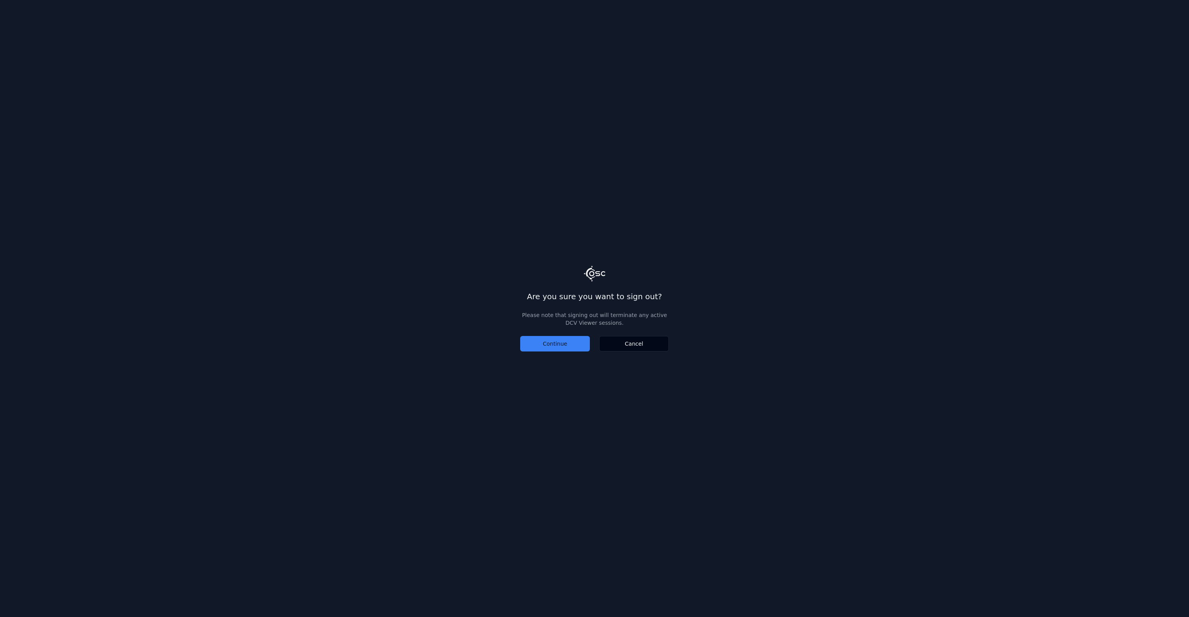
click at [564, 352] on main "Are you sure you want to sign out? Please note that signing out will terminate …" at bounding box center [594, 308] width 1189 height 617
click at [564, 348] on button "Continue" at bounding box center [555, 343] width 70 height 15
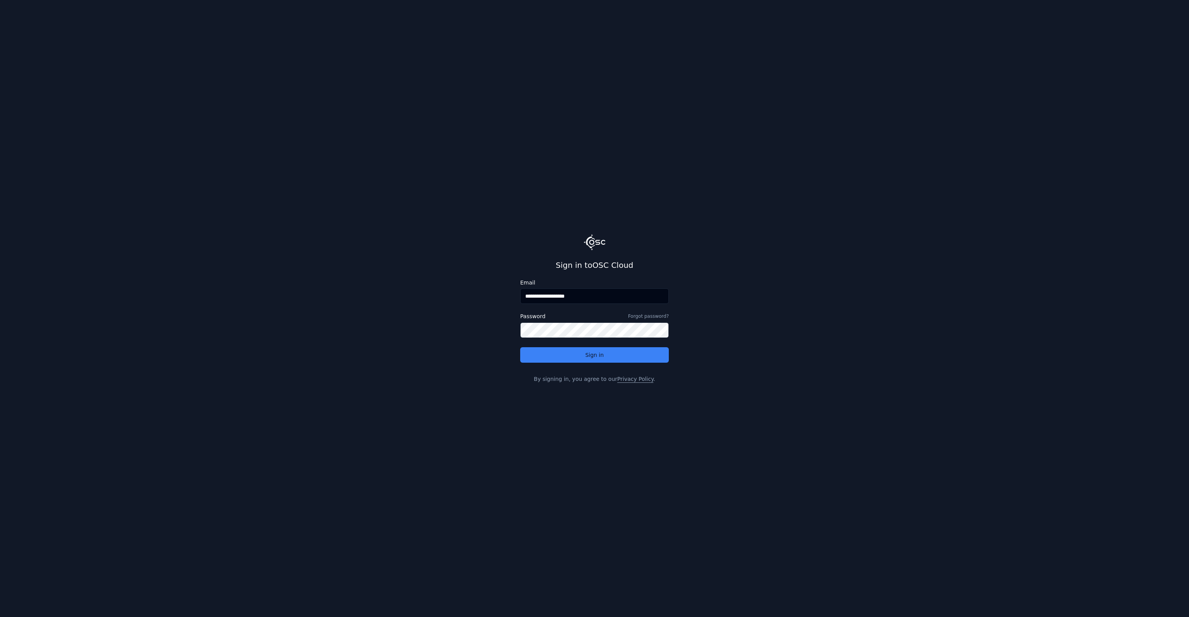
drag, startPoint x: 545, startPoint y: 297, endPoint x: 593, endPoint y: 296, distance: 48.4
click at [593, 296] on input "**********" at bounding box center [594, 295] width 149 height 15
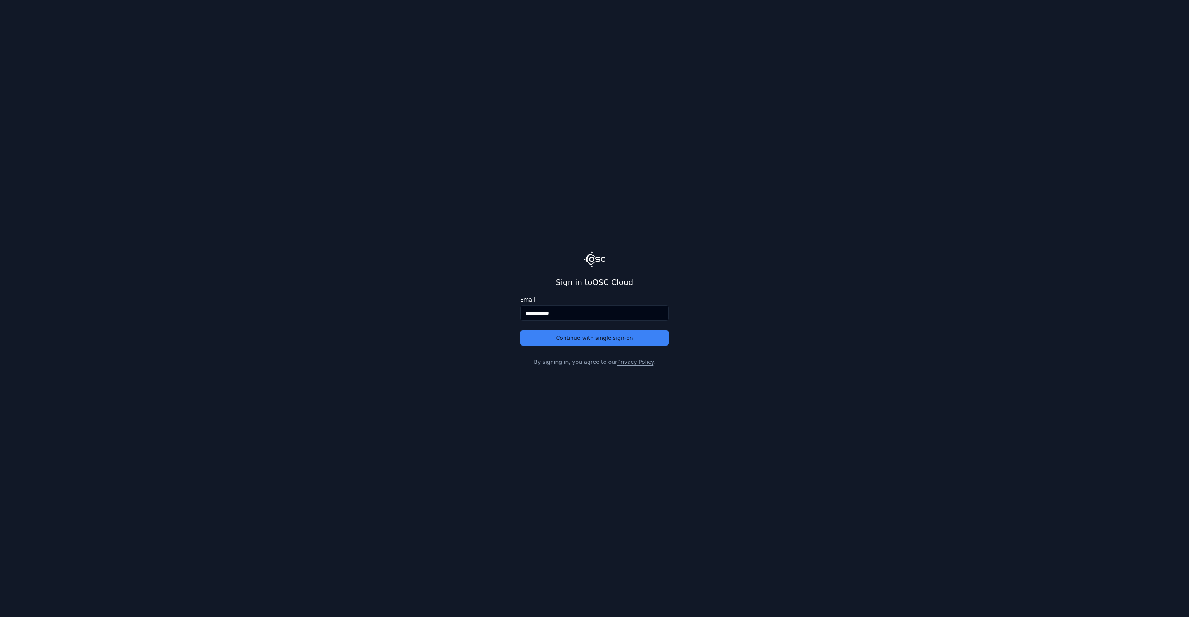
type input "**********"
click at [520, 330] on button "Continue with single sign-on" at bounding box center [594, 337] width 149 height 15
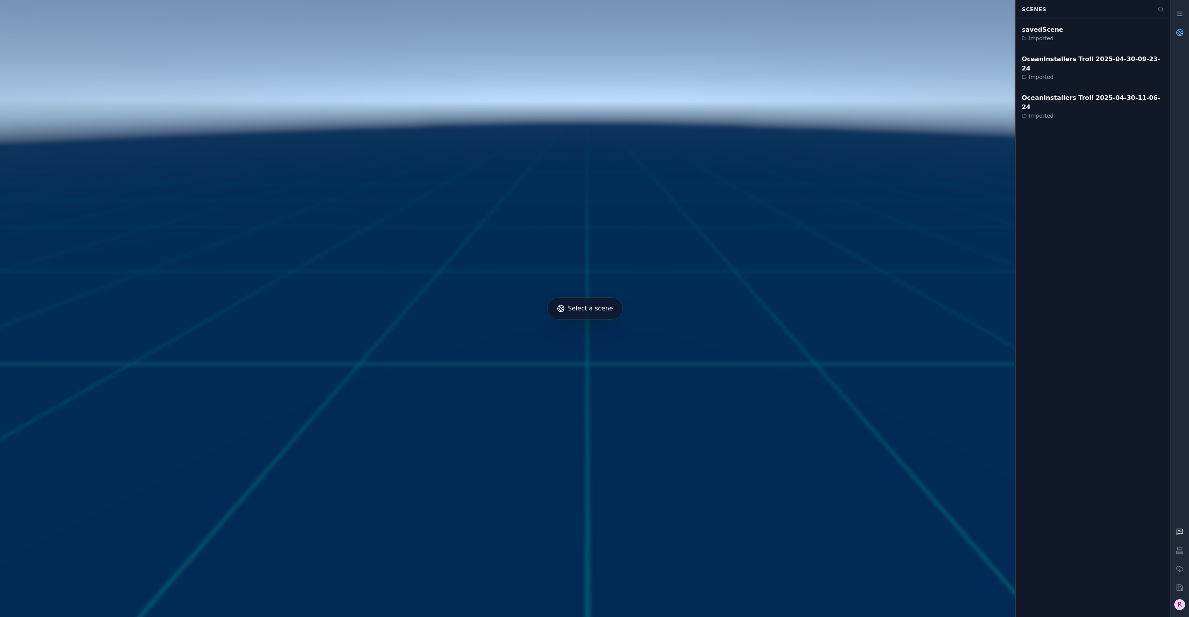
click at [1179, 19] on link at bounding box center [1179, 14] width 19 height 19
click at [1177, 29] on icon at bounding box center [1180, 33] width 8 height 8
click at [1184, 604] on div "R" at bounding box center [1179, 604] width 11 height 11
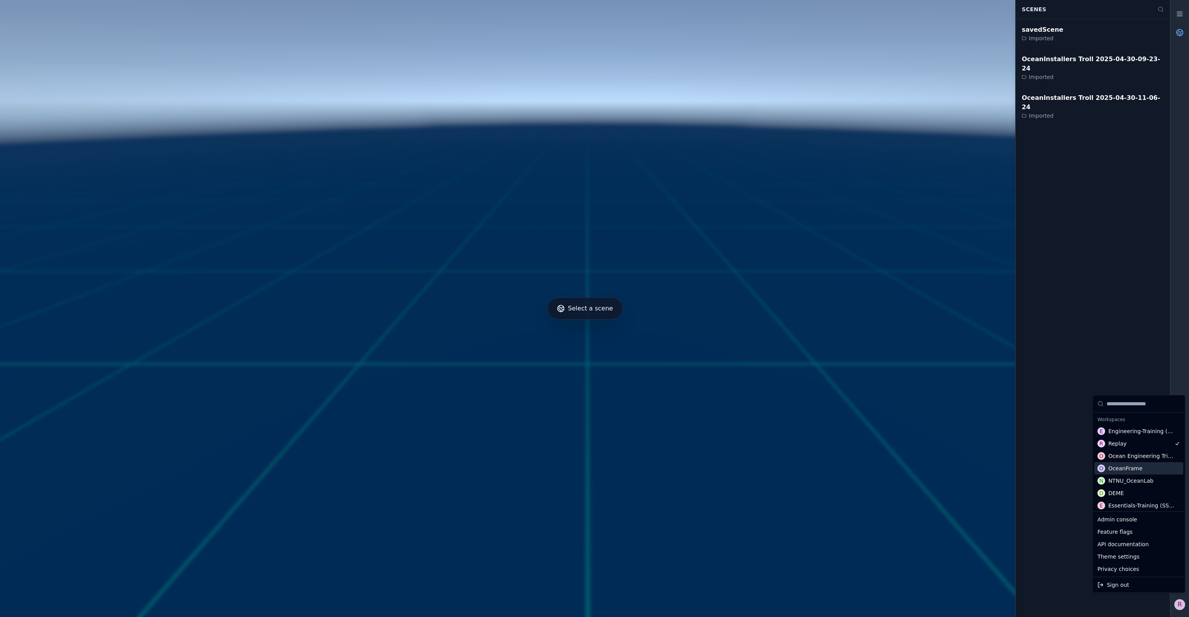
click at [1139, 468] on div "O OceanFrame" at bounding box center [1138, 468] width 89 height 12
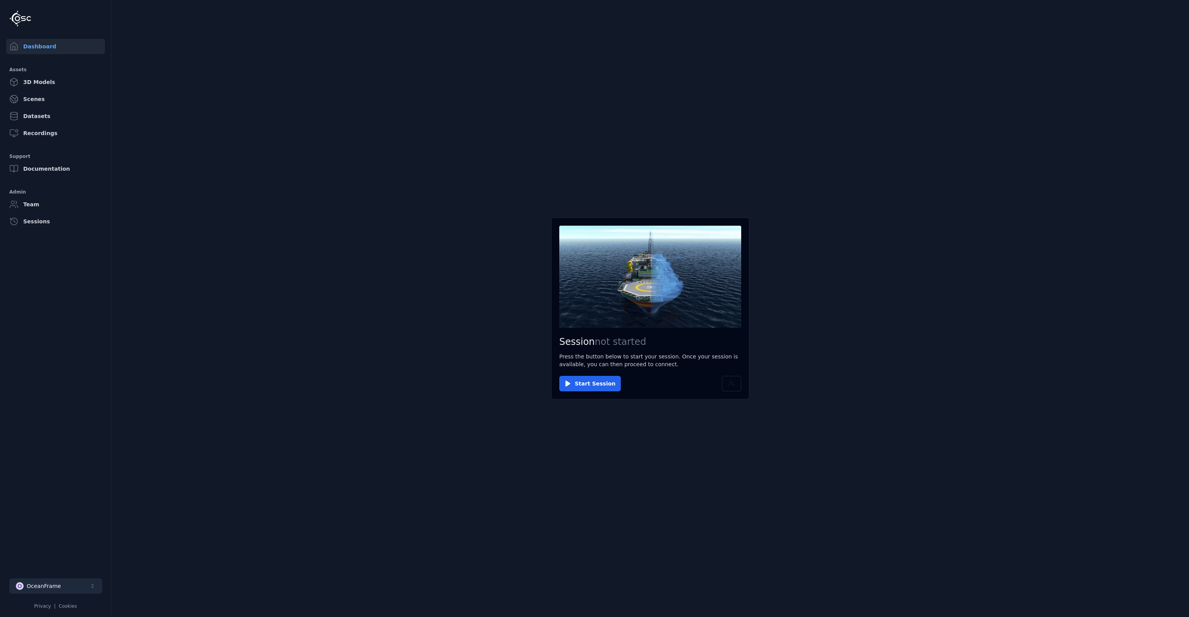
click at [61, 584] on button "O OceanFrame" at bounding box center [55, 585] width 93 height 15
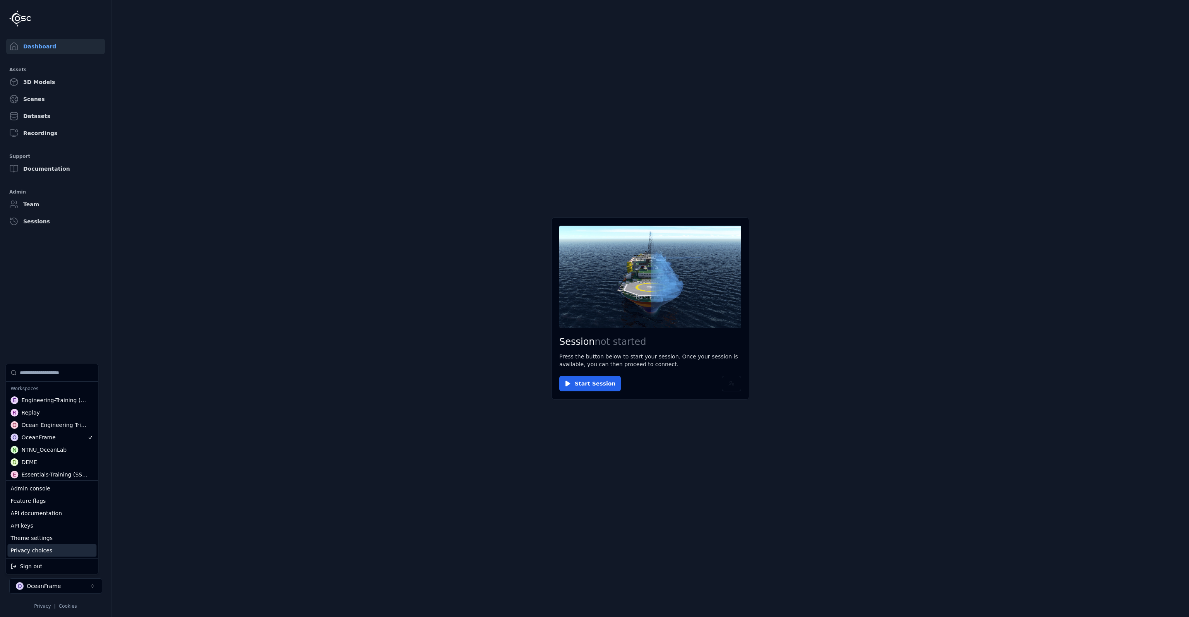
click at [587, 386] on html "Support Dashboard Assets 3D Models Scenes Datasets Recordings Support Documenta…" at bounding box center [594, 308] width 1189 height 617
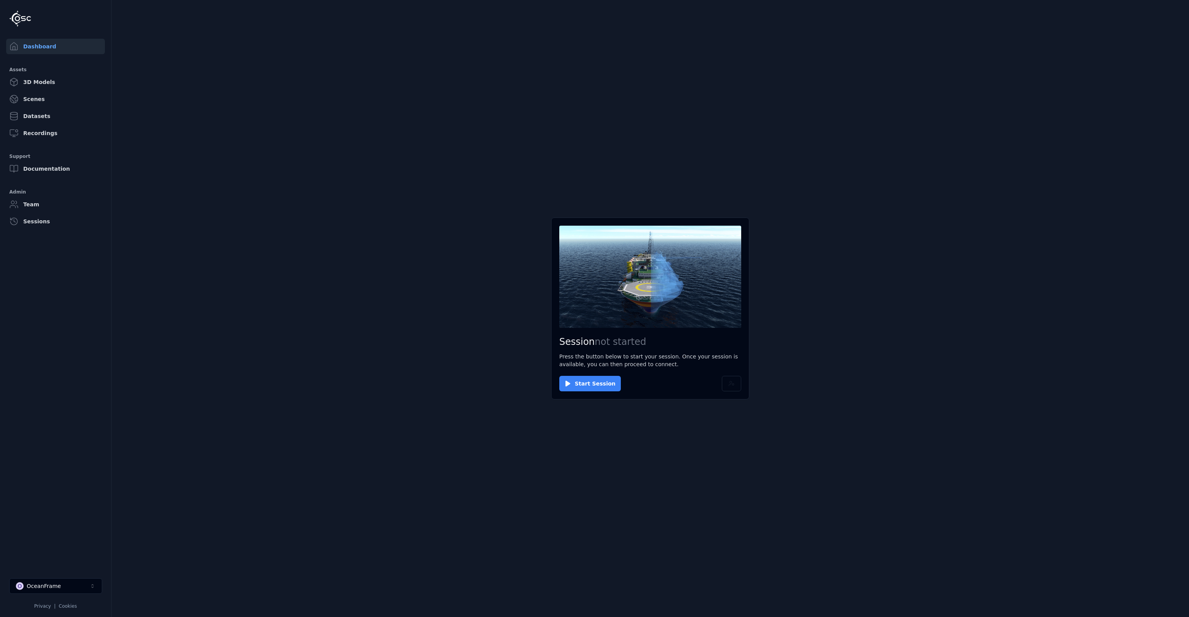
click at [590, 379] on div "Session not started Press the button below to start your session. Once your ses…" at bounding box center [650, 309] width 198 height 182
click at [590, 382] on button "Start Session" at bounding box center [590, 383] width 62 height 15
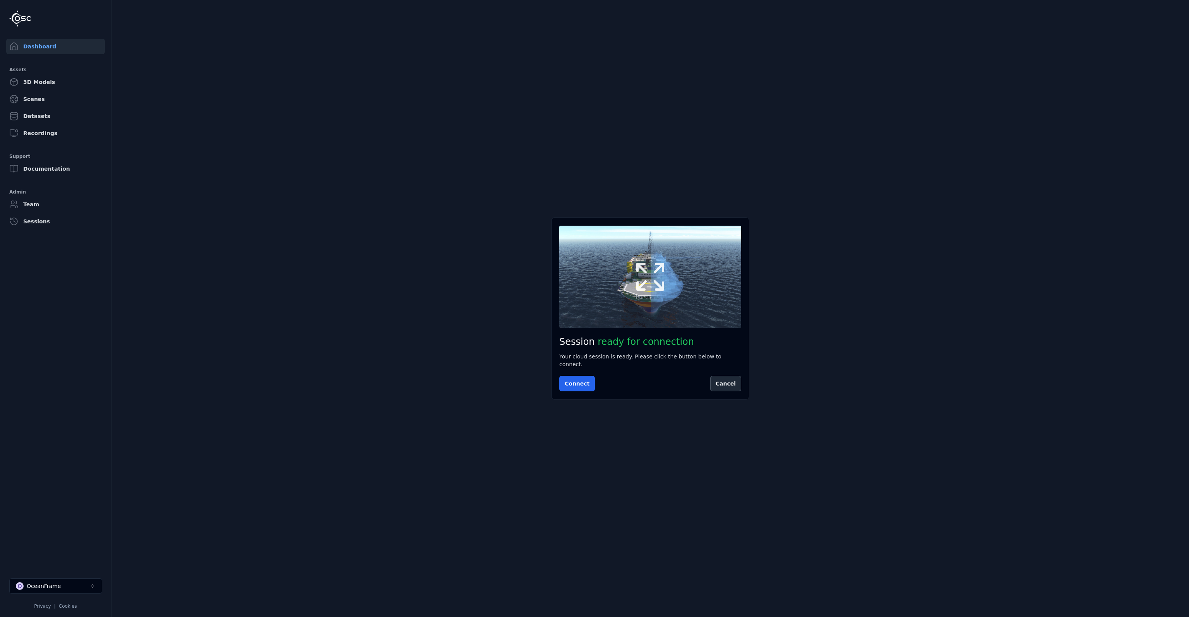
click at [650, 279] on icon at bounding box center [650, 276] width 37 height 37
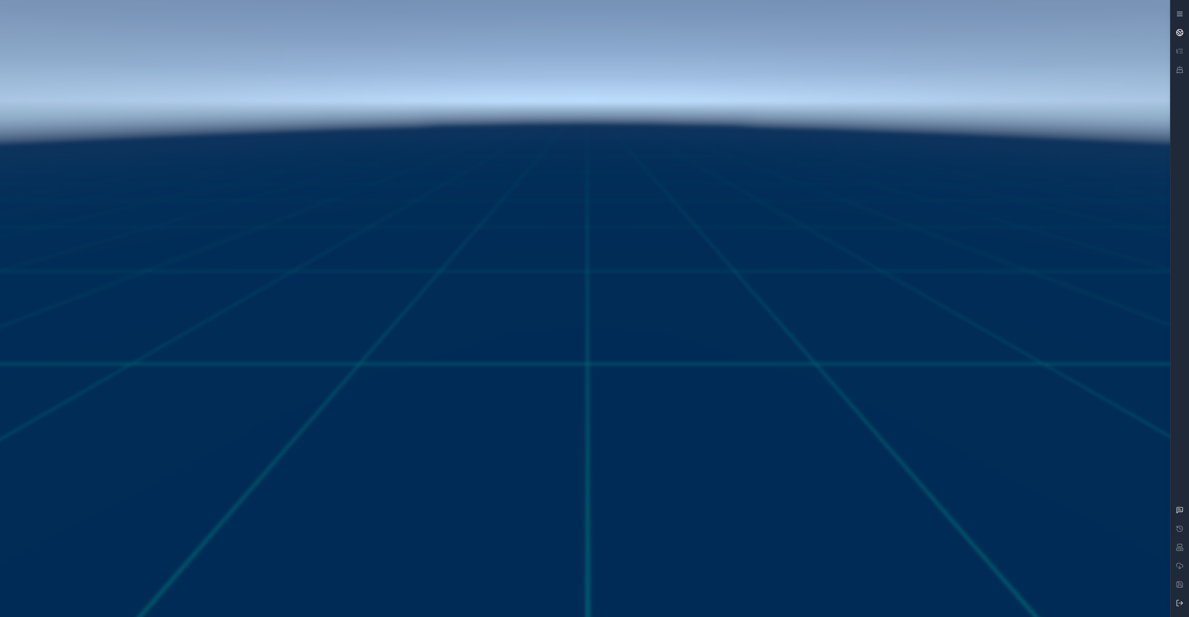
click at [1177, 32] on icon at bounding box center [1178, 33] width 3 height 3
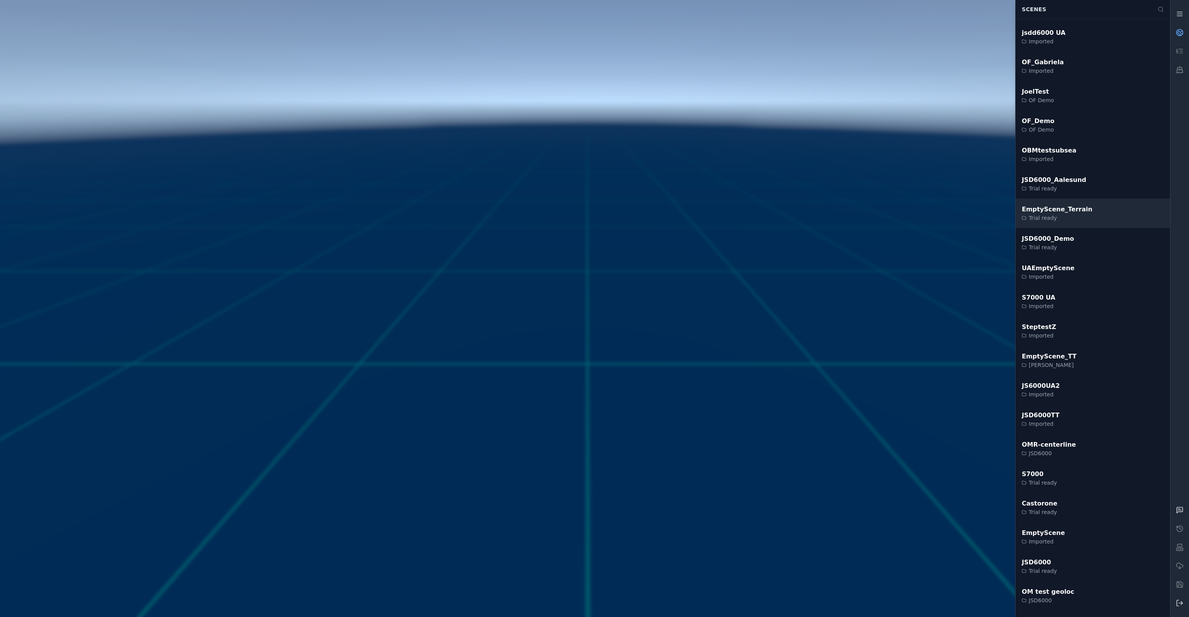
scroll to position [102, 0]
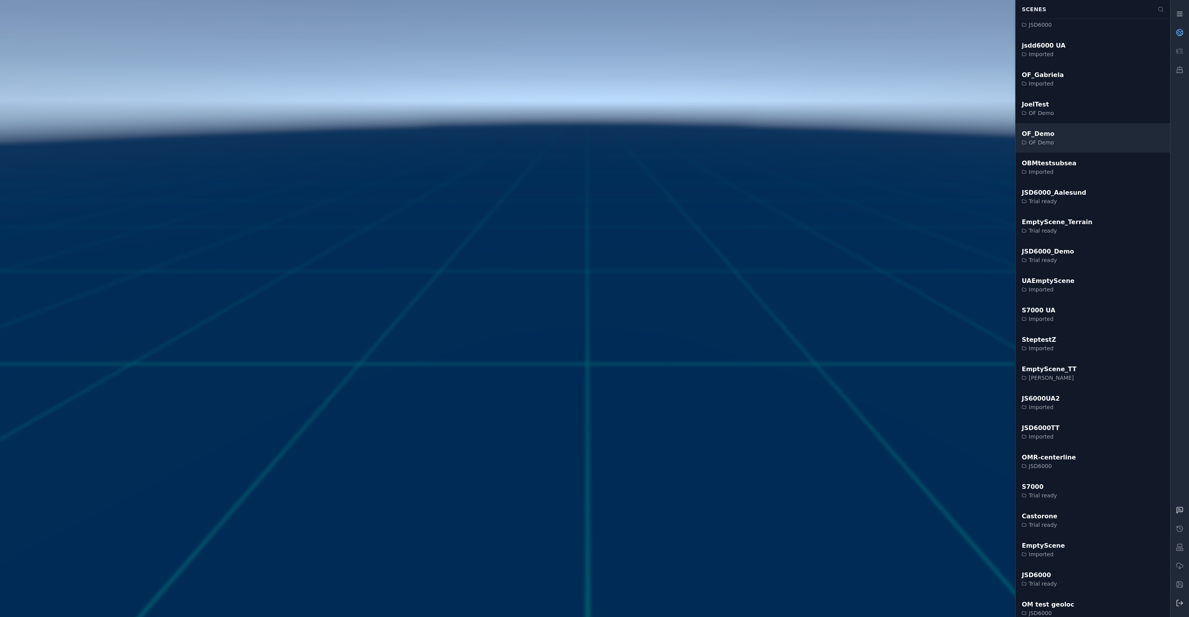
click at [1080, 143] on div "OF_Demo OF Demo" at bounding box center [1093, 137] width 154 height 29
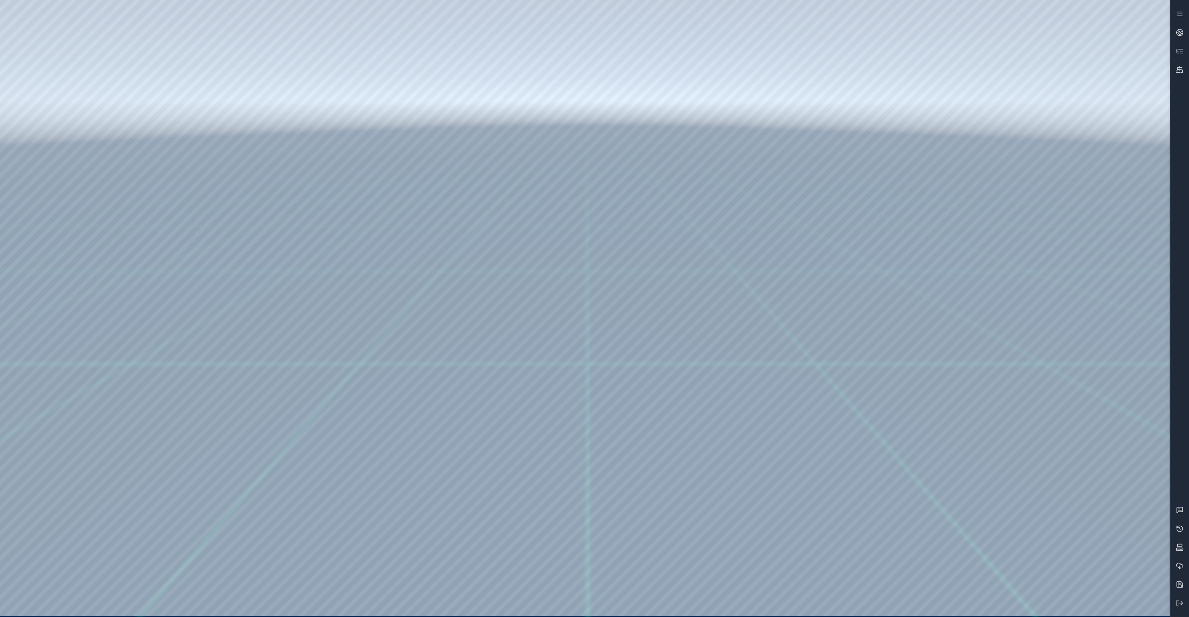
click at [1180, 601] on icon at bounding box center [1180, 603] width 8 height 8
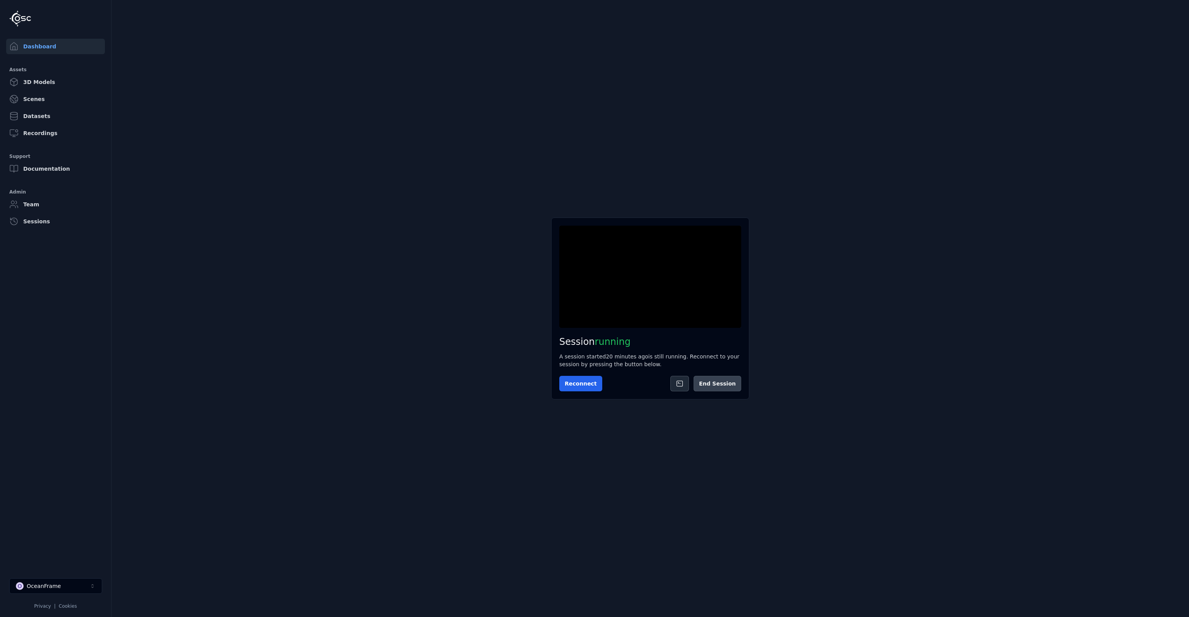
click at [714, 382] on button "End Session" at bounding box center [718, 383] width 48 height 15
